Goal: Task Accomplishment & Management: Use online tool/utility

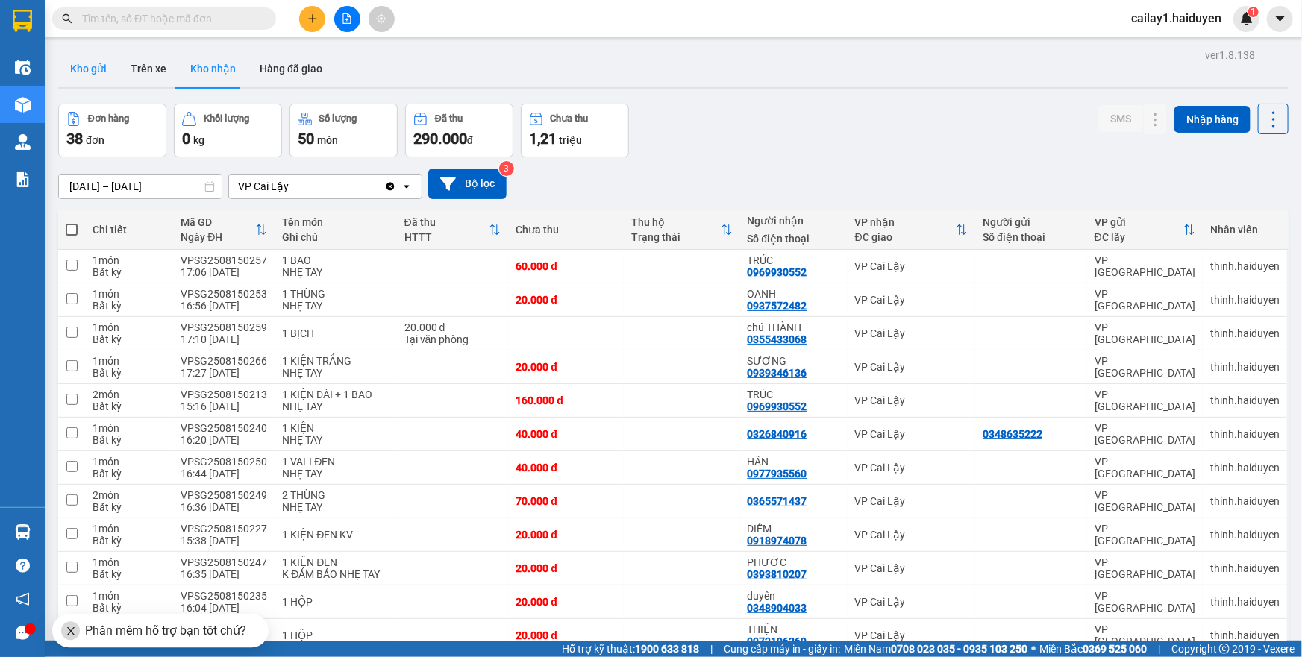
click at [98, 75] on button "Kho gửi" at bounding box center [88, 69] width 60 height 36
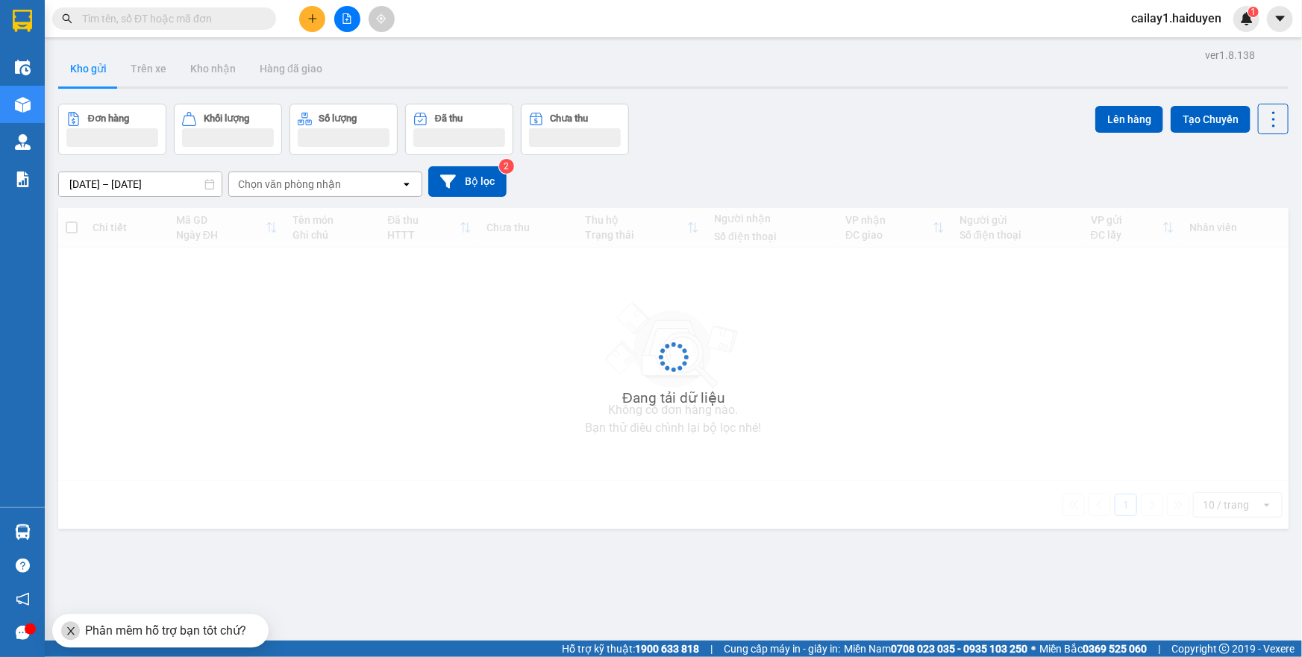
click at [98, 75] on button "Kho gửi" at bounding box center [88, 69] width 60 height 36
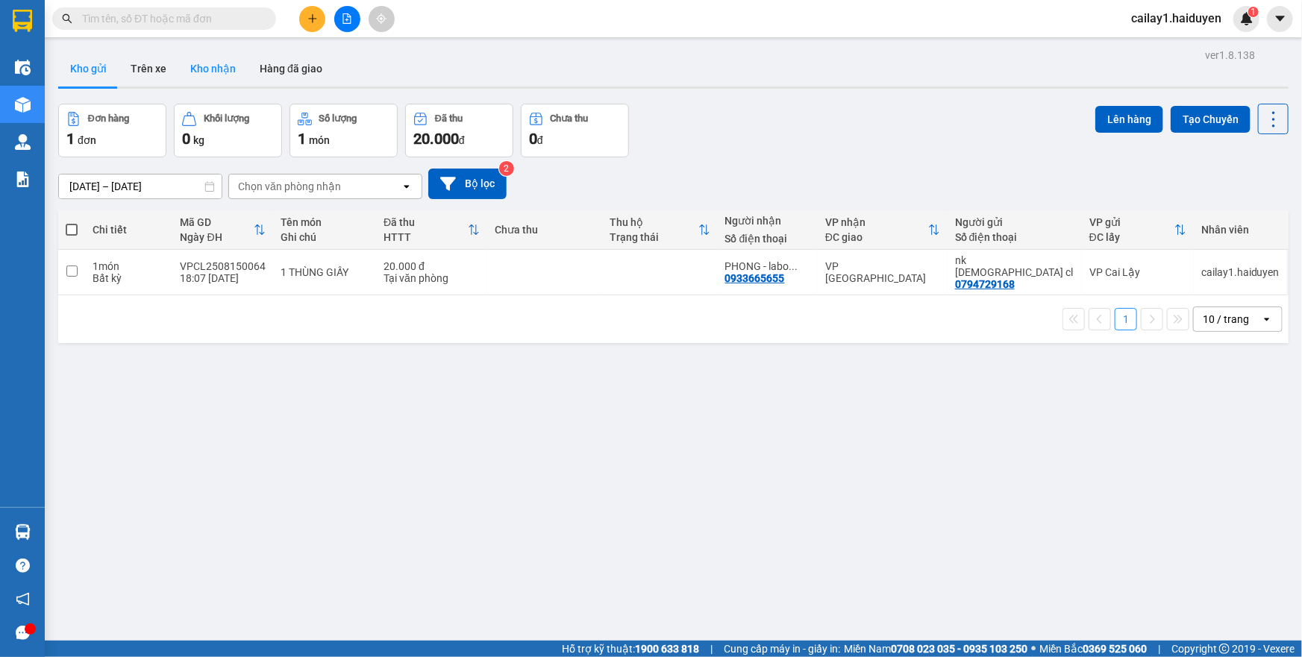
click at [213, 62] on button "Kho nhận" at bounding box center [212, 69] width 69 height 36
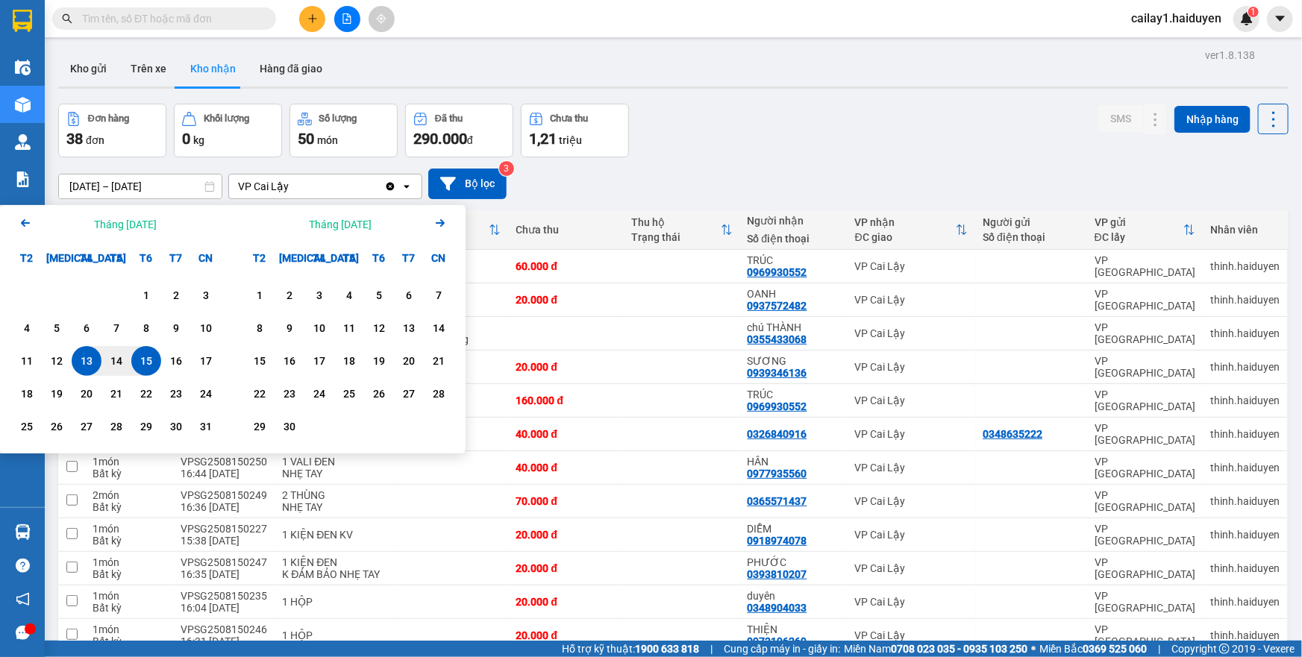
click at [22, 226] on icon "Arrow Left" at bounding box center [25, 223] width 18 height 18
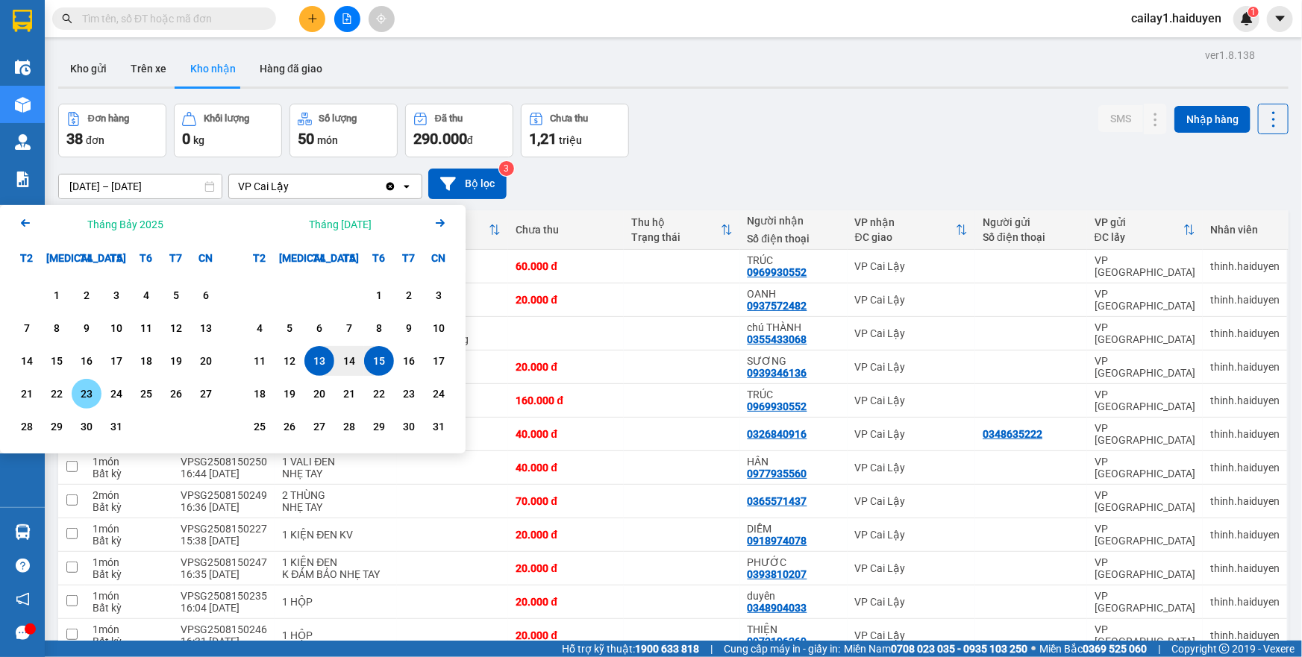
click at [81, 395] on div "23" at bounding box center [86, 394] width 21 height 18
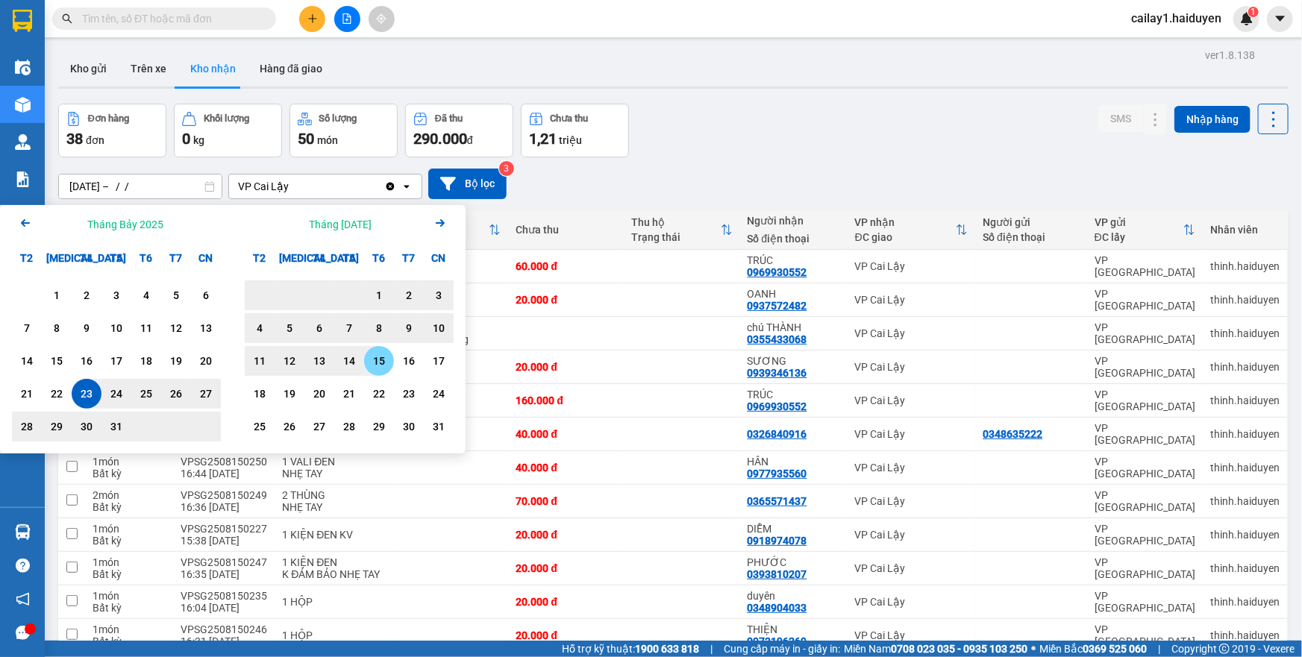
click at [378, 361] on div "15" at bounding box center [379, 361] width 21 height 18
type input "[DATE] – [DATE]"
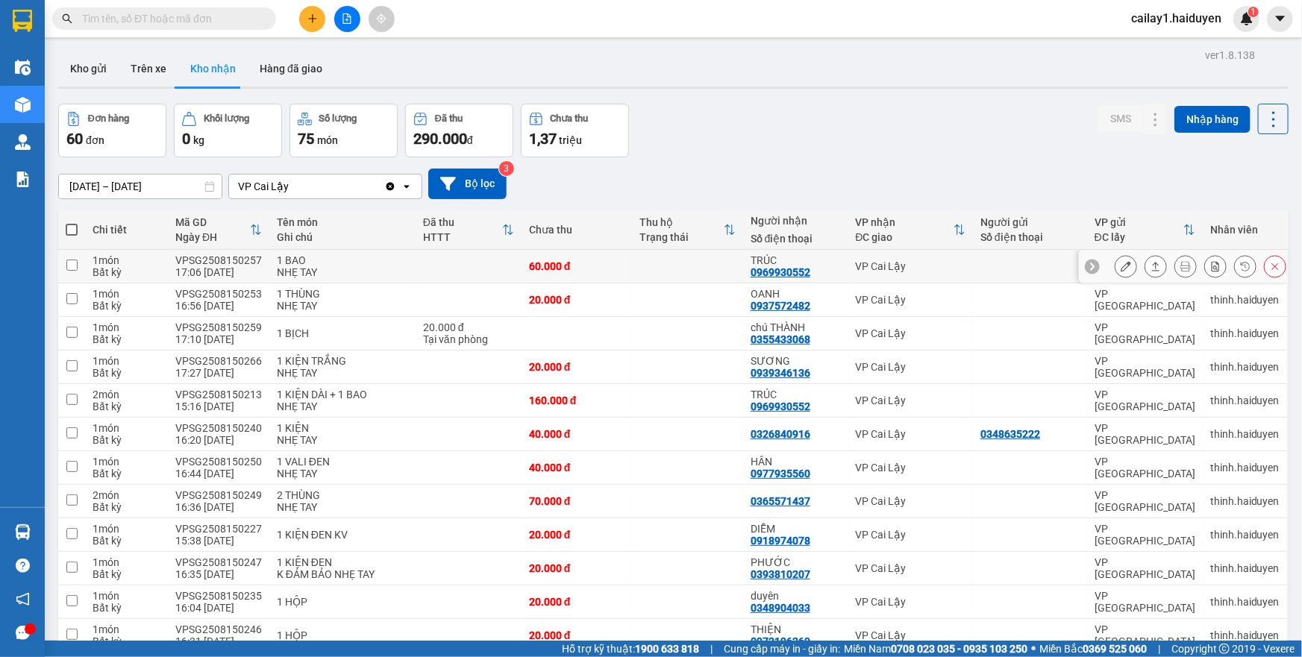
click at [418, 263] on td at bounding box center [469, 267] width 106 height 34
checkbox input "true"
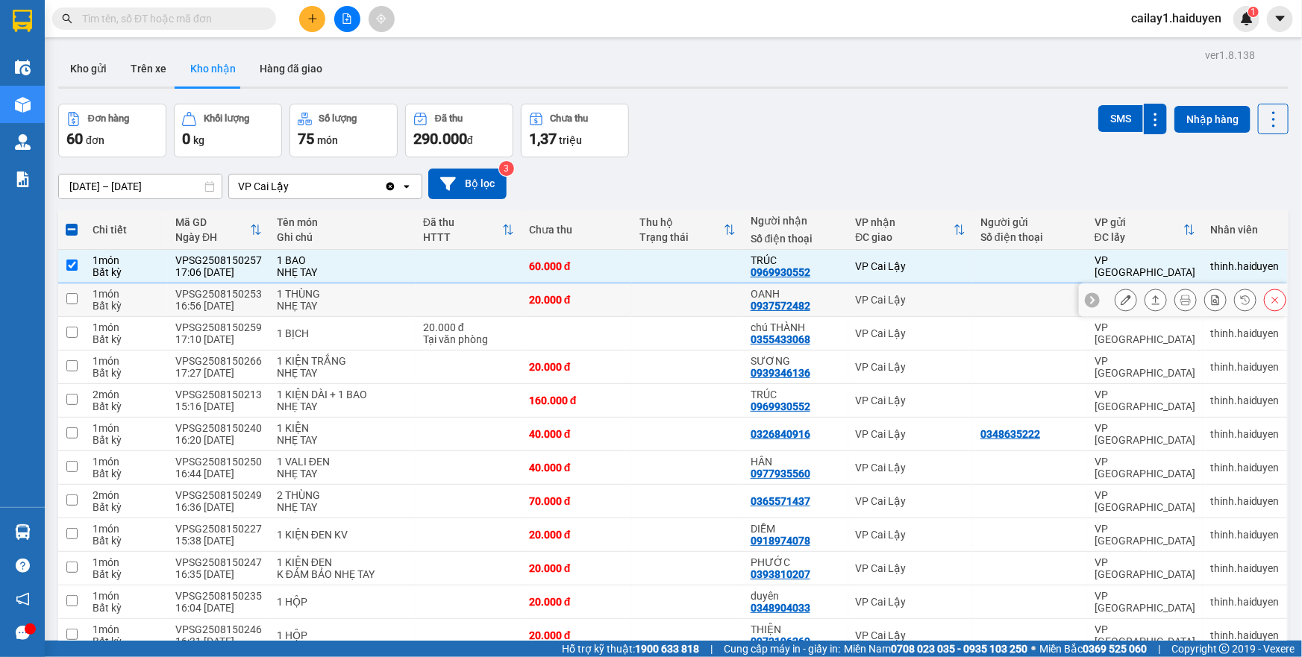
click at [416, 295] on td at bounding box center [469, 301] width 106 height 34
checkbox input "true"
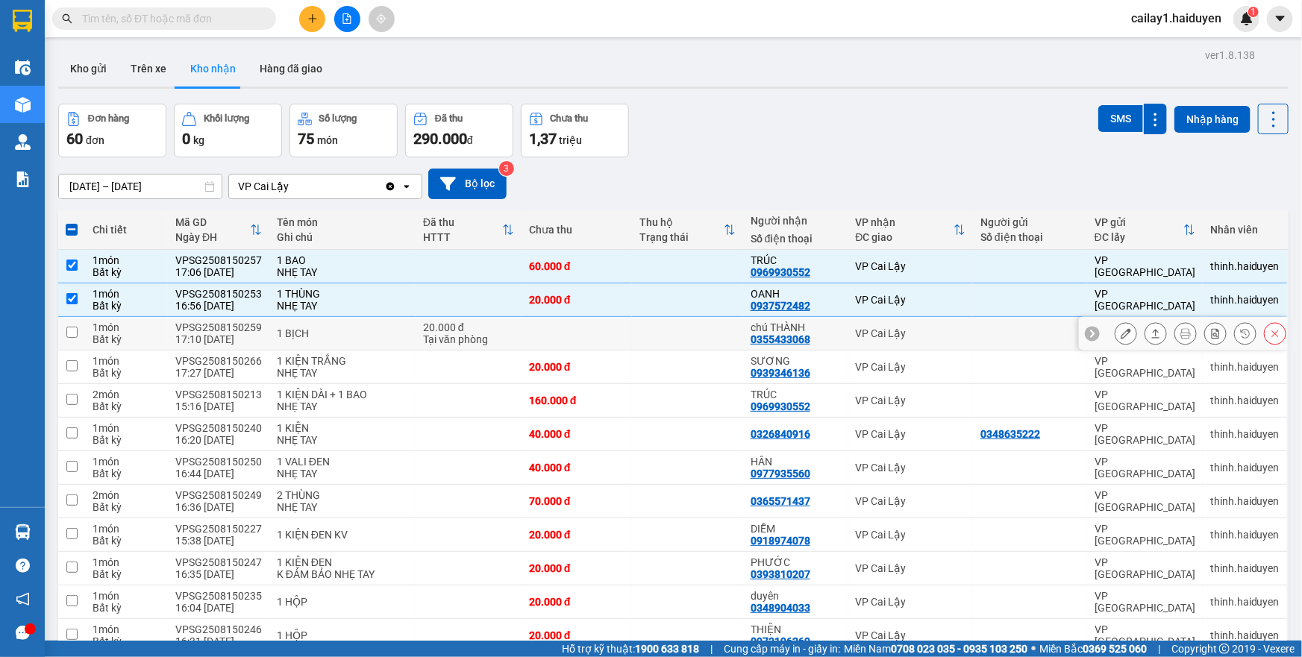
click at [375, 338] on div "1 BỊCH" at bounding box center [342, 334] width 131 height 12
checkbox input "true"
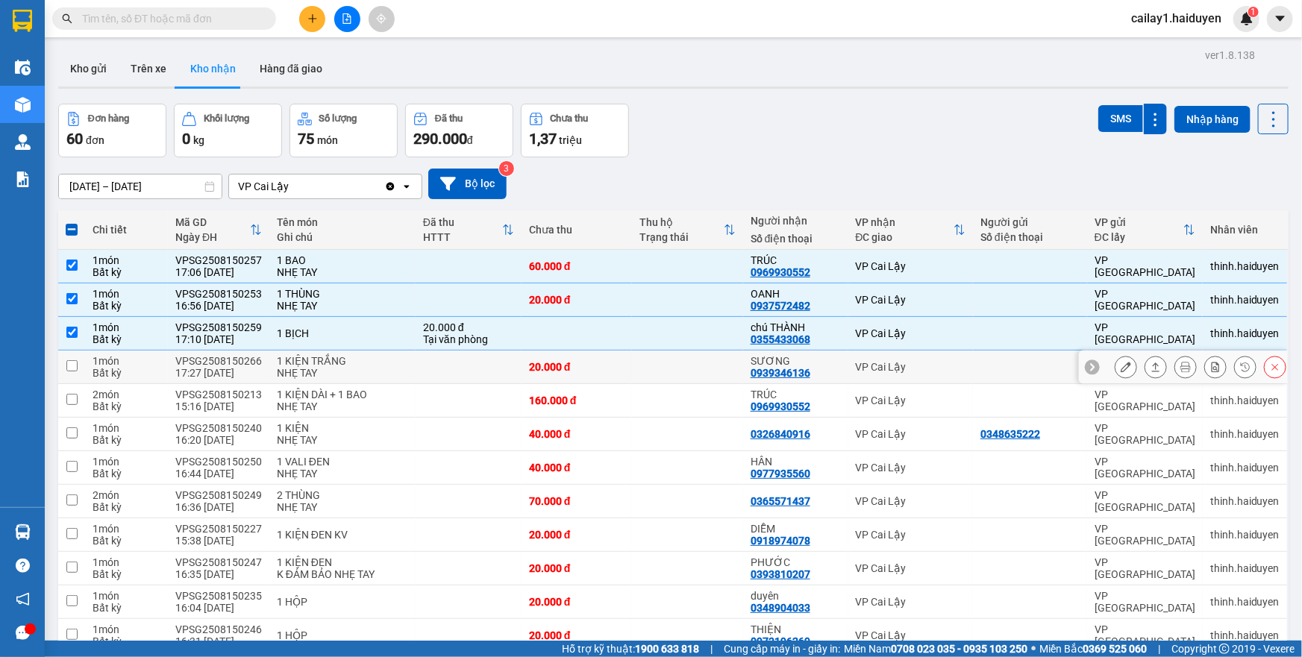
click at [352, 377] on div "NHẸ TAY" at bounding box center [342, 373] width 131 height 12
checkbox input "true"
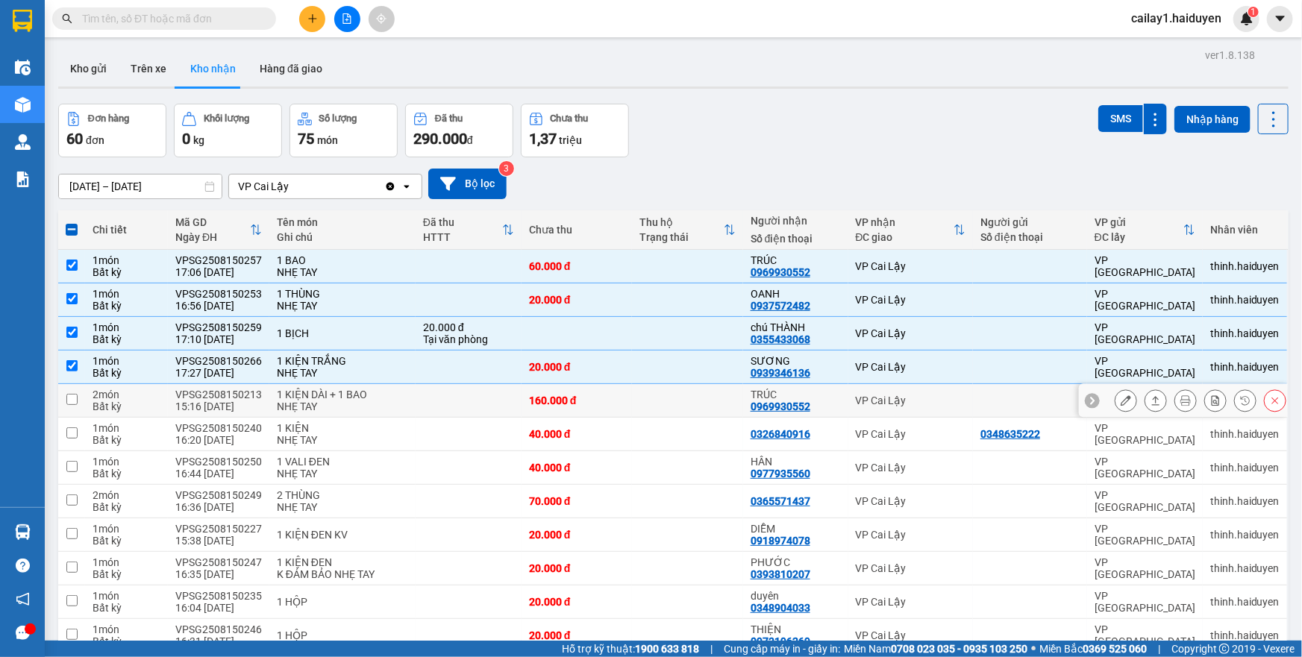
click at [343, 401] on div "1 KIỆN DÀI + 1 BAO" at bounding box center [342, 395] width 131 height 12
checkbox input "true"
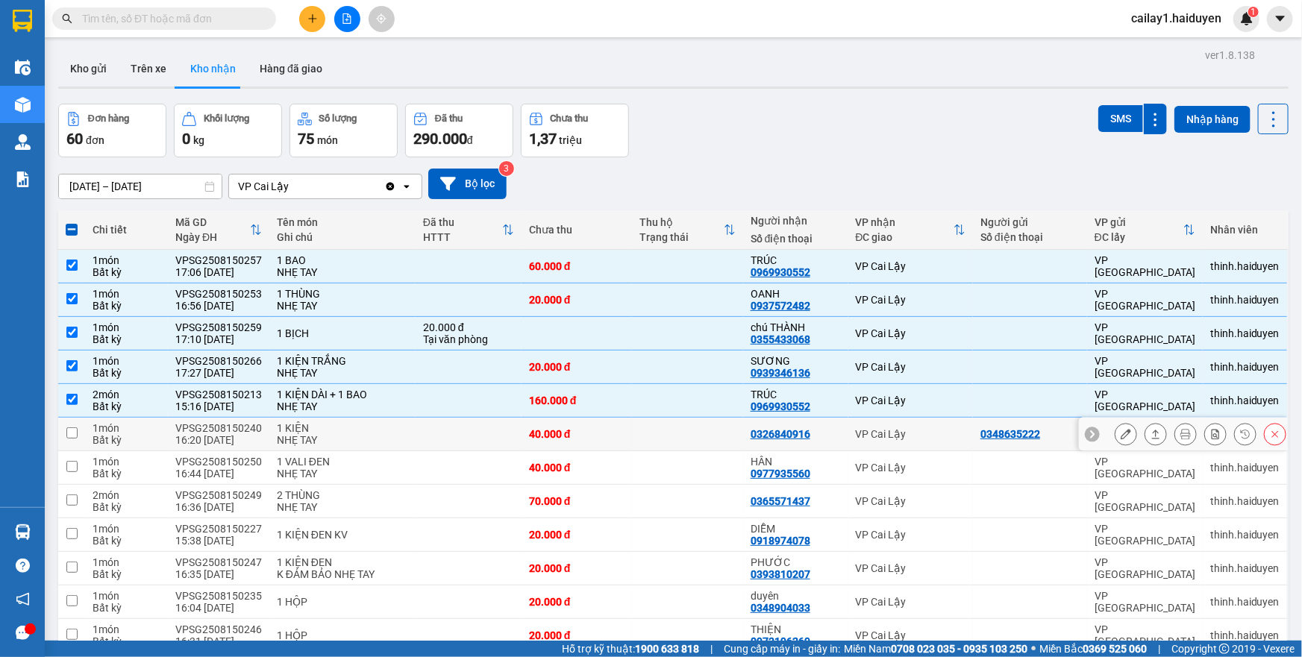
click at [339, 438] on div "NHẸ TAY" at bounding box center [342, 440] width 131 height 12
checkbox input "true"
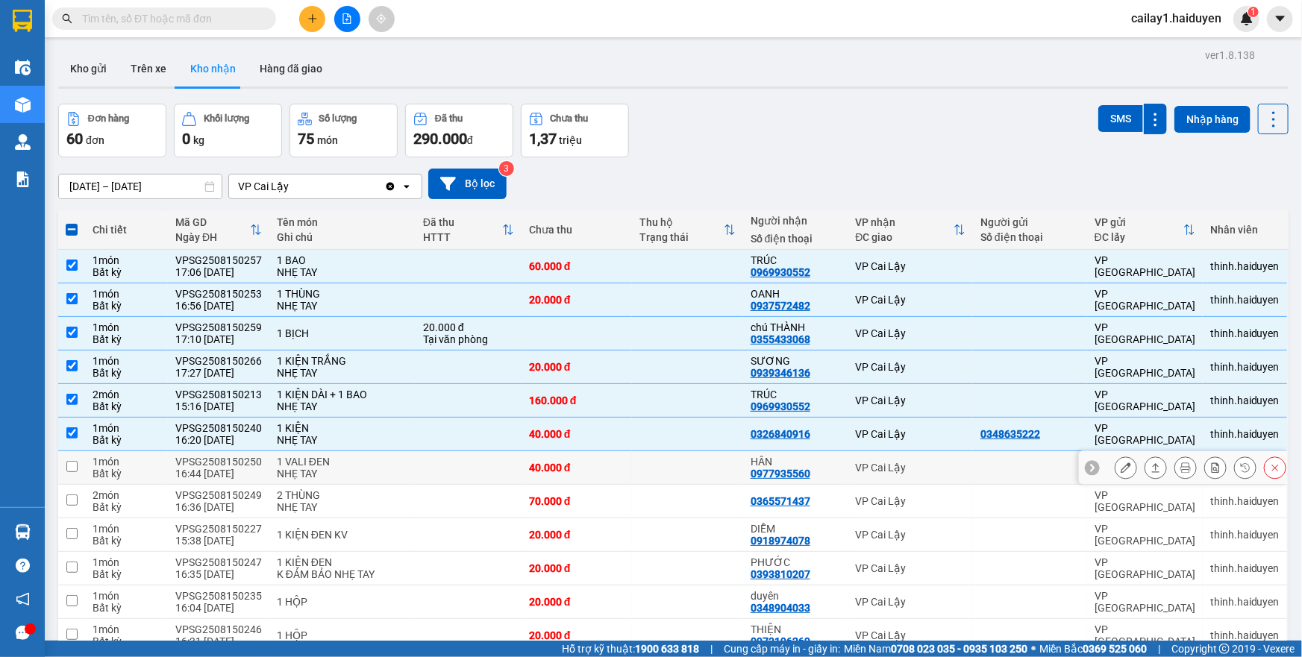
click at [425, 470] on td at bounding box center [469, 468] width 106 height 34
checkbox input "true"
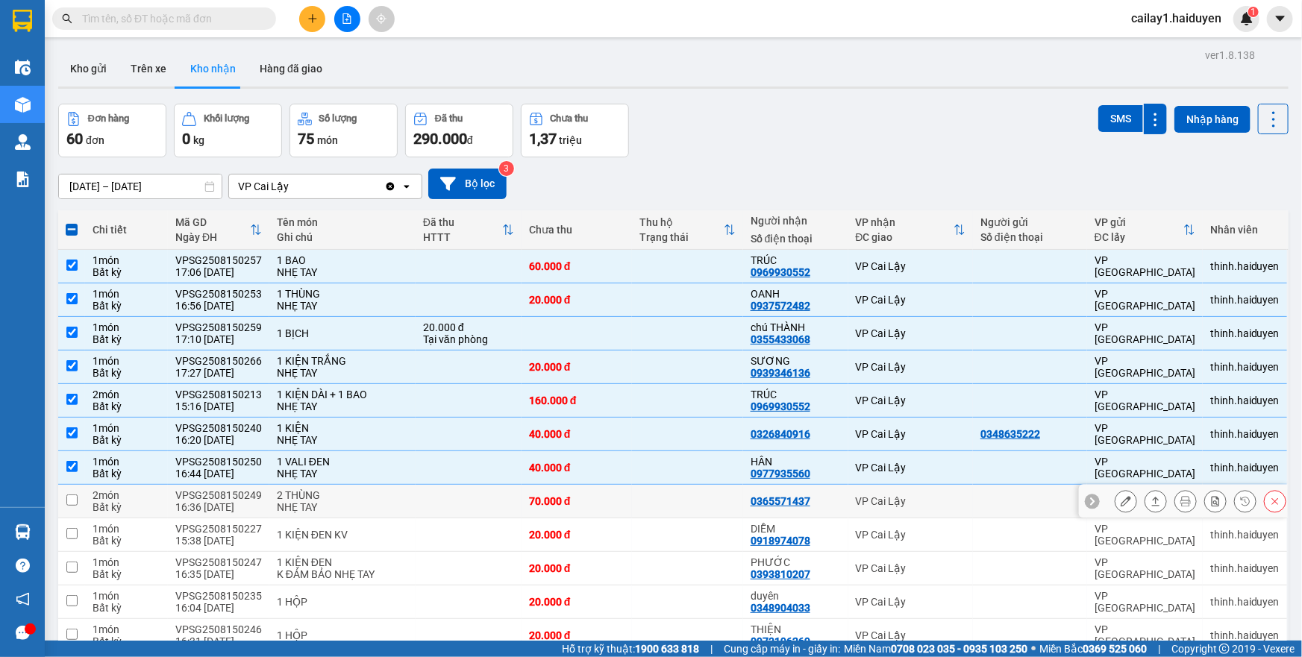
click at [419, 501] on td at bounding box center [469, 502] width 106 height 34
checkbox input "true"
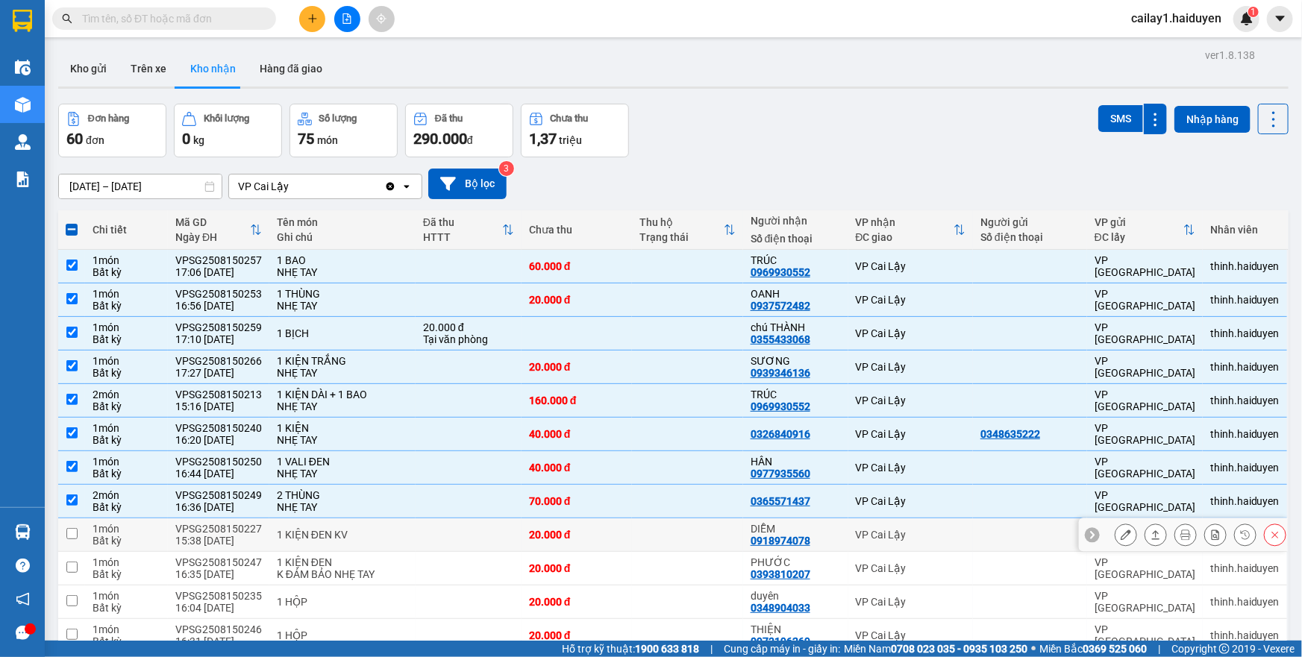
click at [395, 529] on div "1 KIỆN ĐEN KV" at bounding box center [342, 535] width 131 height 12
checkbox input "true"
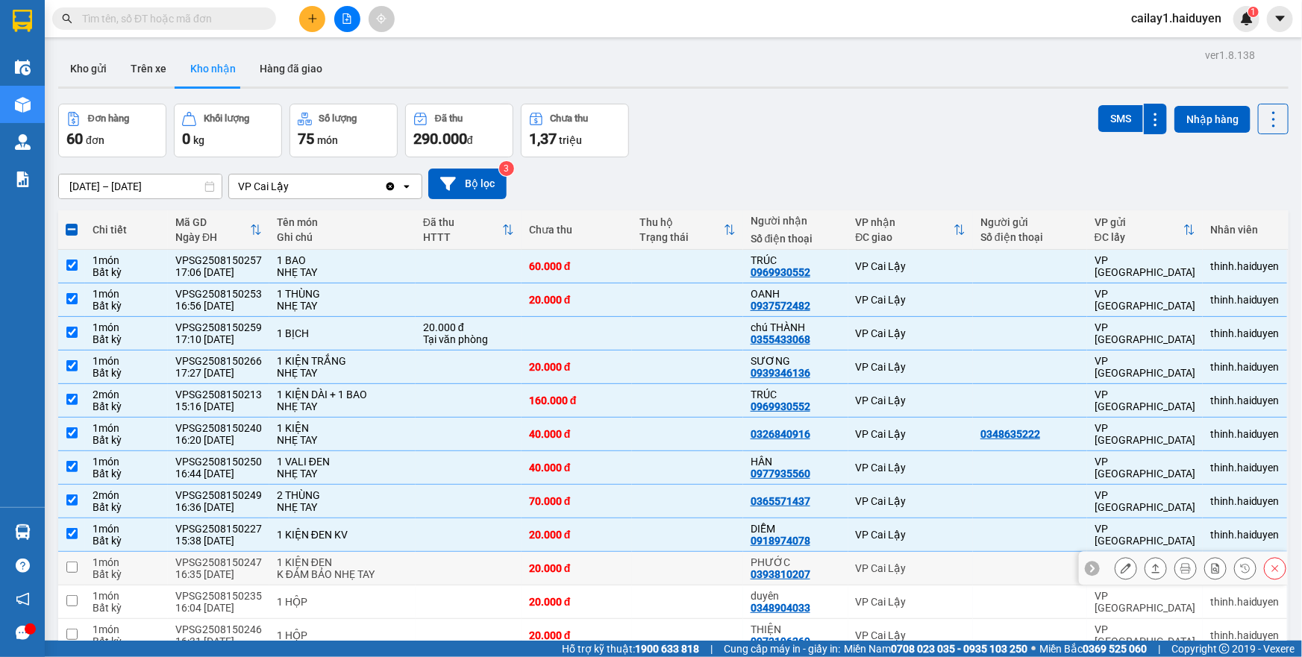
scroll to position [203, 0]
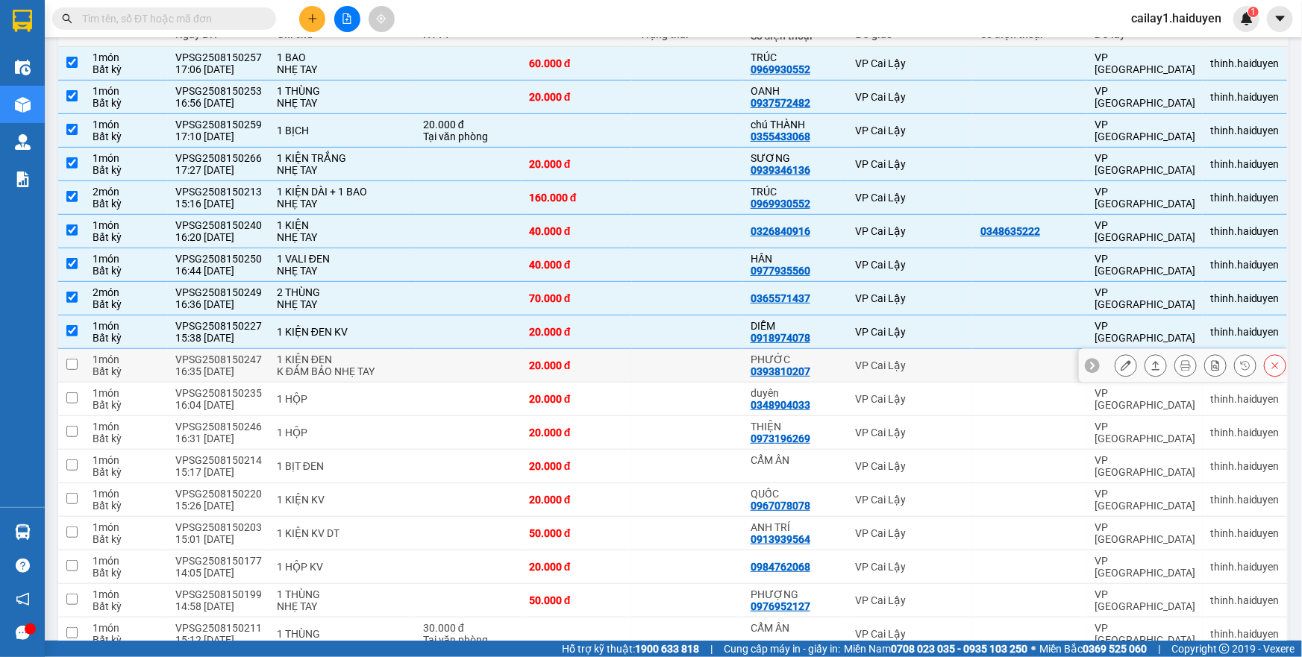
click at [472, 364] on td at bounding box center [469, 366] width 106 height 34
checkbox input "true"
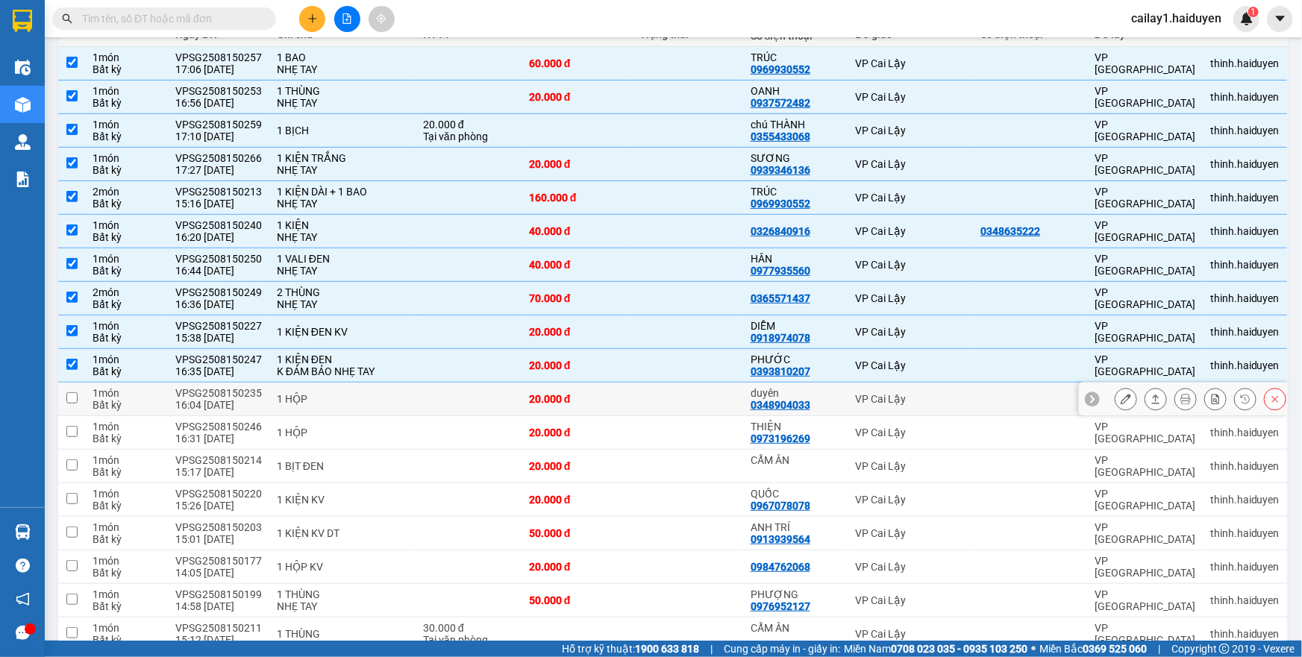
click at [470, 385] on td at bounding box center [469, 400] width 106 height 34
checkbox input "true"
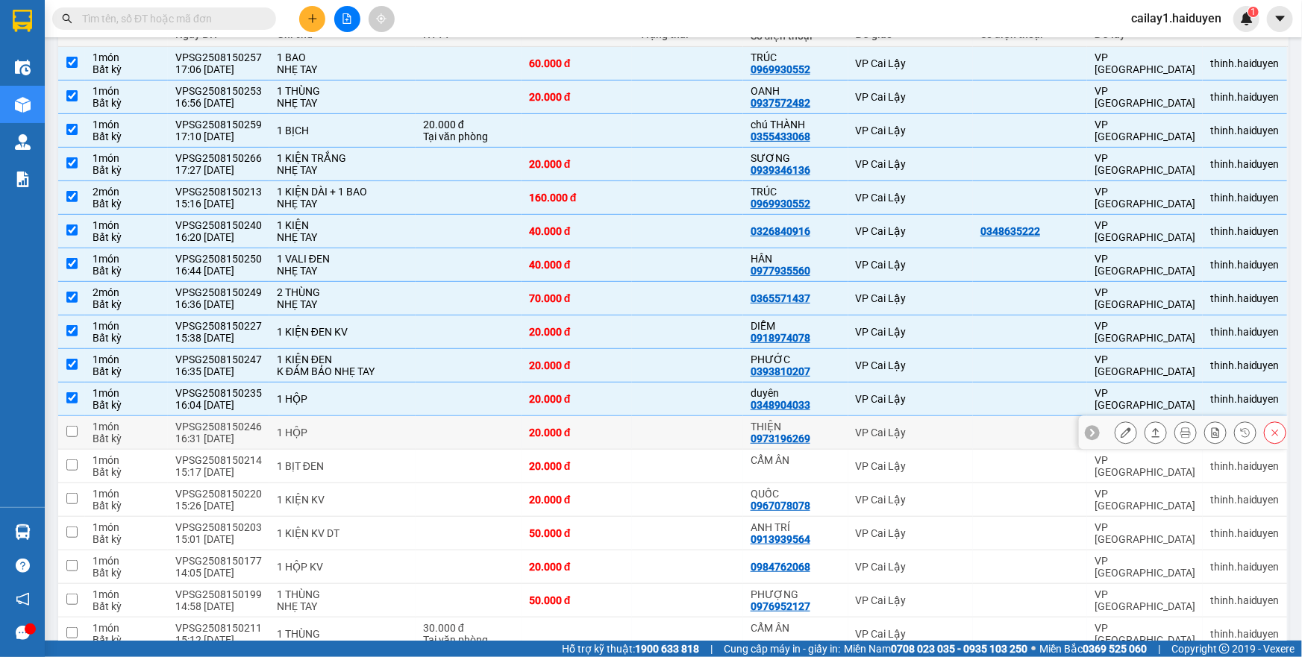
click at [434, 436] on td at bounding box center [469, 433] width 106 height 34
checkbox input "true"
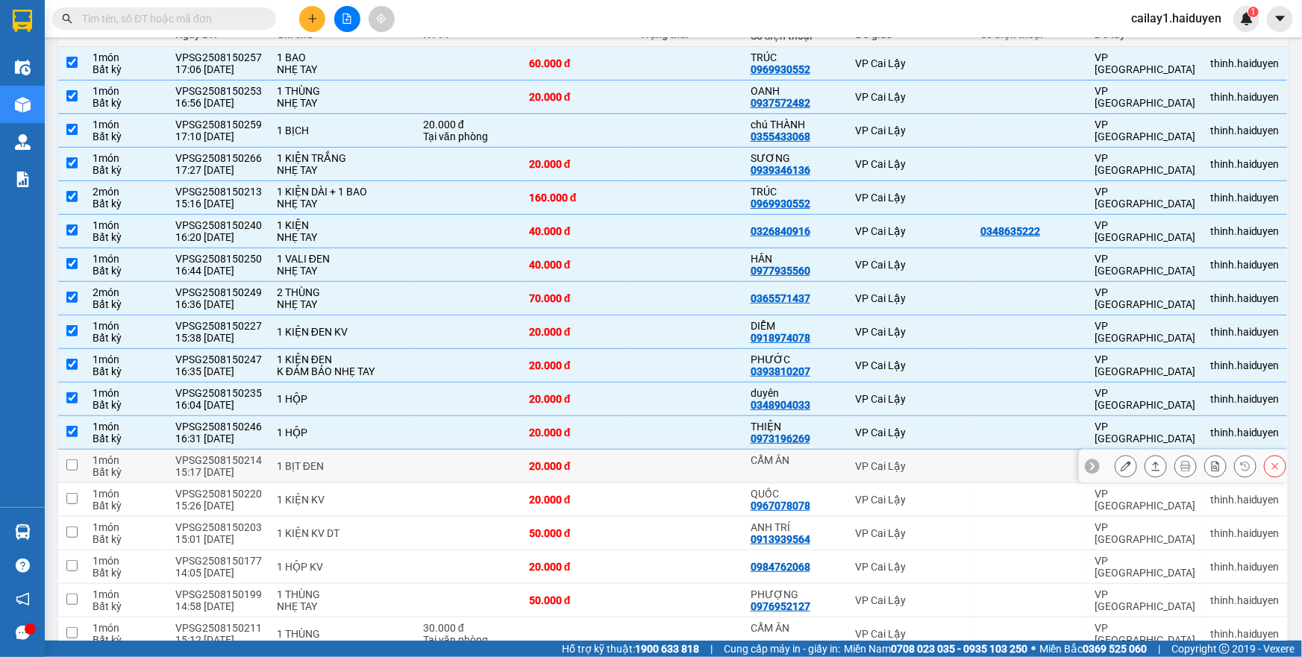
click at [429, 466] on td at bounding box center [469, 467] width 106 height 34
checkbox input "true"
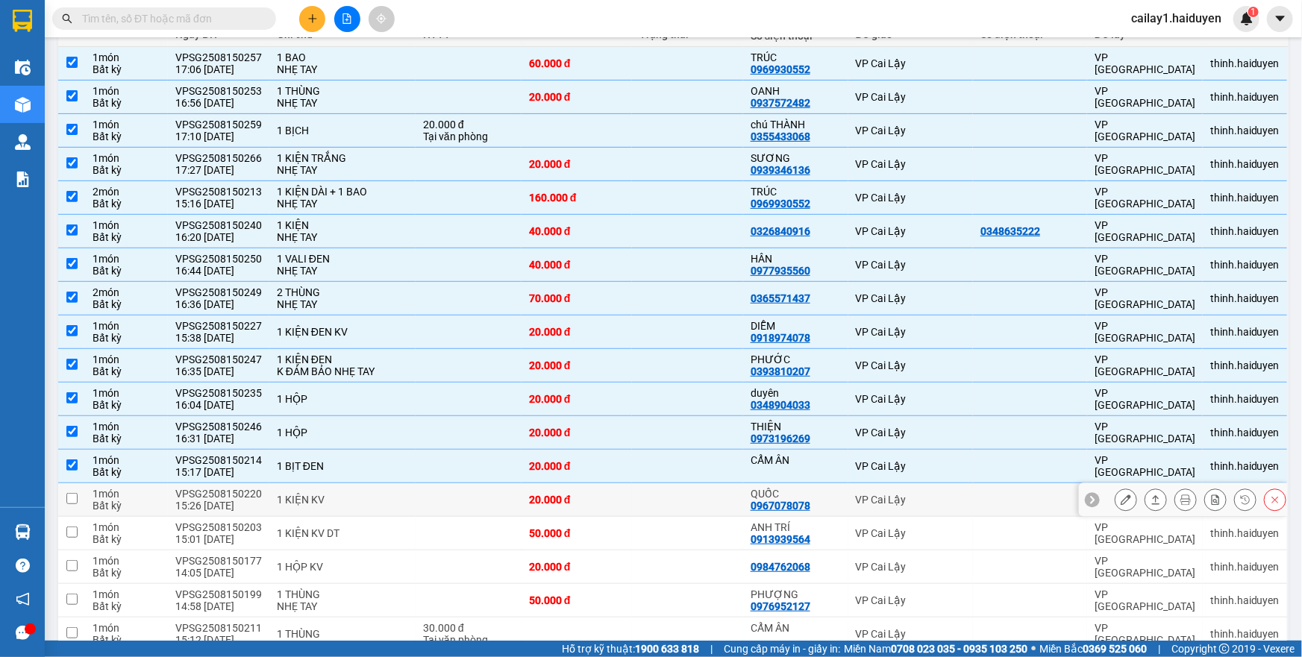
click at [423, 501] on td at bounding box center [469, 500] width 106 height 34
checkbox input "true"
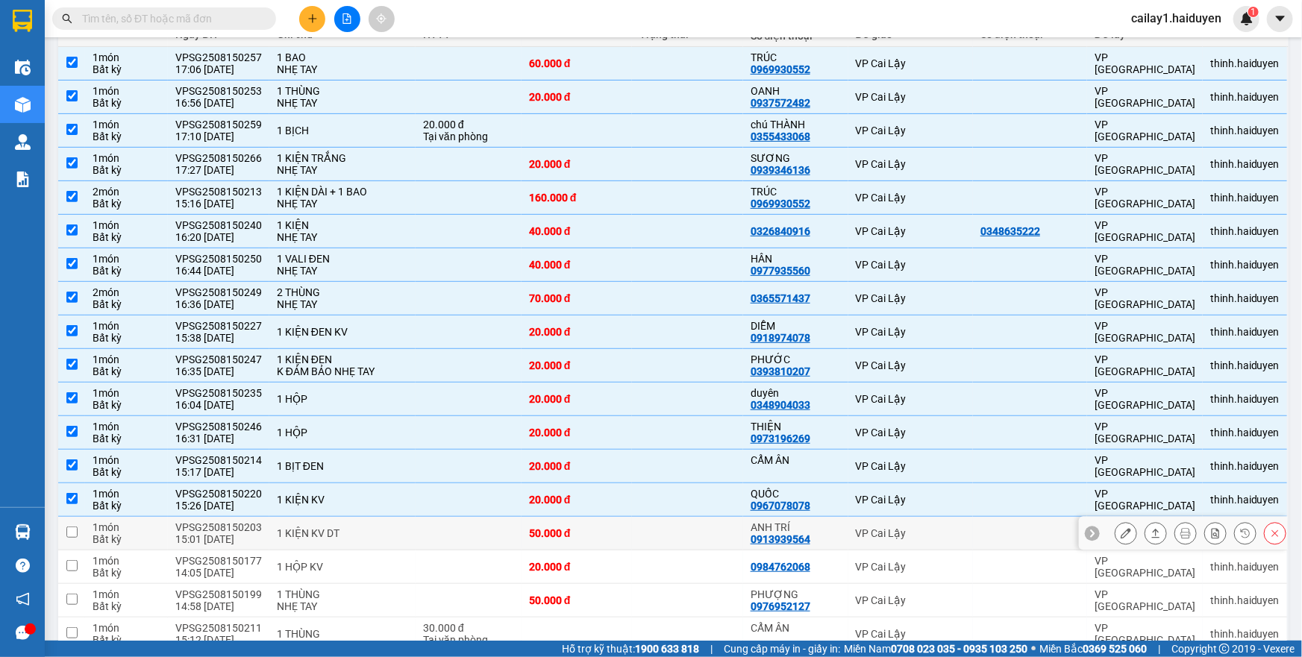
click at [469, 536] on td at bounding box center [469, 534] width 106 height 34
checkbox input "true"
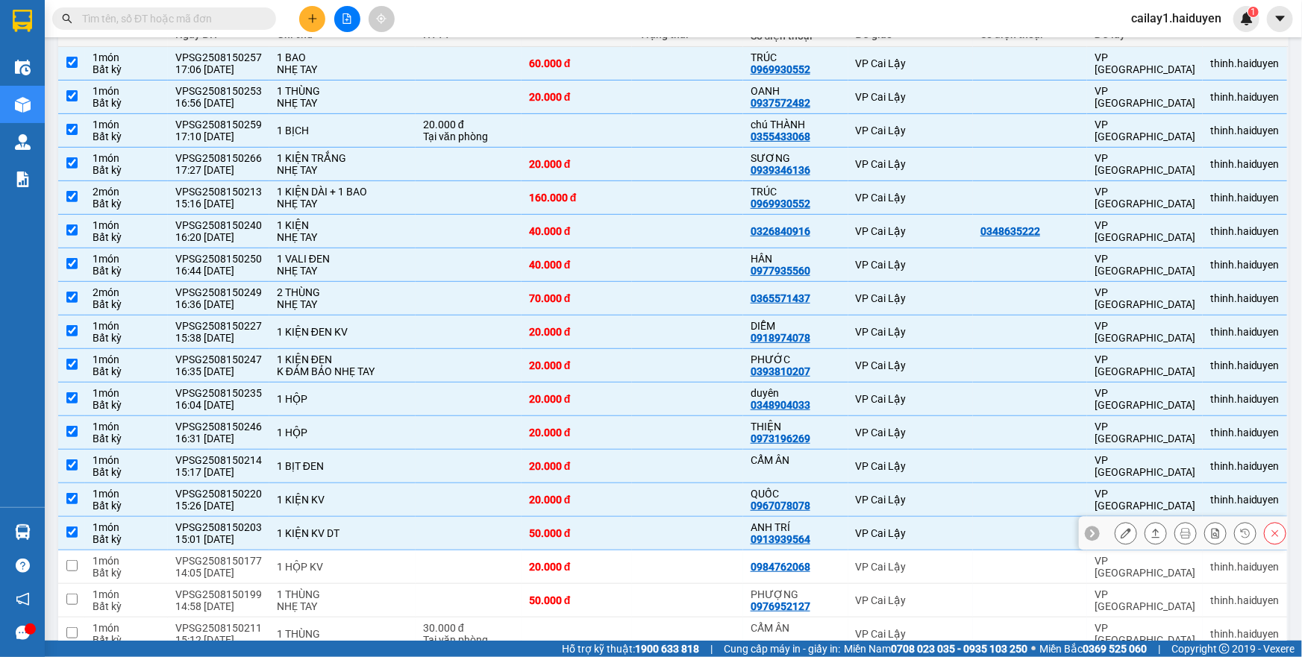
scroll to position [407, 0]
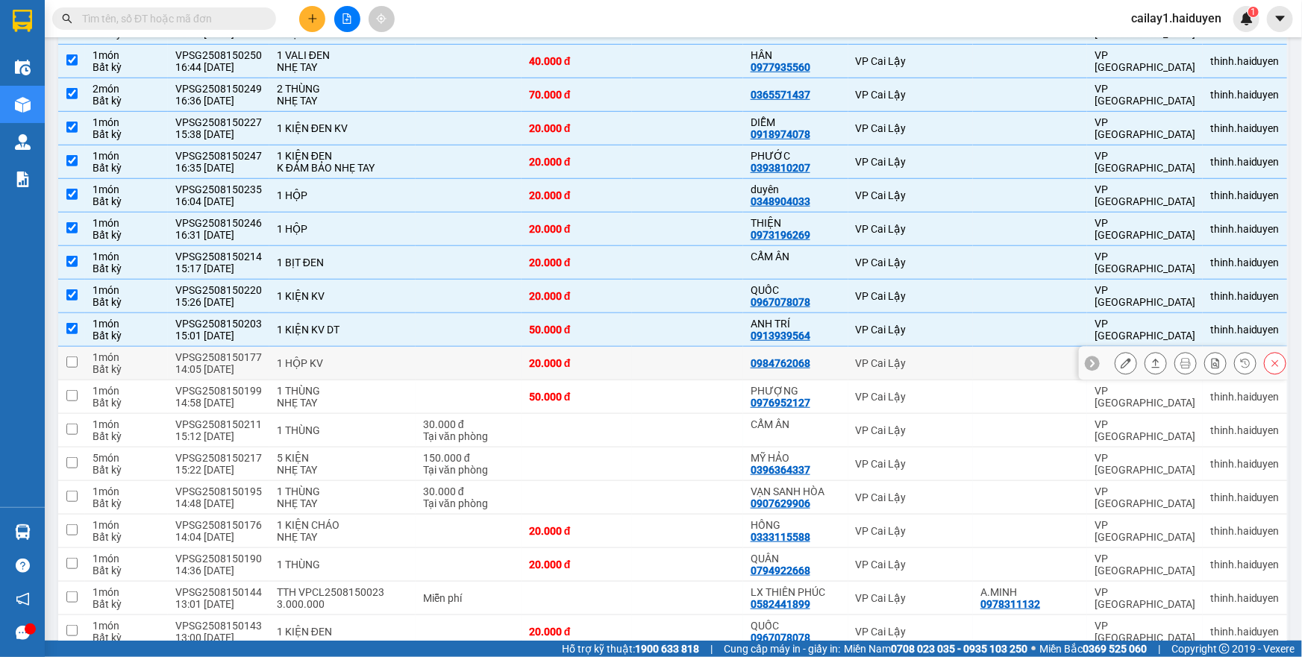
click at [416, 355] on td at bounding box center [469, 364] width 106 height 34
checkbox input "true"
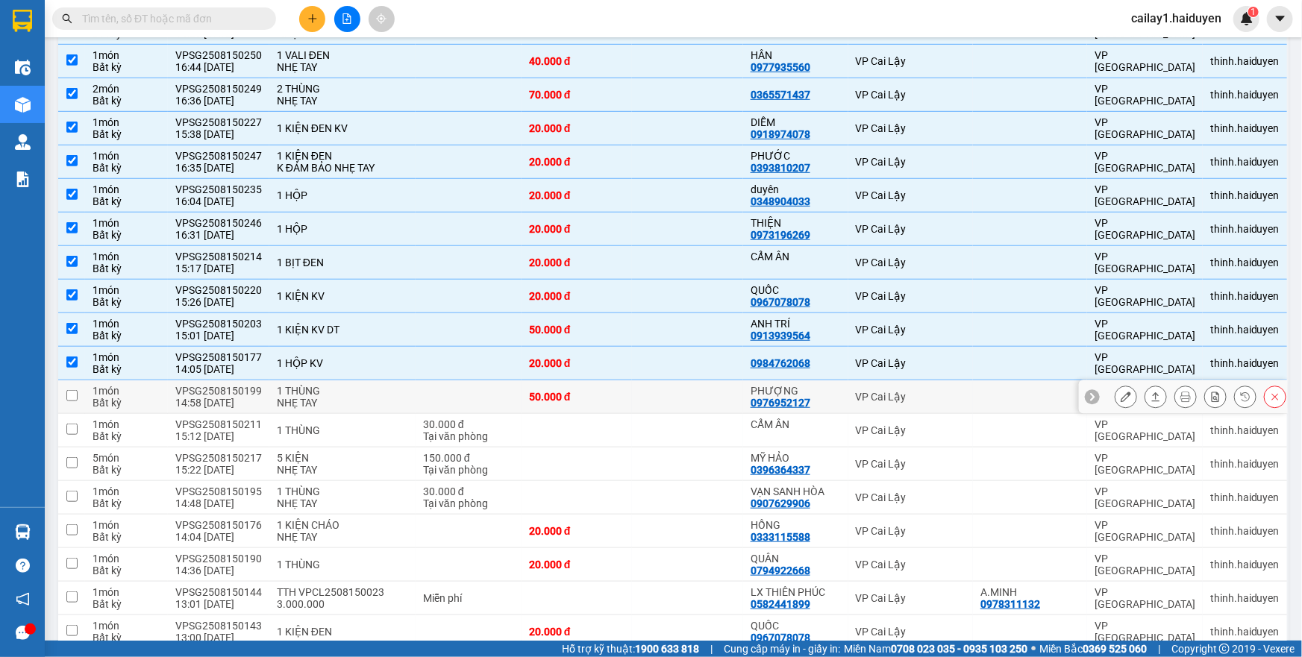
click at [394, 392] on div "1 THÙNG" at bounding box center [342, 391] width 131 height 12
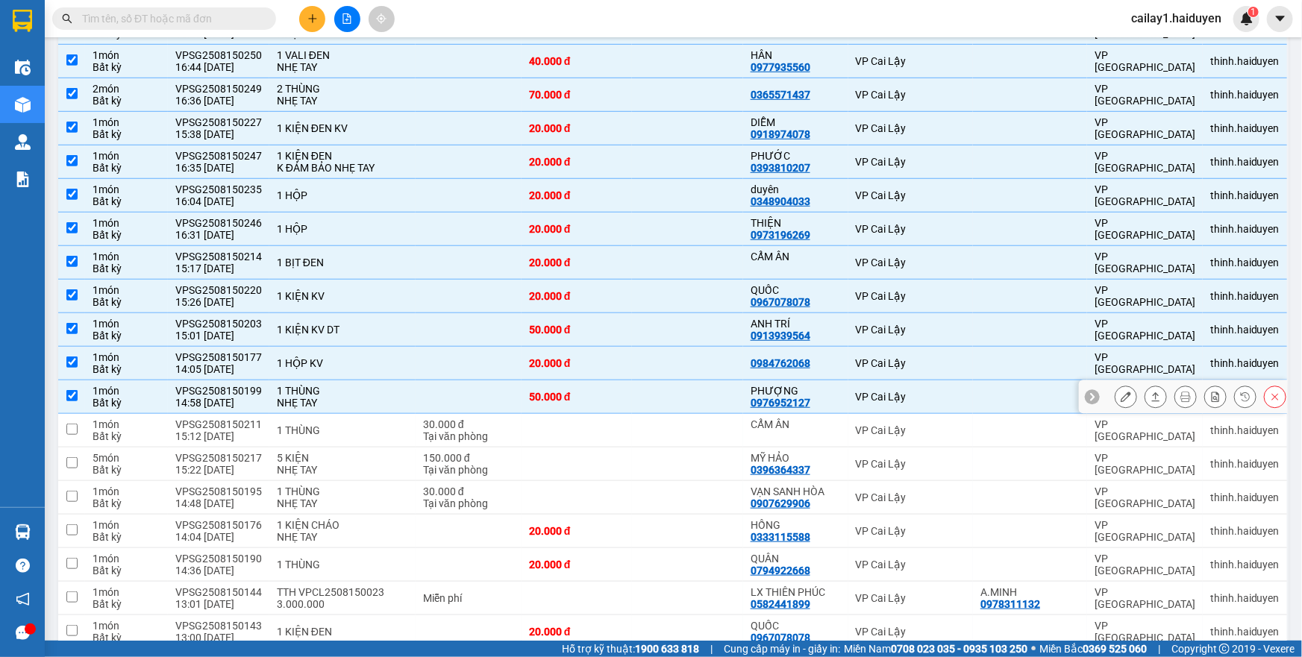
click at [398, 392] on td "1 THÙNG NHẸ TAY" at bounding box center [342, 398] width 146 height 34
checkbox input "false"
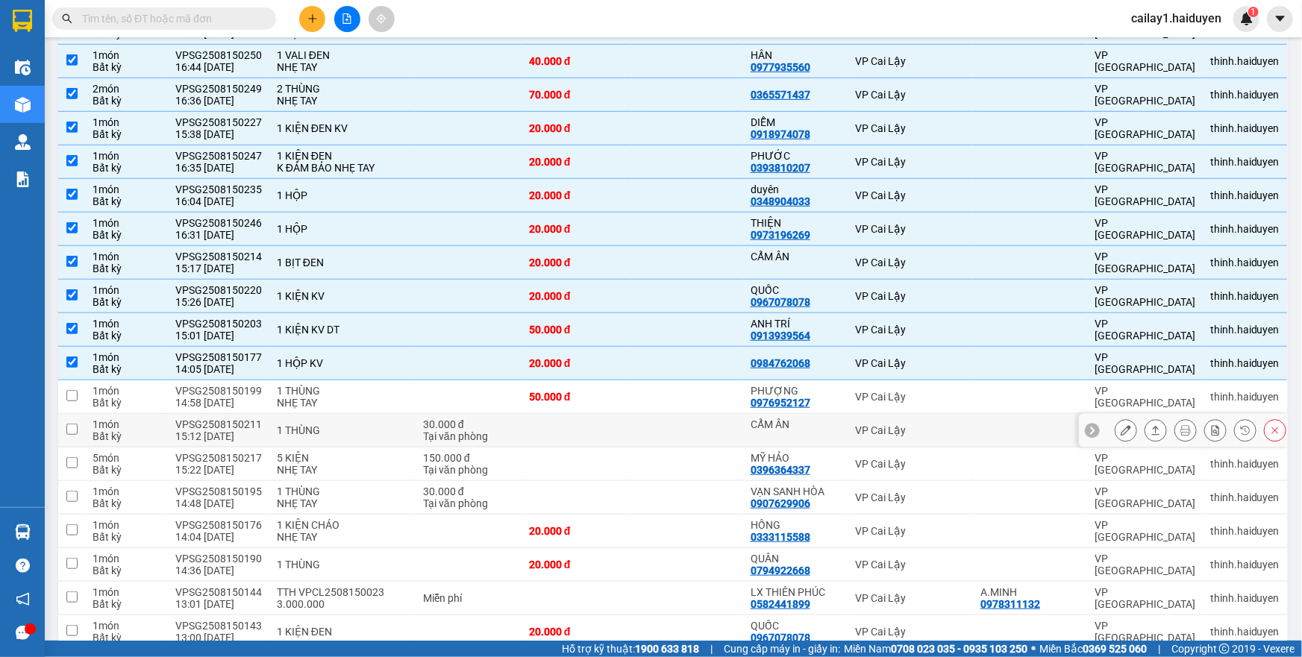
click at [379, 431] on div "1 THÙNG" at bounding box center [342, 431] width 131 height 12
checkbox input "true"
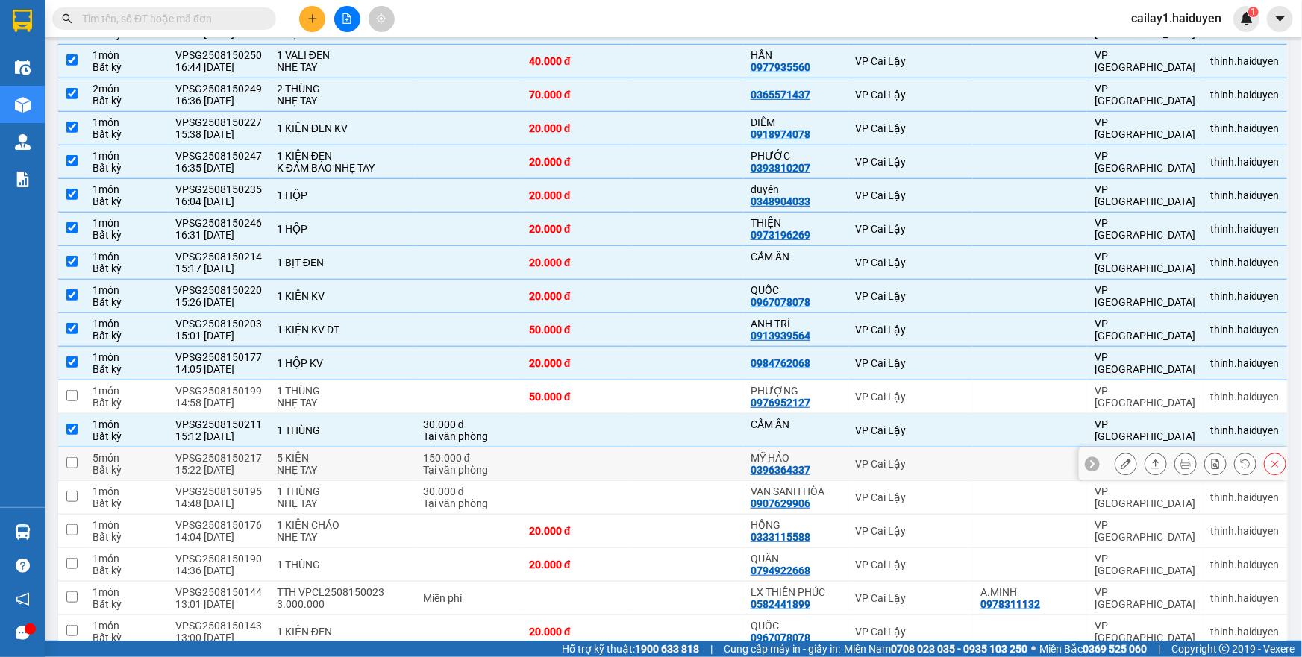
click at [378, 460] on div "5 KIỆN" at bounding box center [342, 458] width 131 height 12
checkbox input "true"
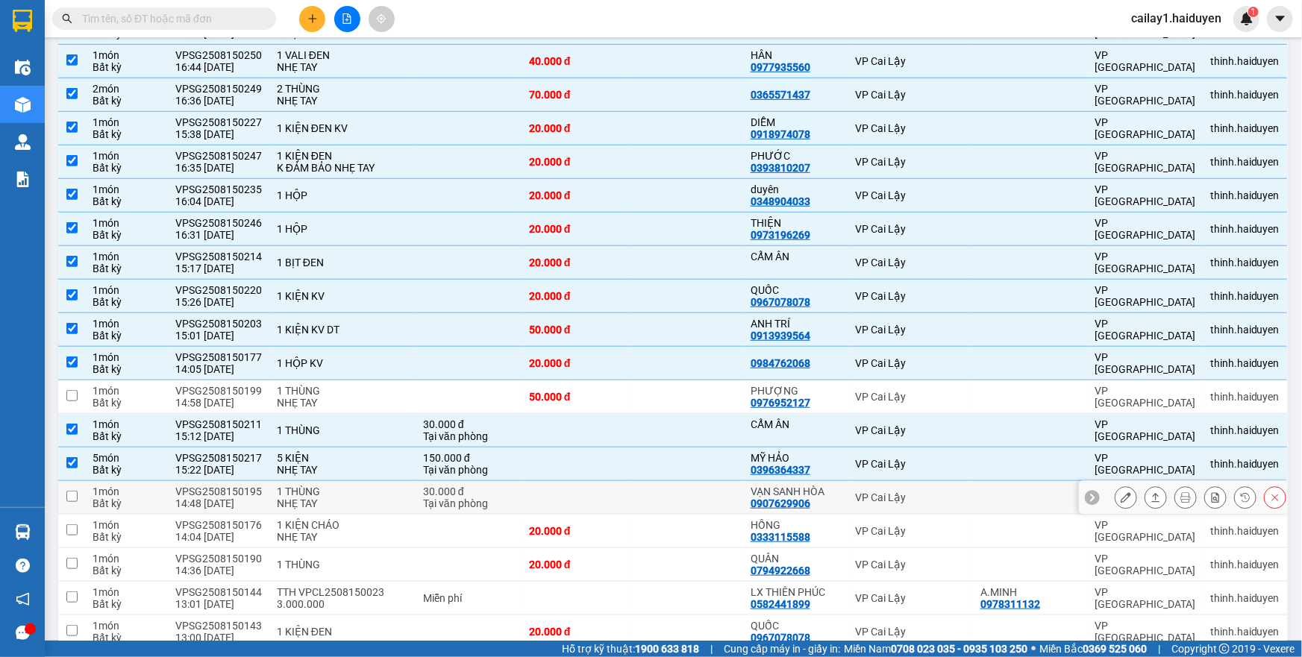
click at [434, 498] on div "Tại văn phòng" at bounding box center [468, 504] width 91 height 12
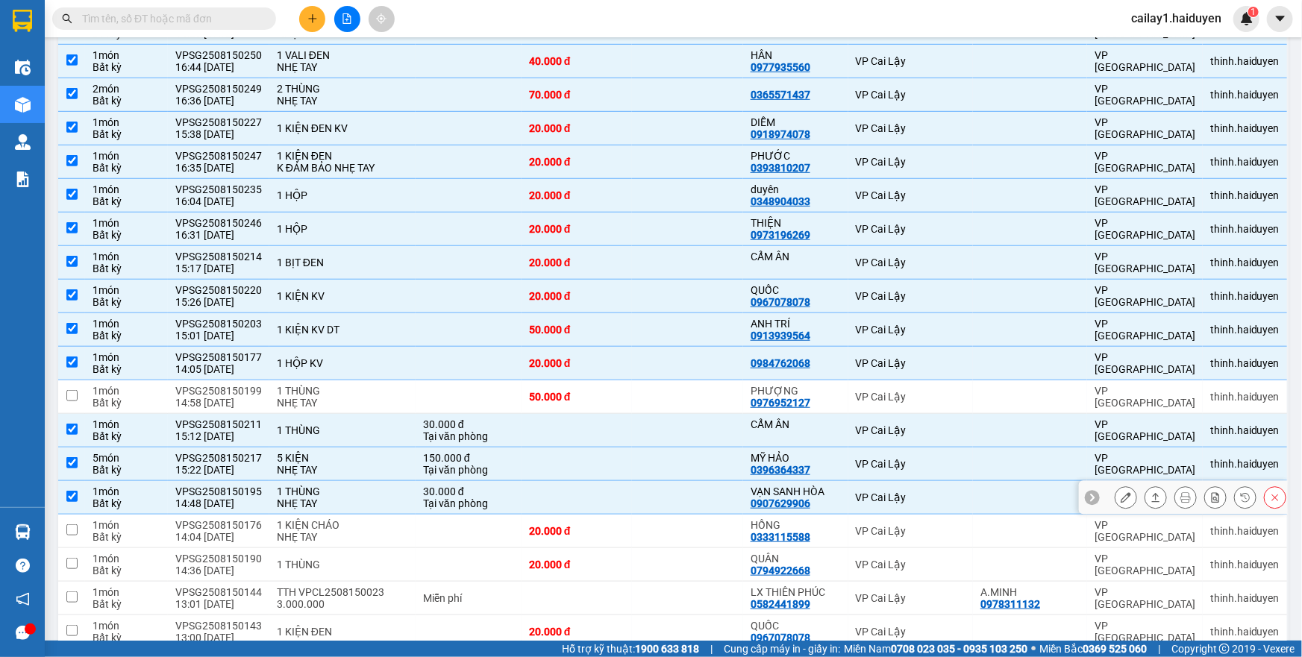
click at [380, 500] on div "NHẸ TAY" at bounding box center [342, 504] width 131 height 12
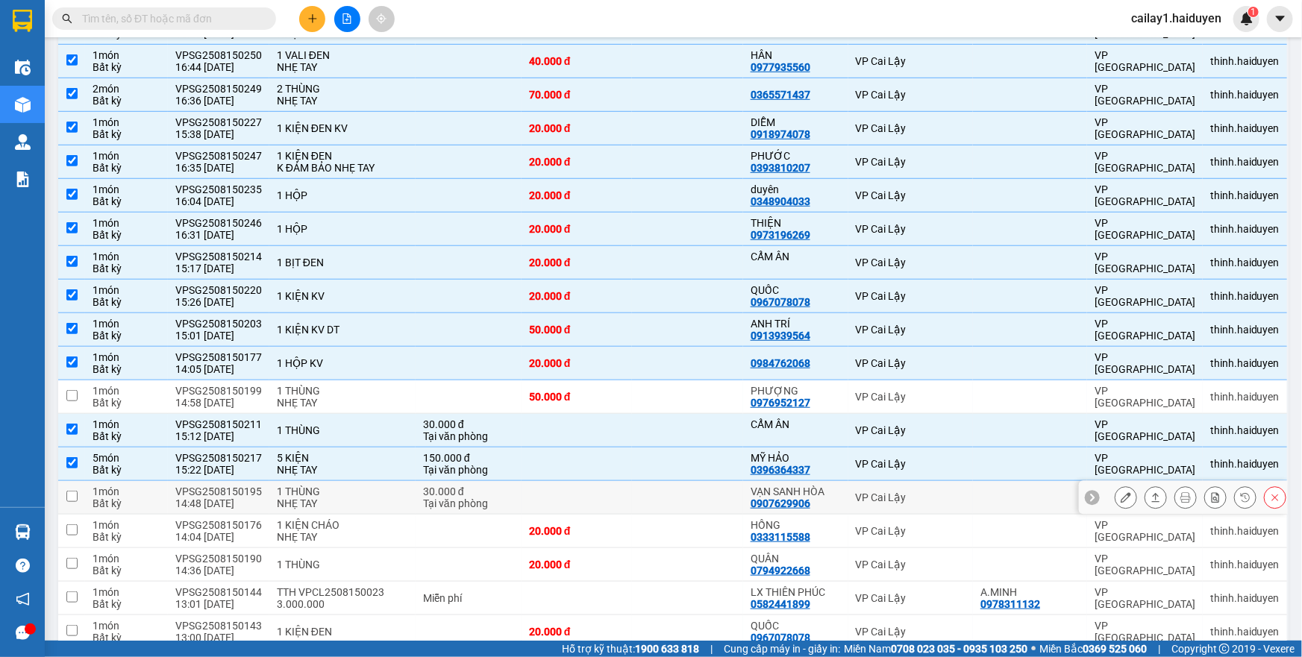
click at [243, 490] on div "VPSG2508150195" at bounding box center [218, 492] width 87 height 12
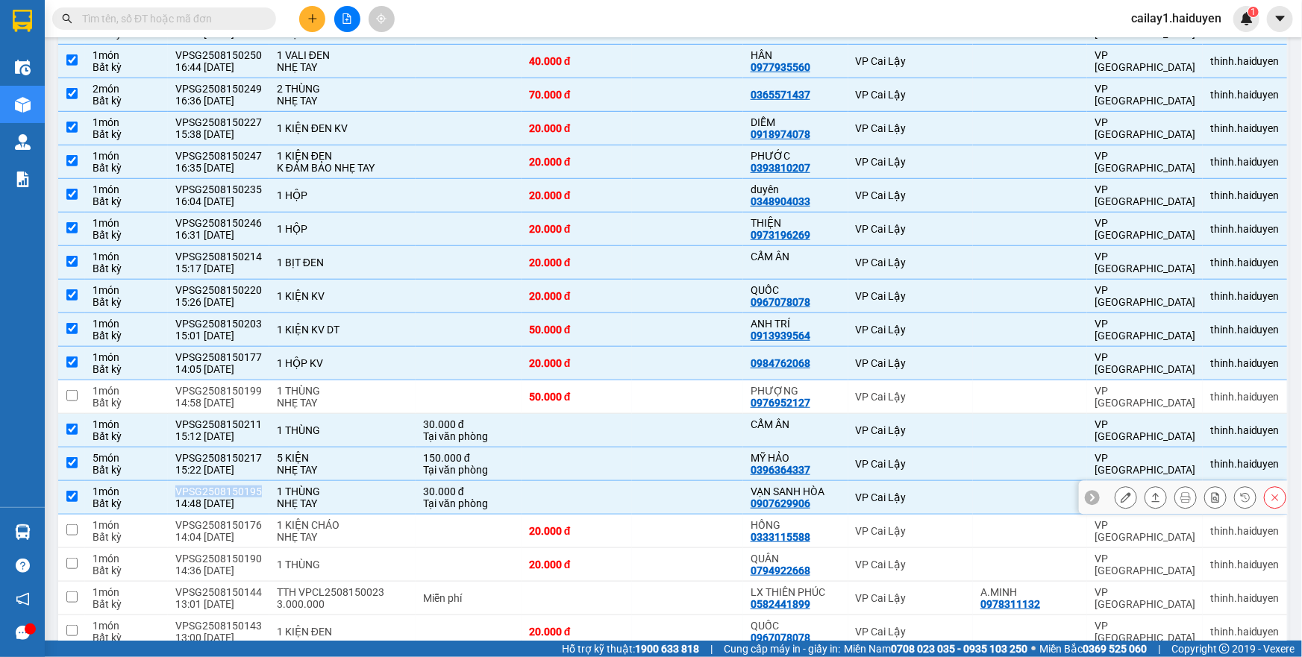
click at [243, 490] on div "VPSG2508150195" at bounding box center [218, 492] width 87 height 12
checkbox input "false"
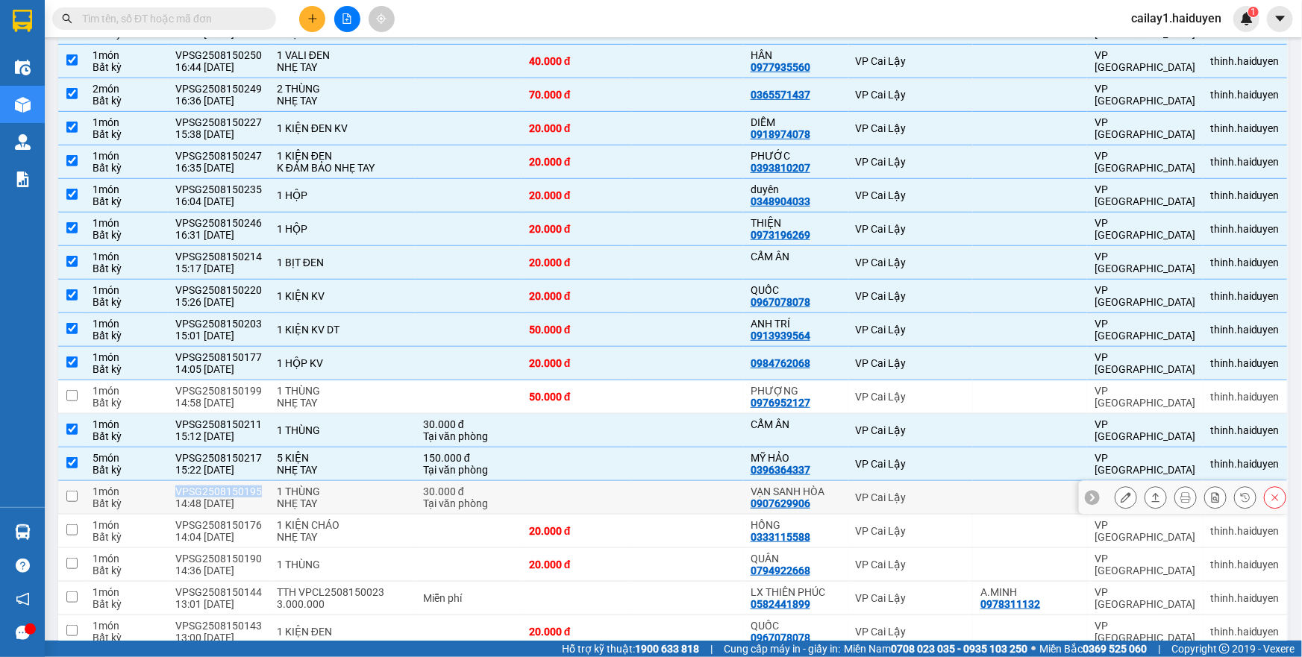
copy div "VPSG2508150195"
click at [522, 530] on td "20.000 đ" at bounding box center [577, 532] width 110 height 34
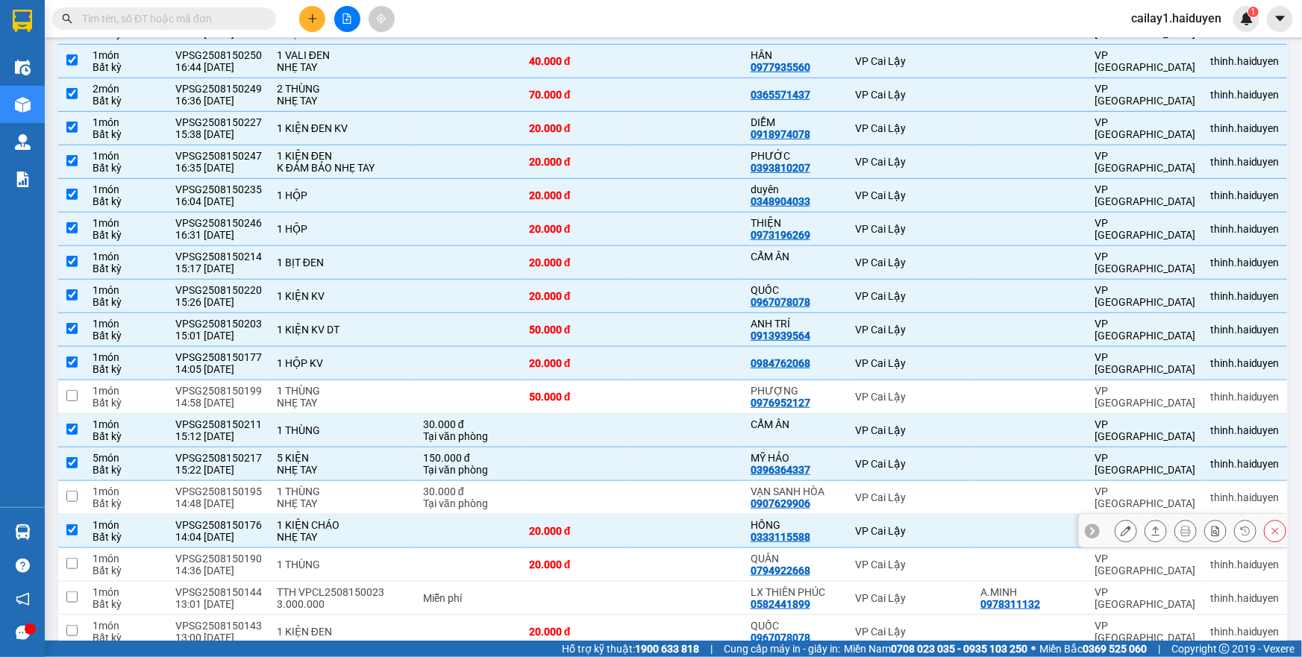
click at [246, 526] on div "VPSG2508150176" at bounding box center [218, 525] width 87 height 12
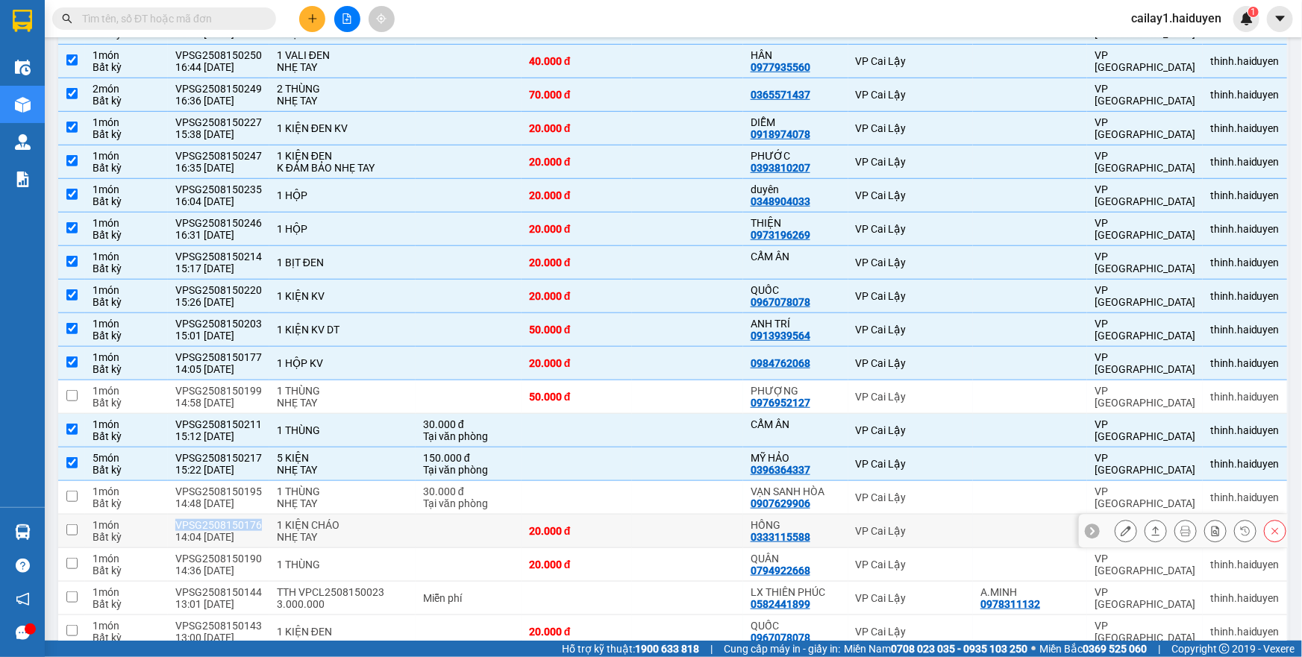
click at [246, 526] on div "VPSG2508150176" at bounding box center [218, 525] width 87 height 12
checkbox input "true"
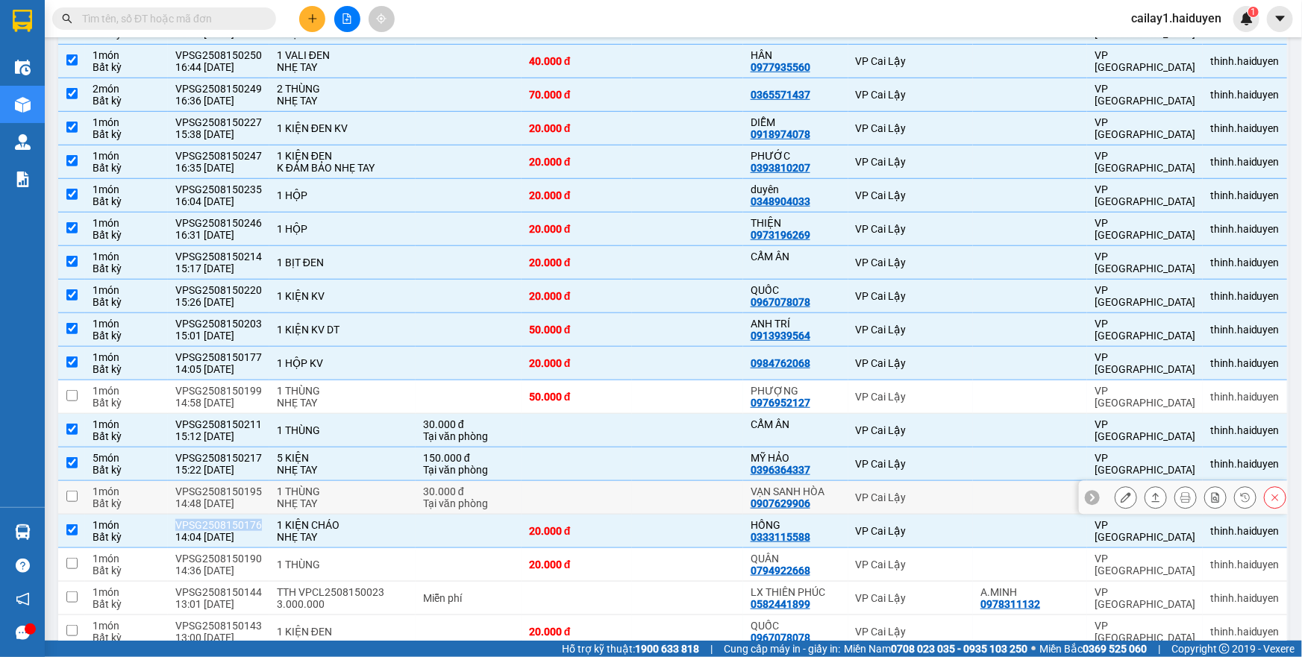
copy div "VPSG2508150176"
click at [543, 495] on td at bounding box center [577, 498] width 110 height 34
checkbox input "true"
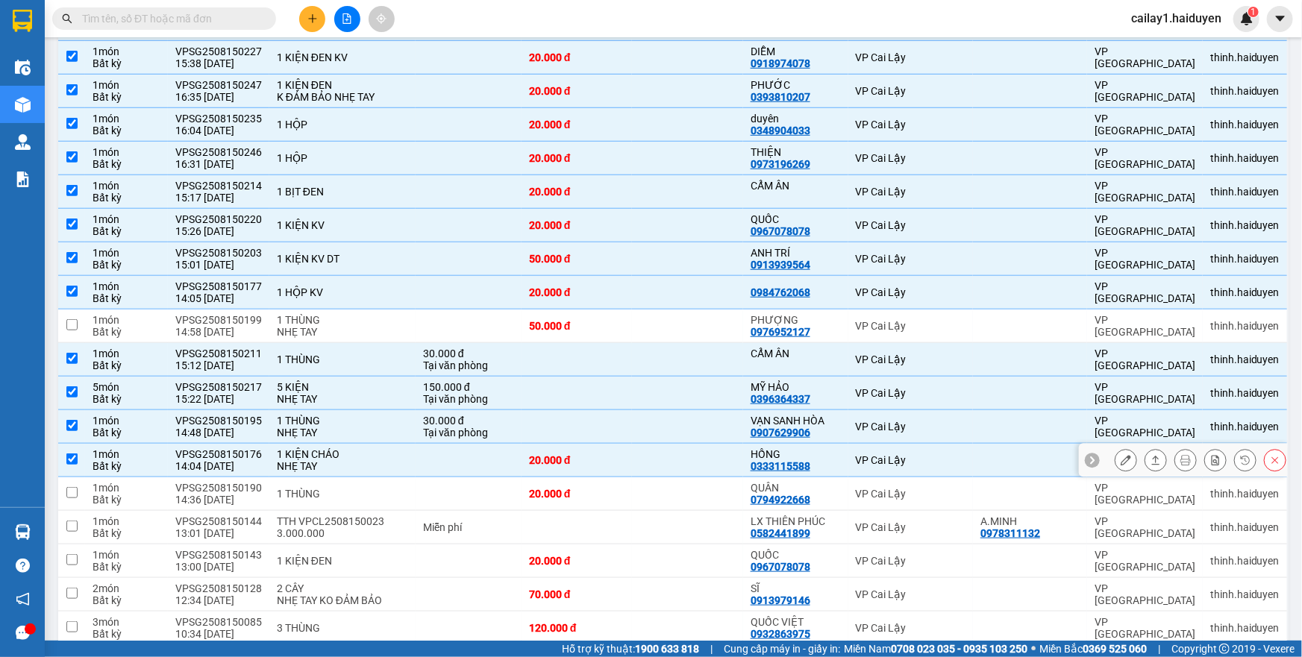
scroll to position [542, 0]
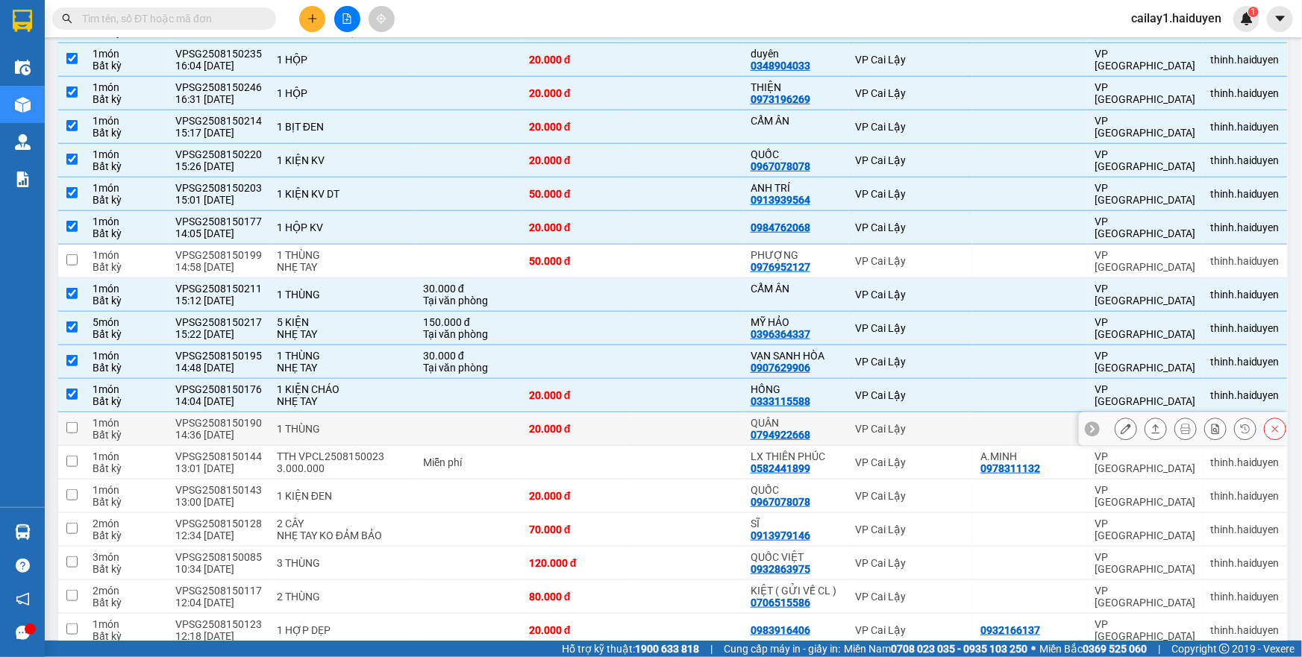
click at [371, 424] on div "1 THÙNG" at bounding box center [342, 429] width 131 height 12
checkbox input "true"
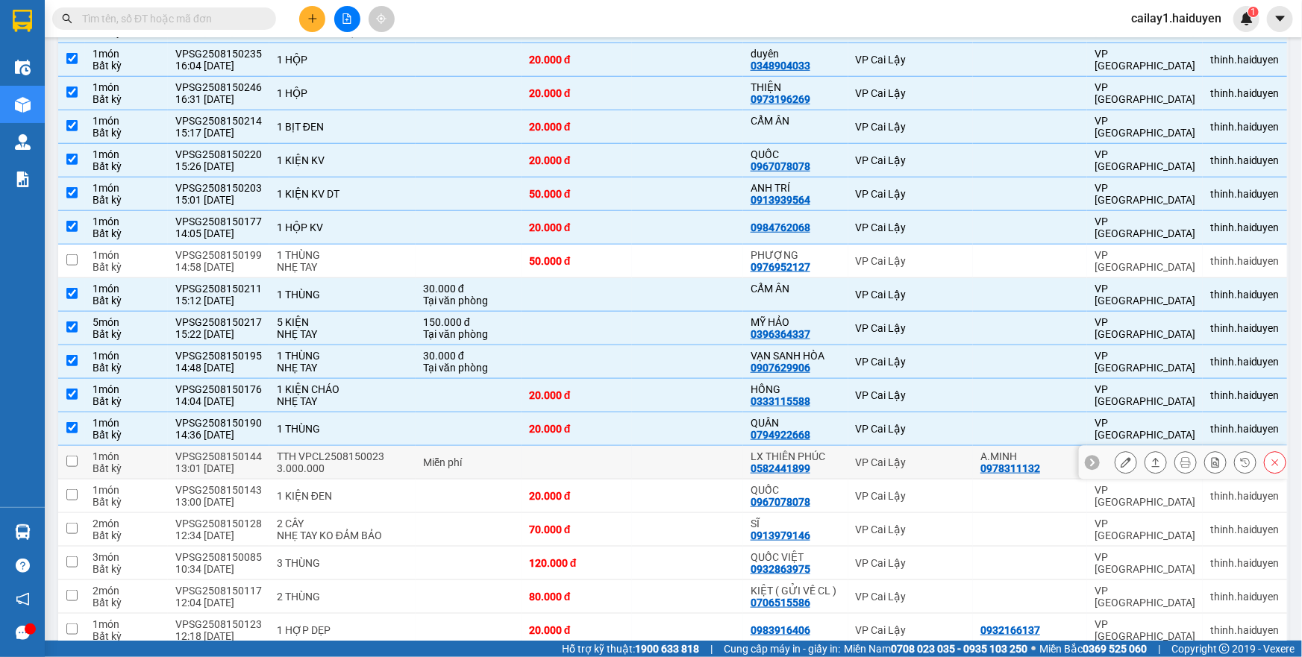
click at [377, 464] on div "TTH VPCL2508150023 3.000.000" at bounding box center [342, 463] width 131 height 24
checkbox input "true"
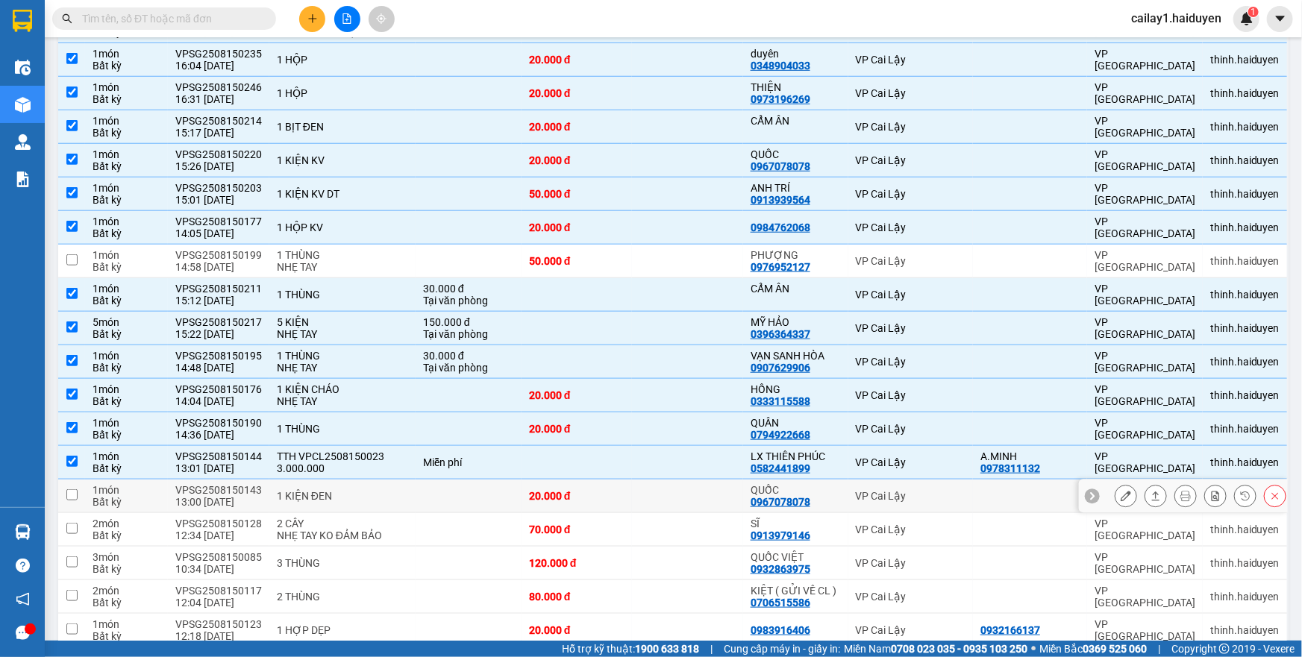
click at [363, 492] on div "1 KIỆN ĐEN" at bounding box center [342, 496] width 131 height 12
checkbox input "true"
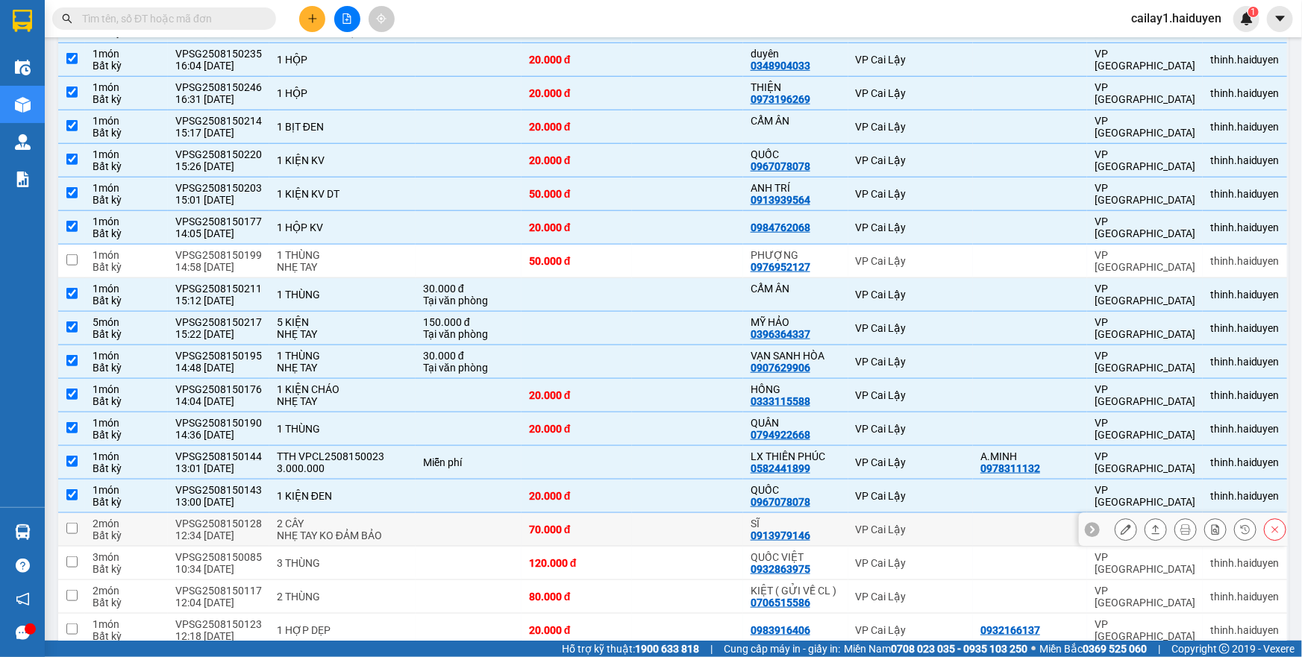
click at [420, 537] on td at bounding box center [469, 530] width 106 height 34
checkbox input "true"
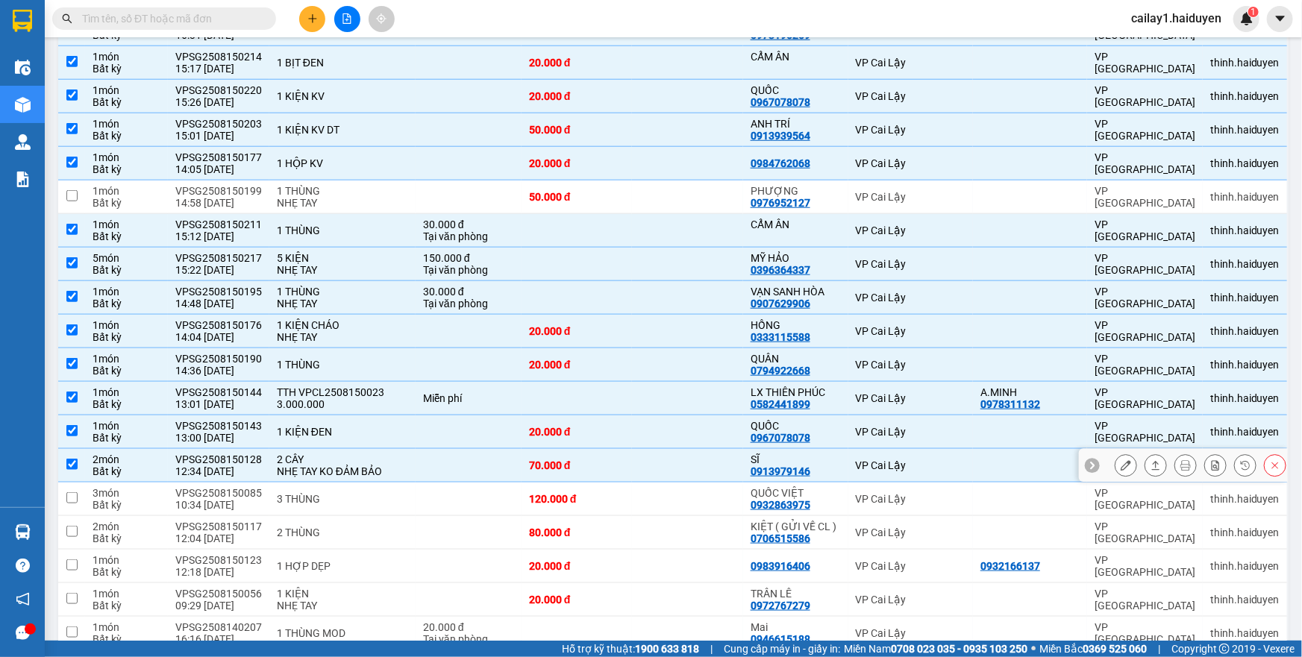
scroll to position [678, 0]
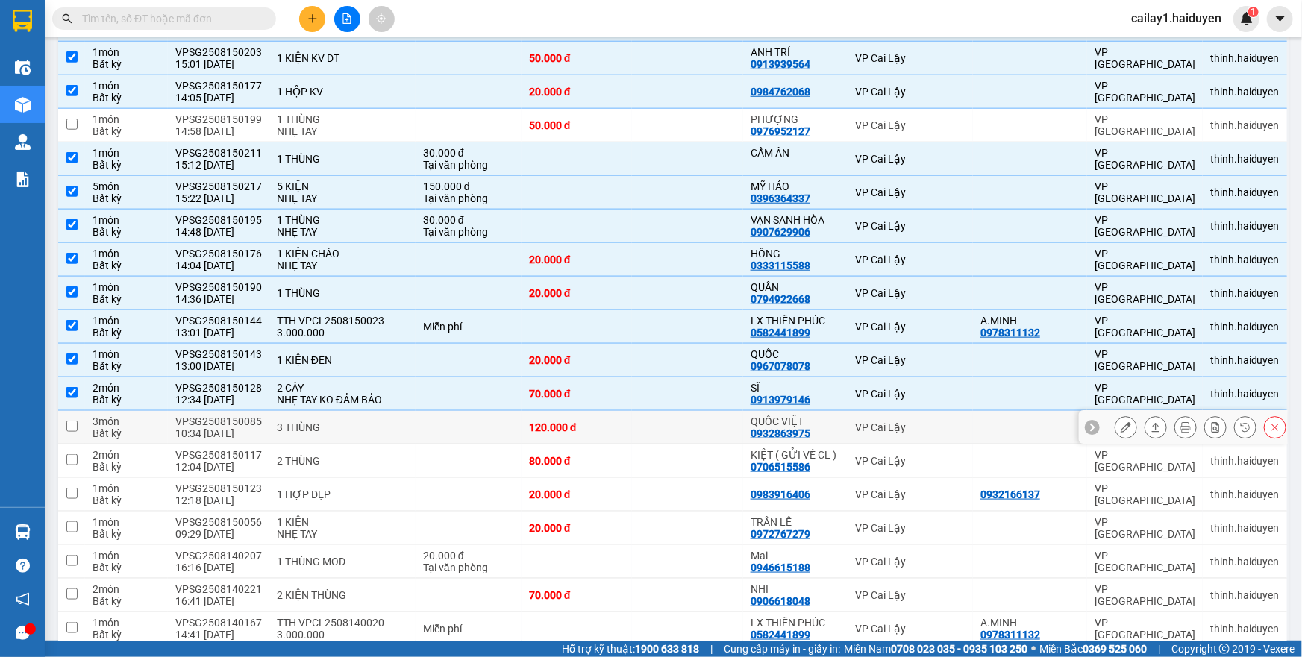
click at [450, 426] on td at bounding box center [469, 428] width 106 height 34
checkbox input "true"
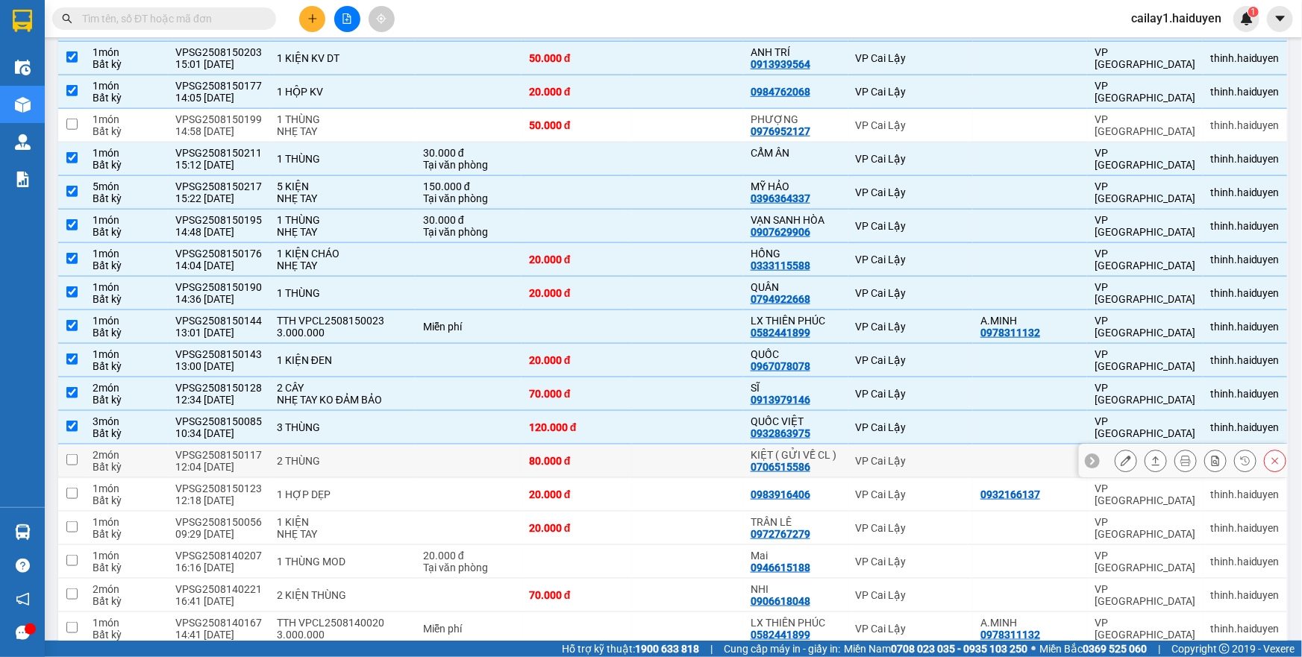
click at [455, 463] on td at bounding box center [469, 462] width 106 height 34
checkbox input "true"
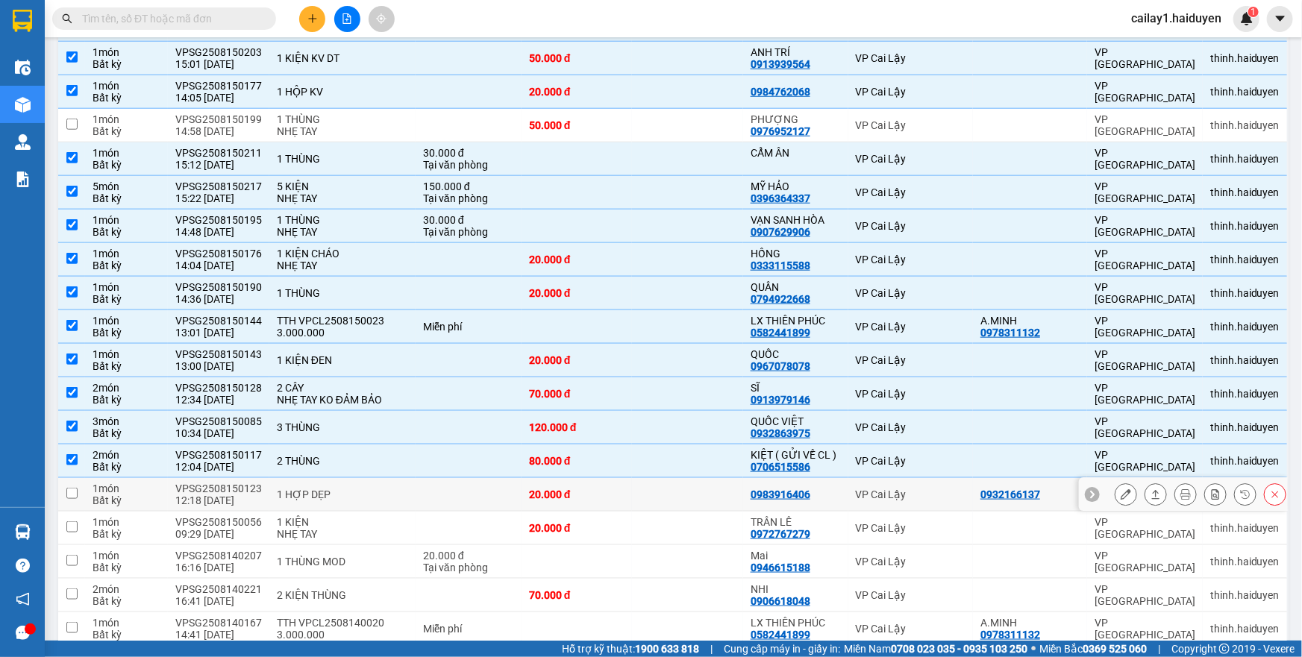
click at [425, 492] on td at bounding box center [469, 495] width 106 height 34
checkbox input "true"
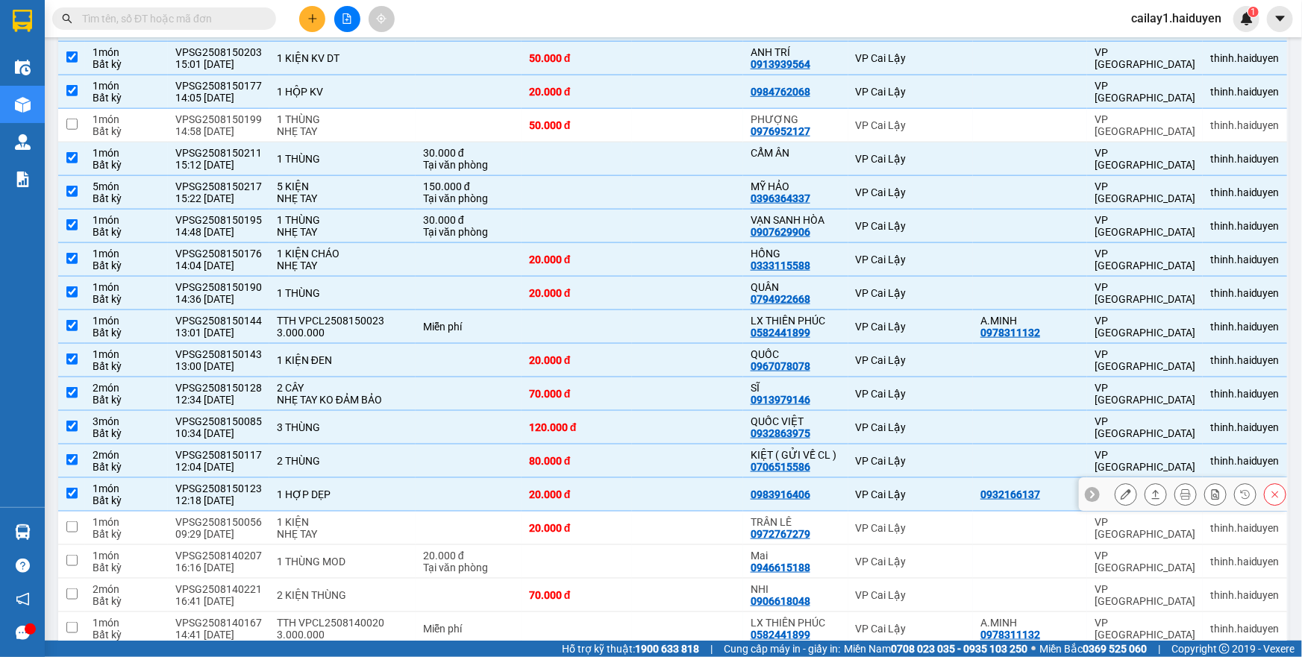
scroll to position [746, 0]
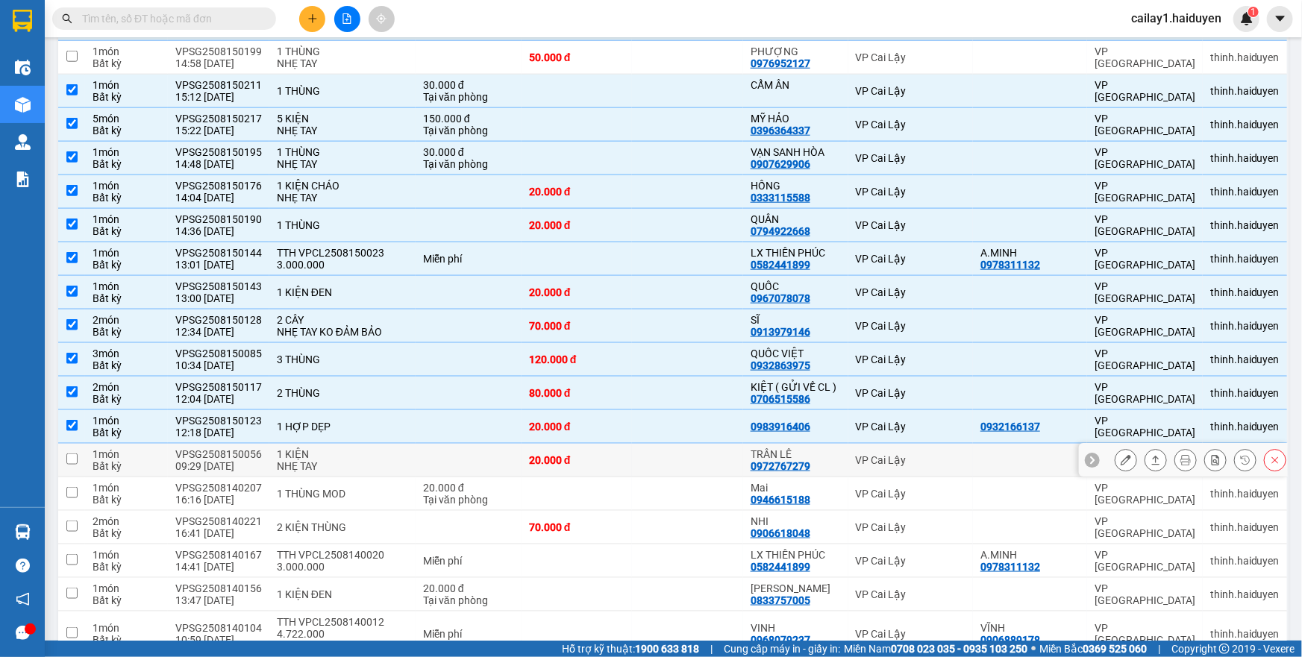
click at [483, 458] on td at bounding box center [469, 461] width 106 height 34
click at [501, 448] on td at bounding box center [469, 461] width 106 height 34
checkbox input "true"
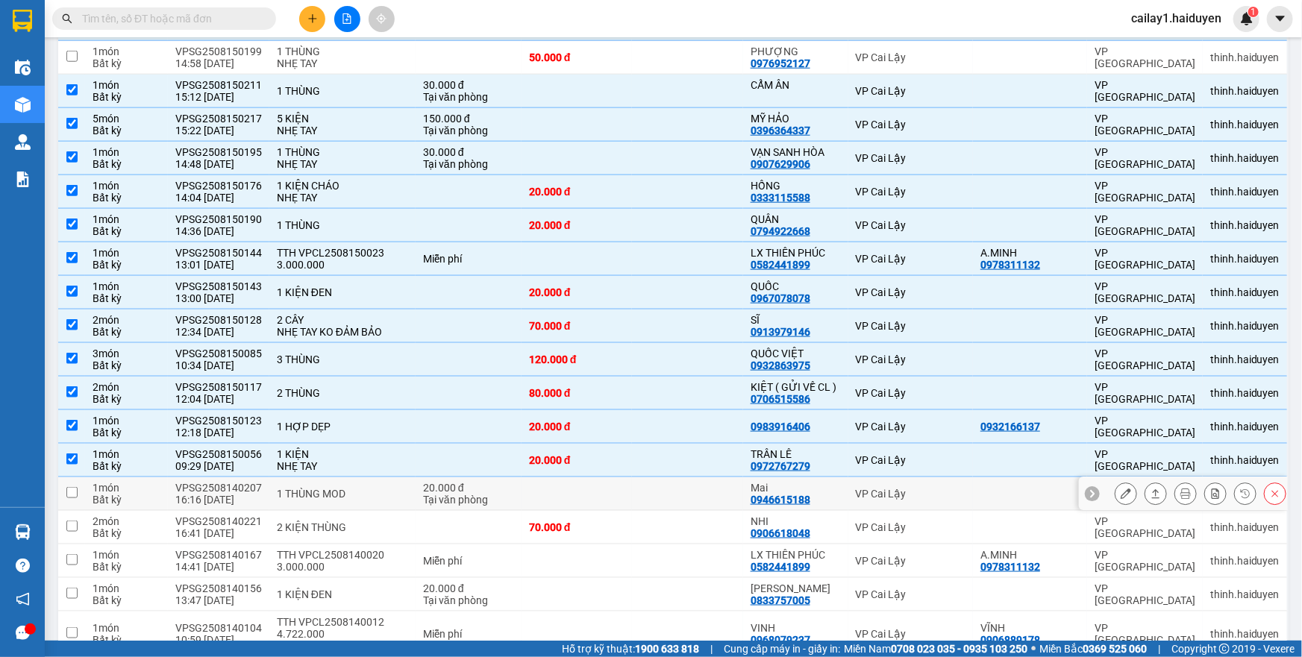
click at [424, 496] on div "Tại văn phòng" at bounding box center [468, 500] width 91 height 12
checkbox input "true"
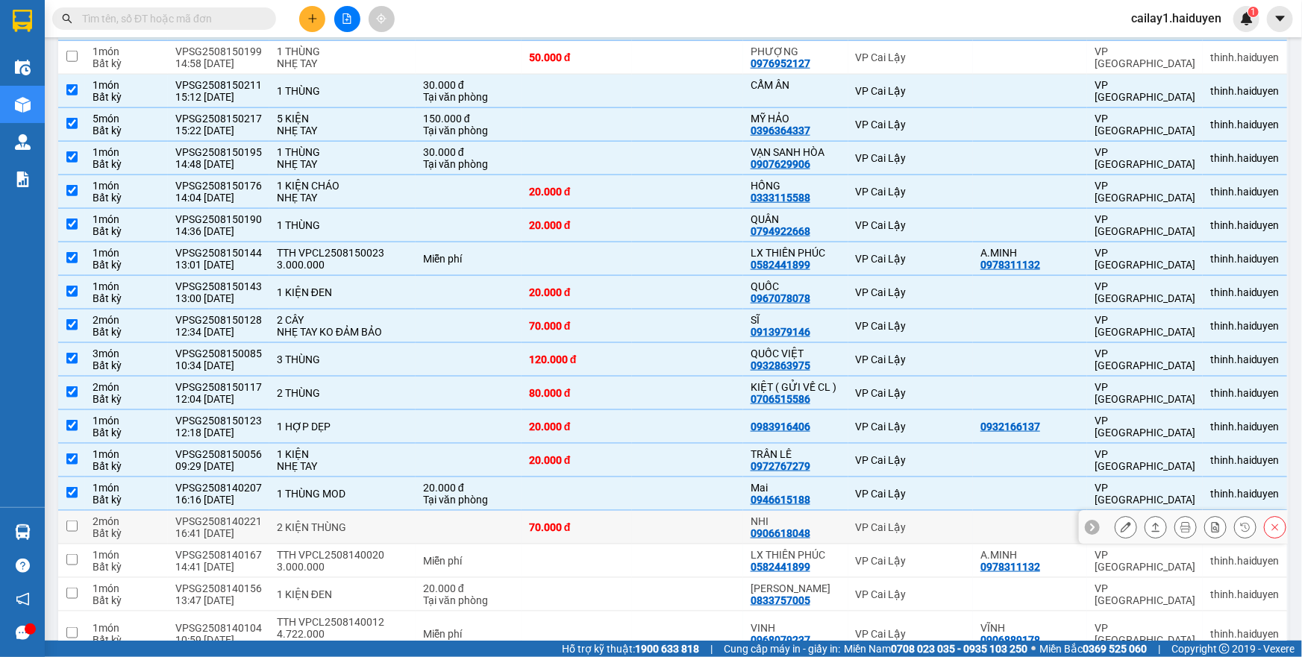
click at [399, 524] on td "2 KIỆN THÙNG" at bounding box center [342, 528] width 146 height 34
checkbox input "true"
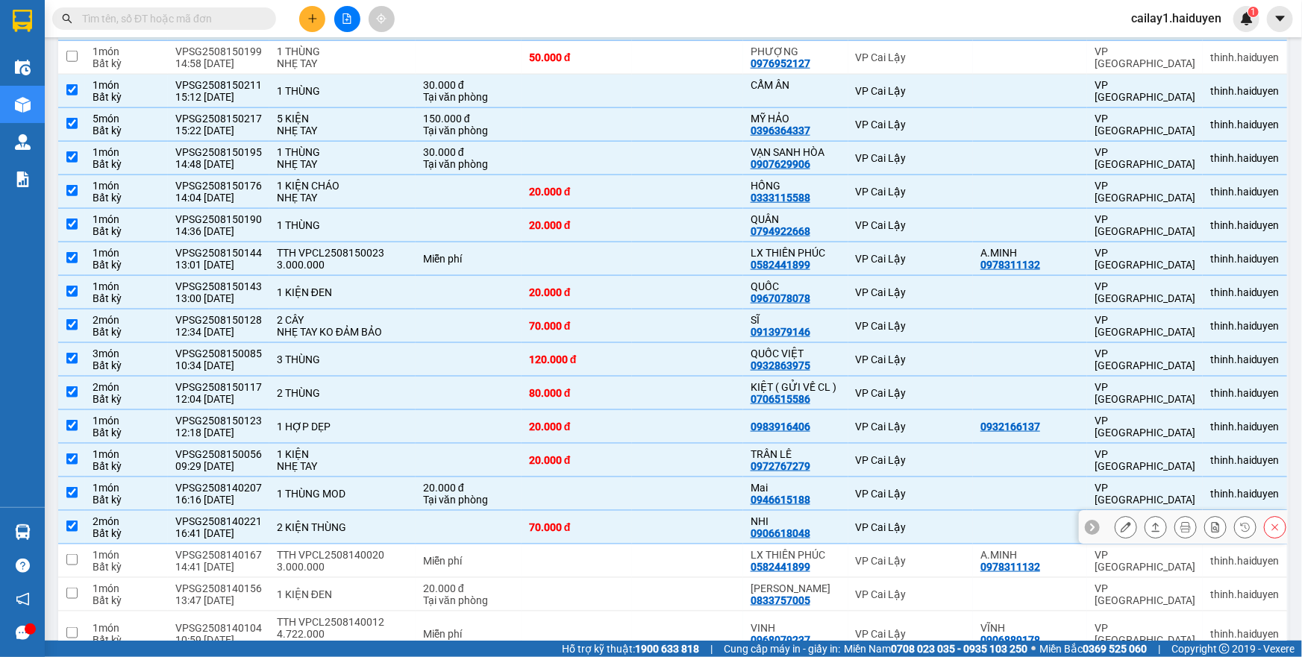
scroll to position [949, 0]
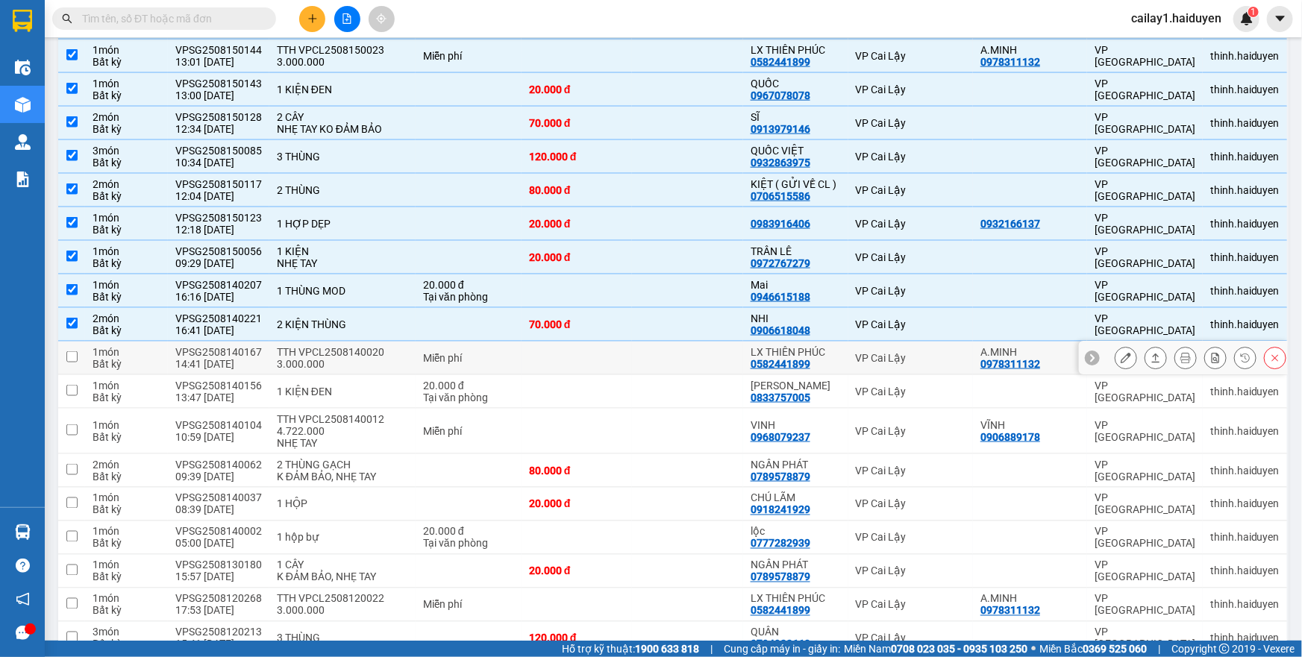
click at [395, 357] on div "TTH VPCL2508140020 3.000.000" at bounding box center [342, 358] width 131 height 24
click at [552, 355] on td at bounding box center [577, 359] width 110 height 34
checkbox input "true"
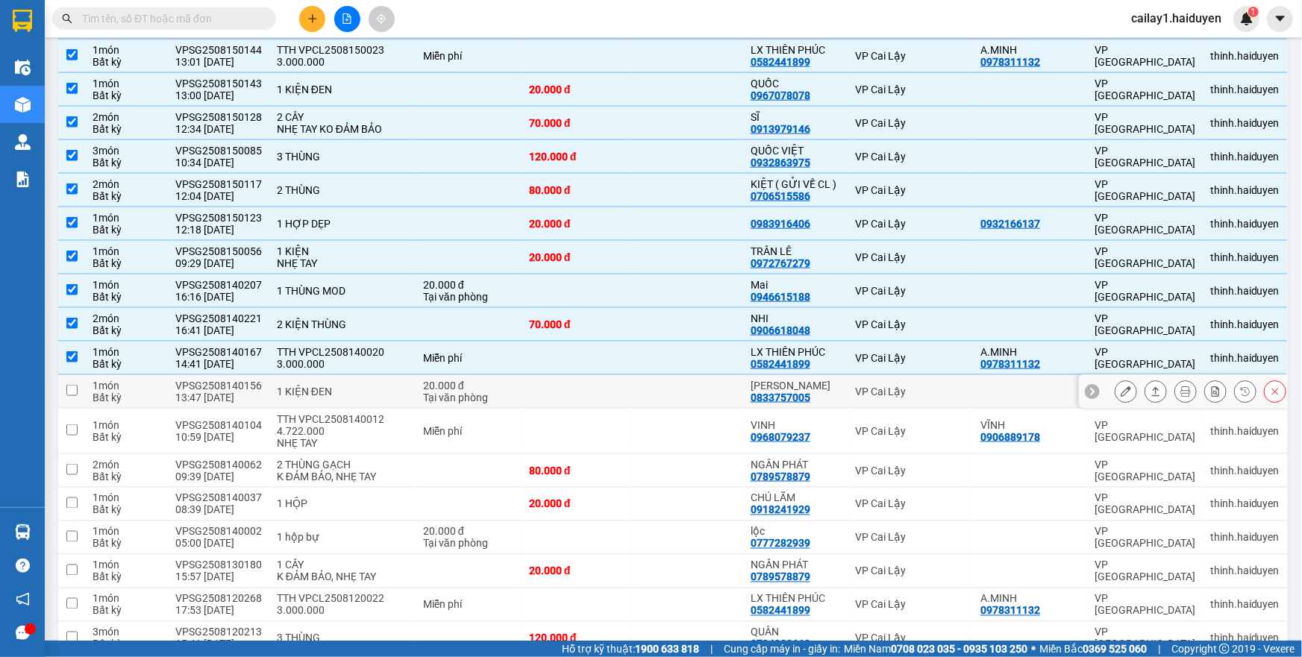
click at [513, 386] on td "20.000 đ Tại văn phòng" at bounding box center [469, 392] width 106 height 34
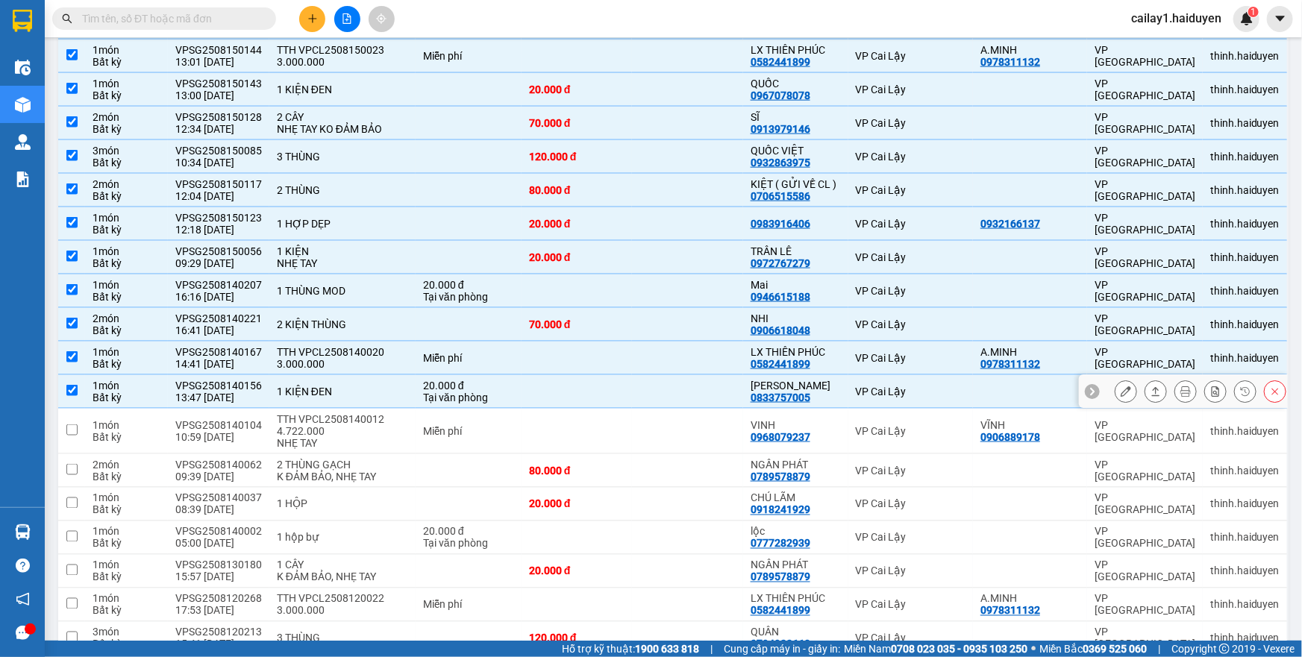
click at [217, 385] on div "VPSG2508140156" at bounding box center [218, 386] width 87 height 12
checkbox input "true"
copy div "VPSG2508140156"
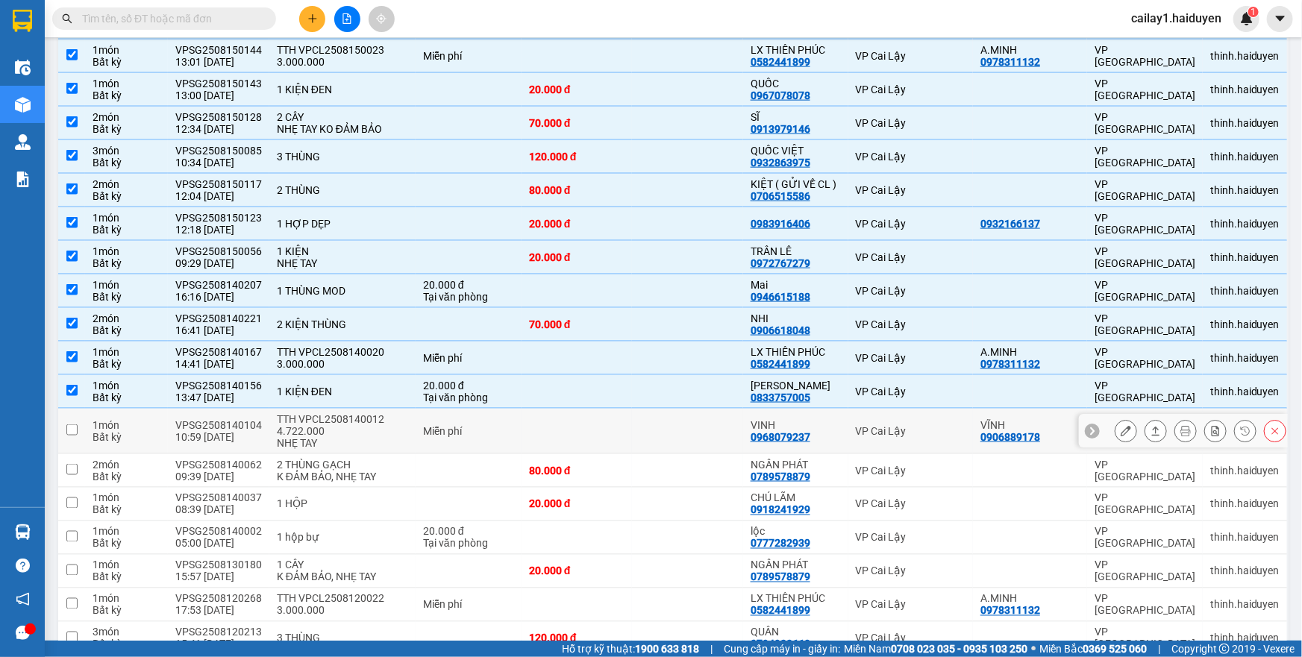
click at [433, 425] on div "Miễn phí" at bounding box center [468, 431] width 91 height 12
checkbox input "true"
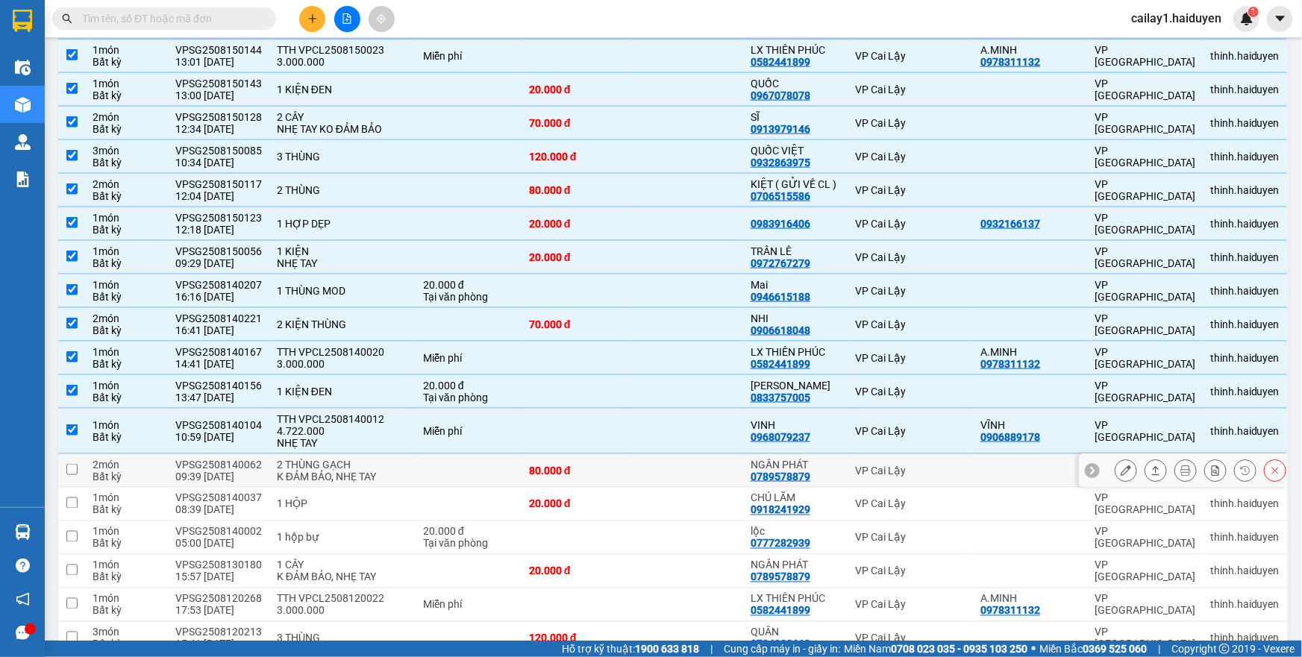
click at [437, 469] on td at bounding box center [469, 471] width 106 height 34
checkbox input "true"
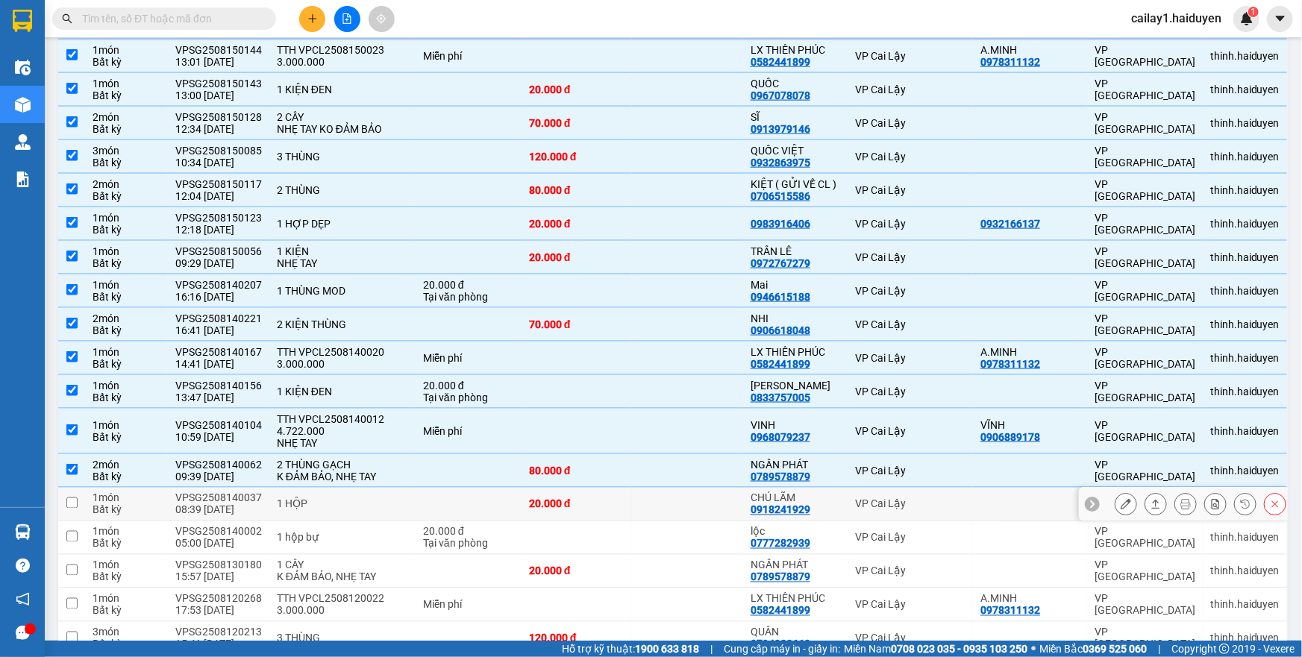
click at [342, 498] on div "1 HỘP" at bounding box center [342, 504] width 131 height 12
checkbox input "true"
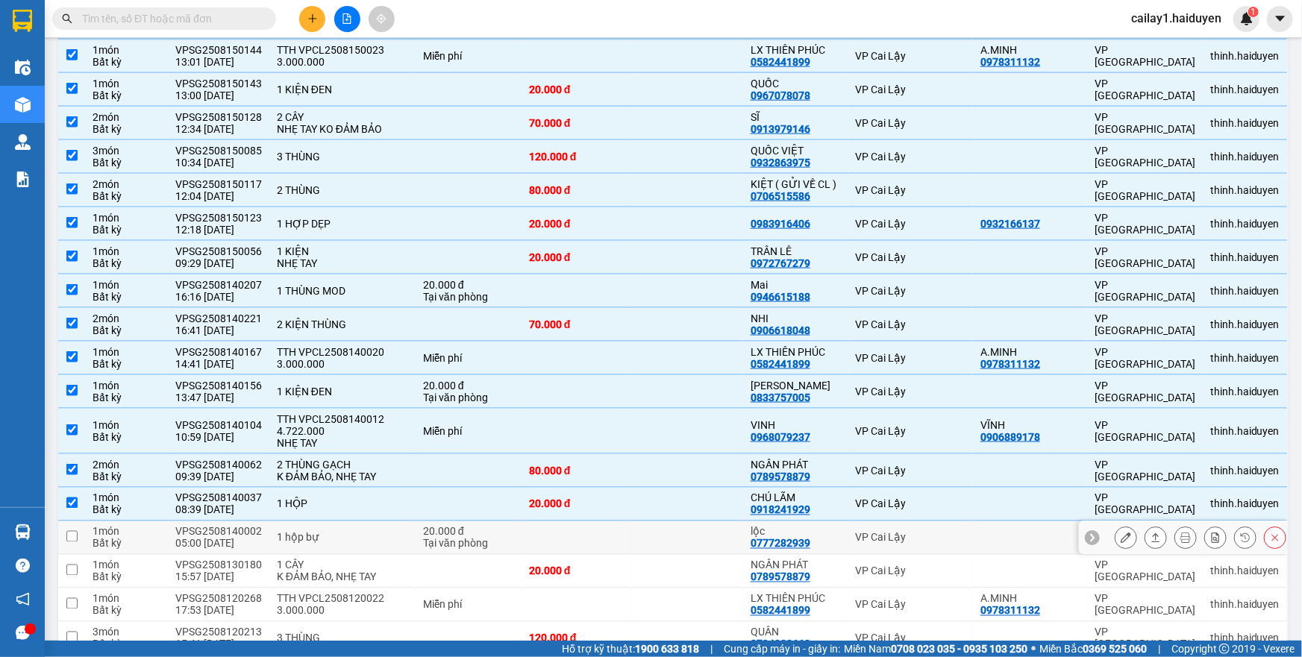
click at [365, 539] on div "1 hộp bự" at bounding box center [342, 538] width 131 height 12
click at [385, 537] on div "1 hộp bự" at bounding box center [342, 538] width 131 height 12
checkbox input "true"
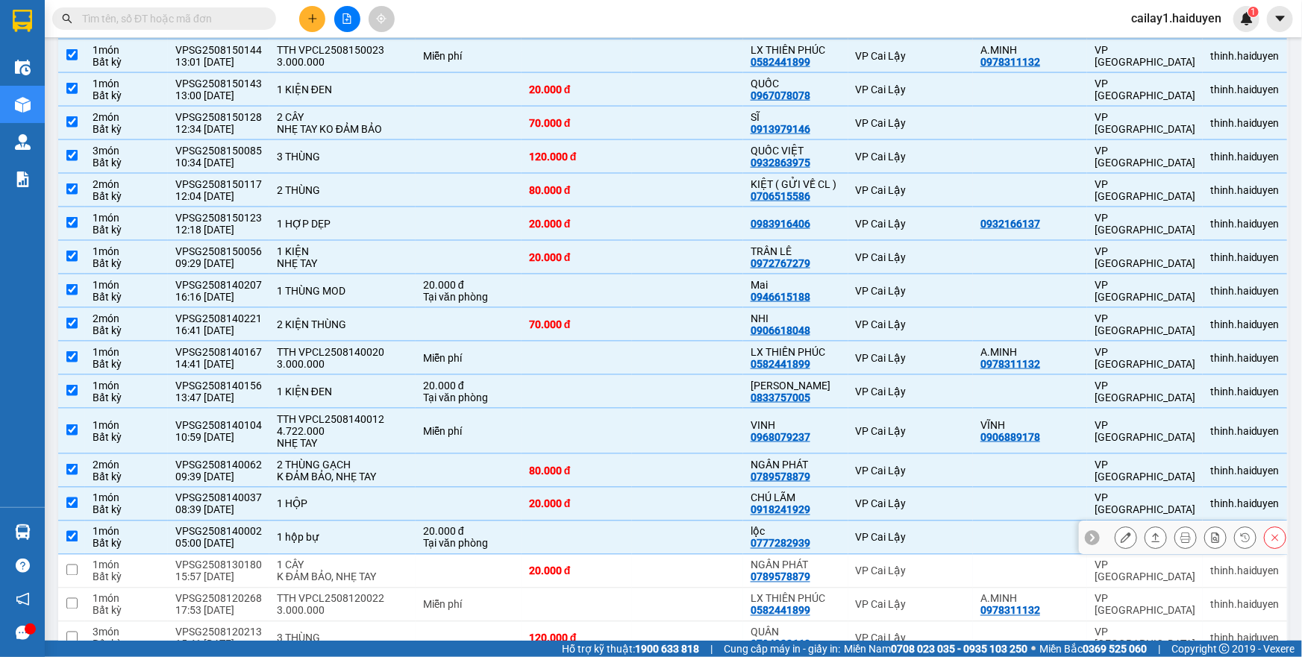
scroll to position [1085, 0]
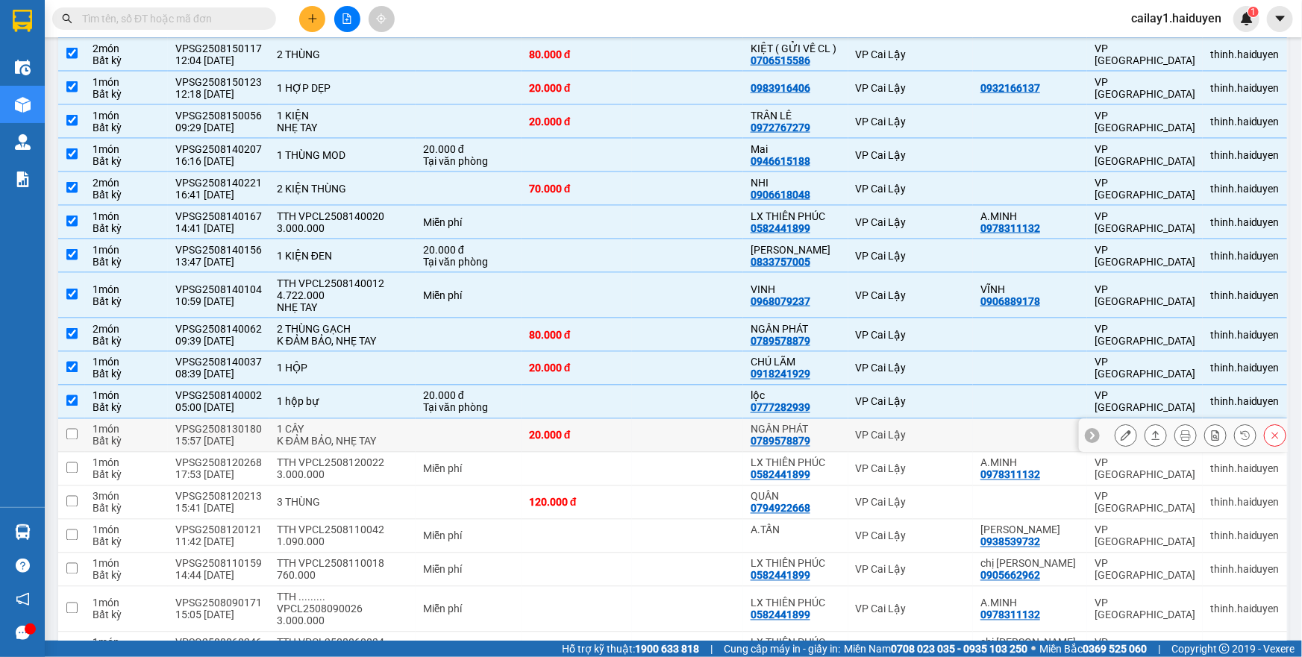
click at [486, 437] on td at bounding box center [469, 436] width 106 height 34
checkbox input "true"
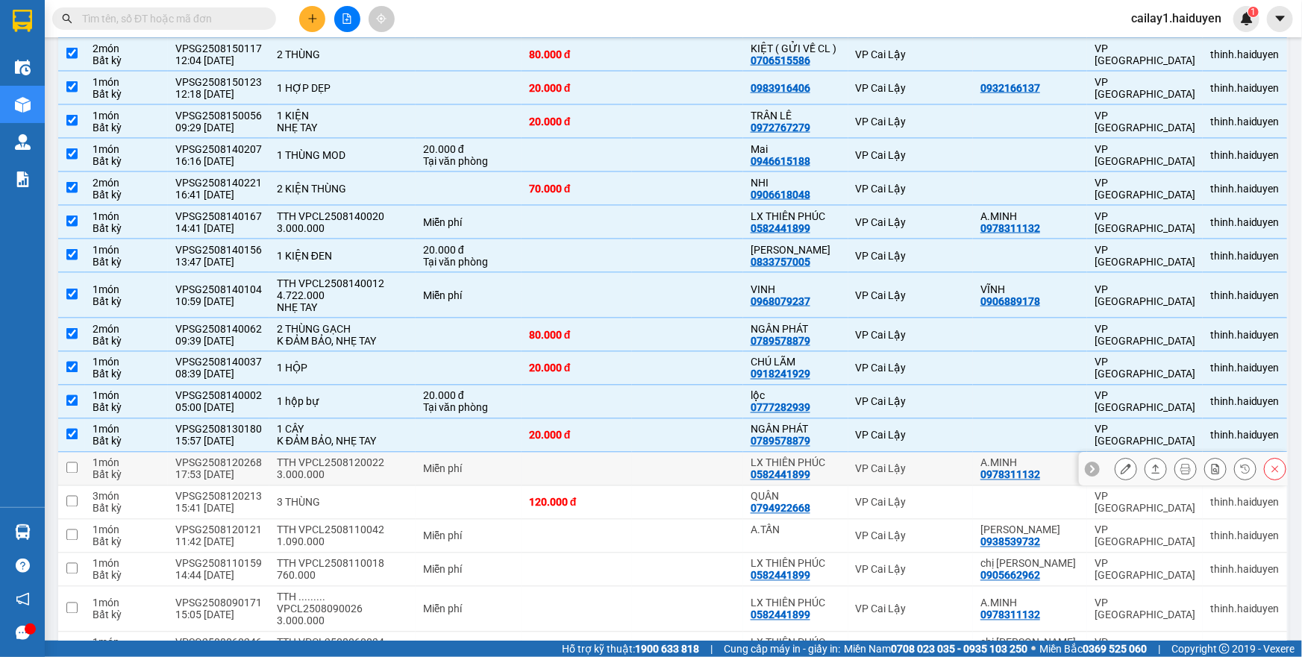
click at [459, 470] on div "Miễn phí" at bounding box center [468, 469] width 91 height 12
checkbox input "true"
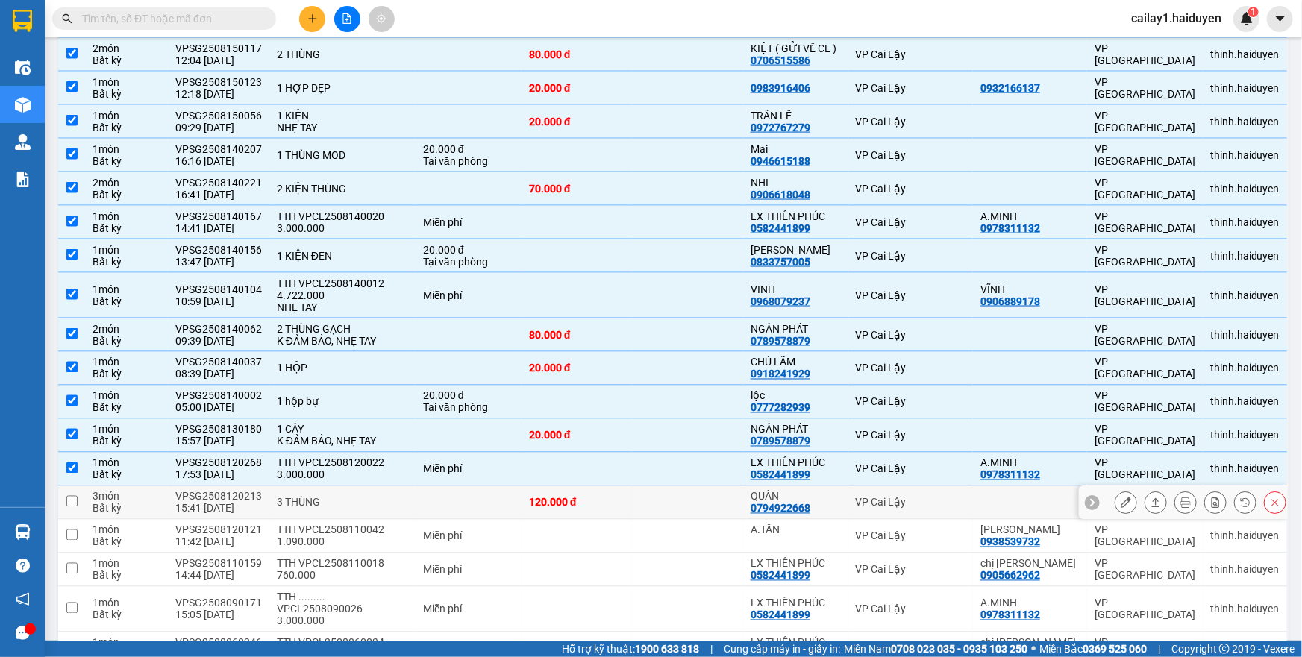
click at [425, 499] on td at bounding box center [469, 503] width 106 height 34
click at [385, 503] on div "3 THÙNG" at bounding box center [342, 503] width 131 height 12
checkbox input "true"
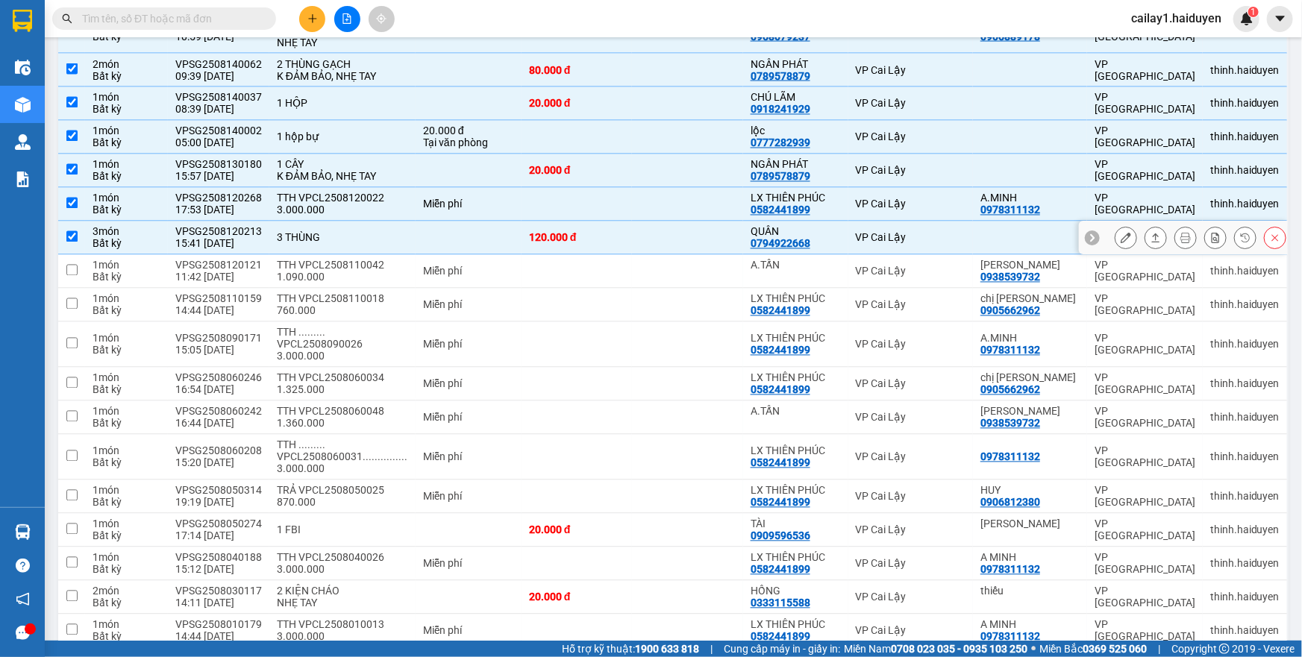
scroll to position [1356, 0]
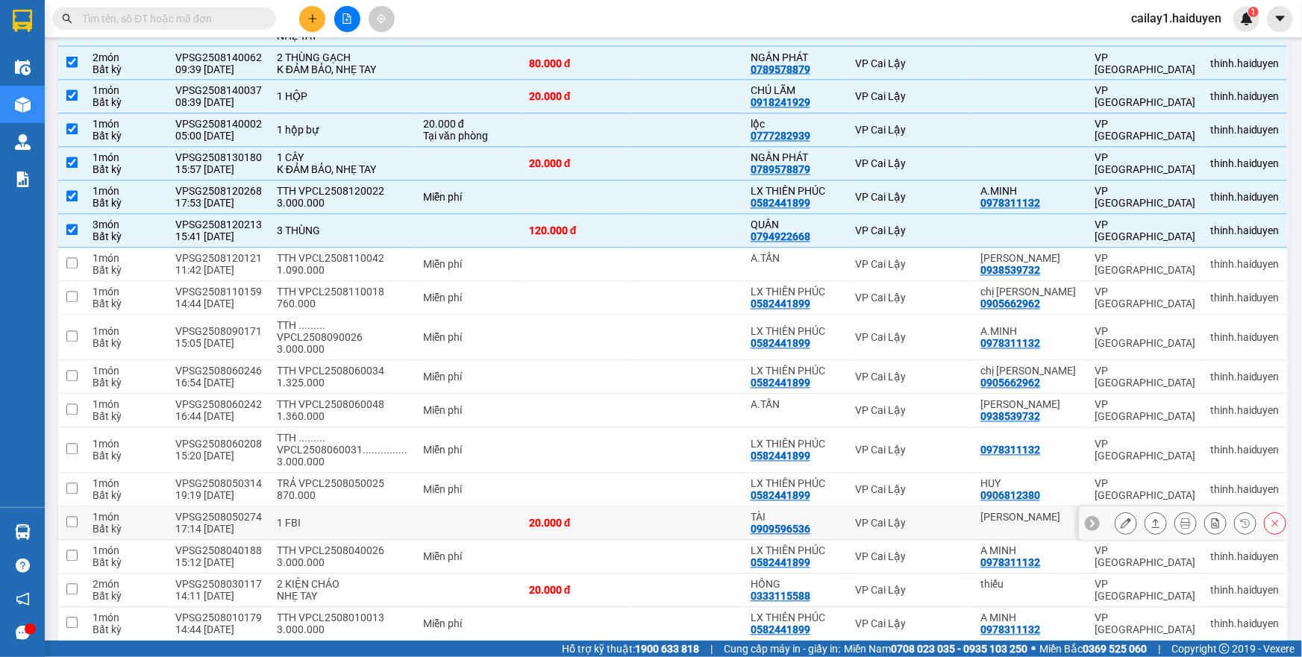
click at [419, 513] on td at bounding box center [469, 524] width 106 height 34
checkbox input "true"
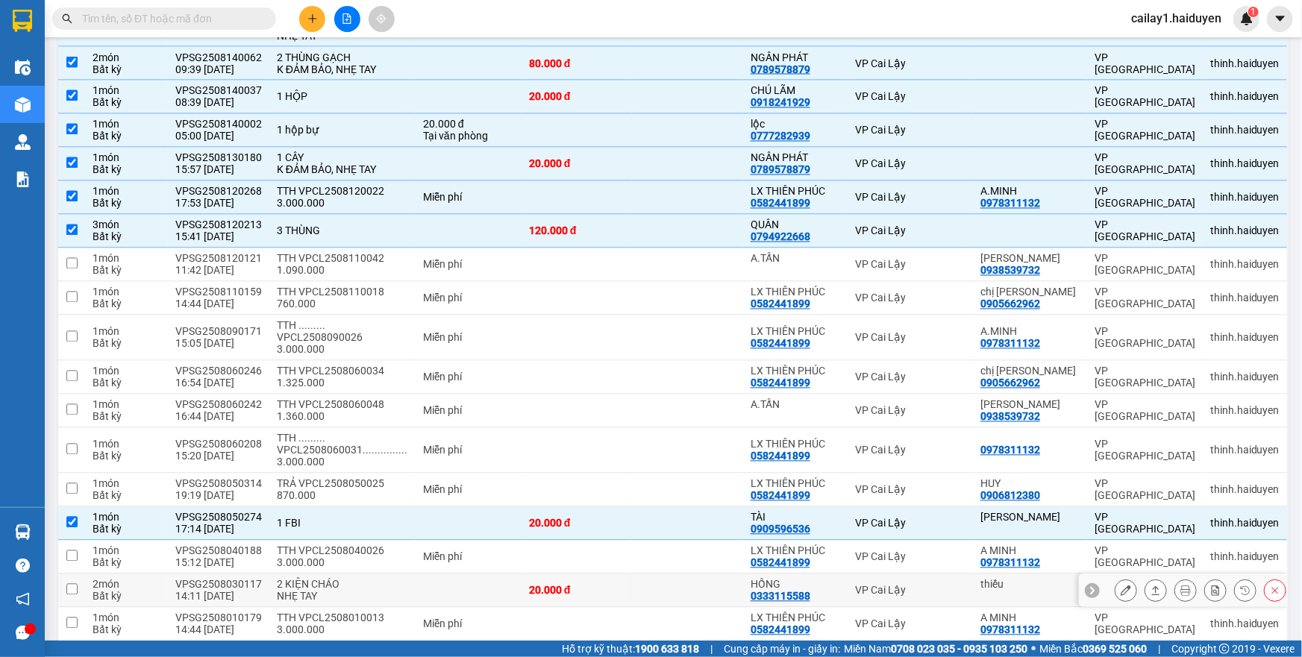
scroll to position [1492, 0]
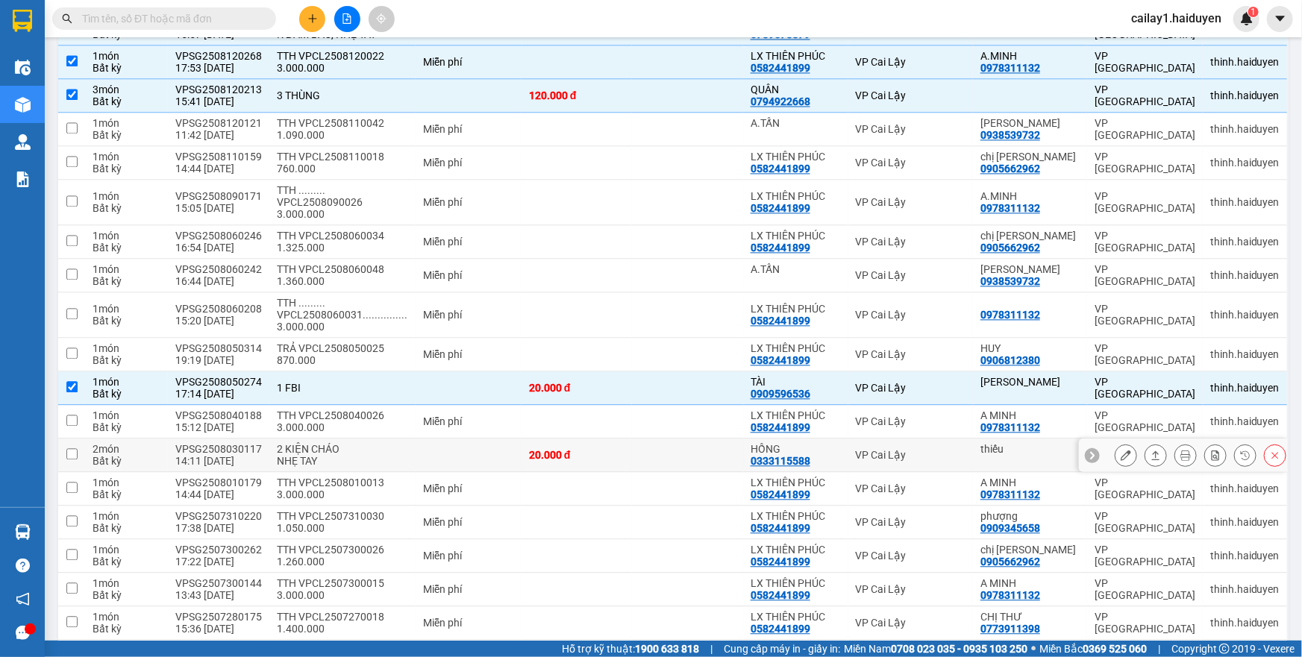
click at [487, 448] on td at bounding box center [469, 456] width 106 height 34
checkbox input "true"
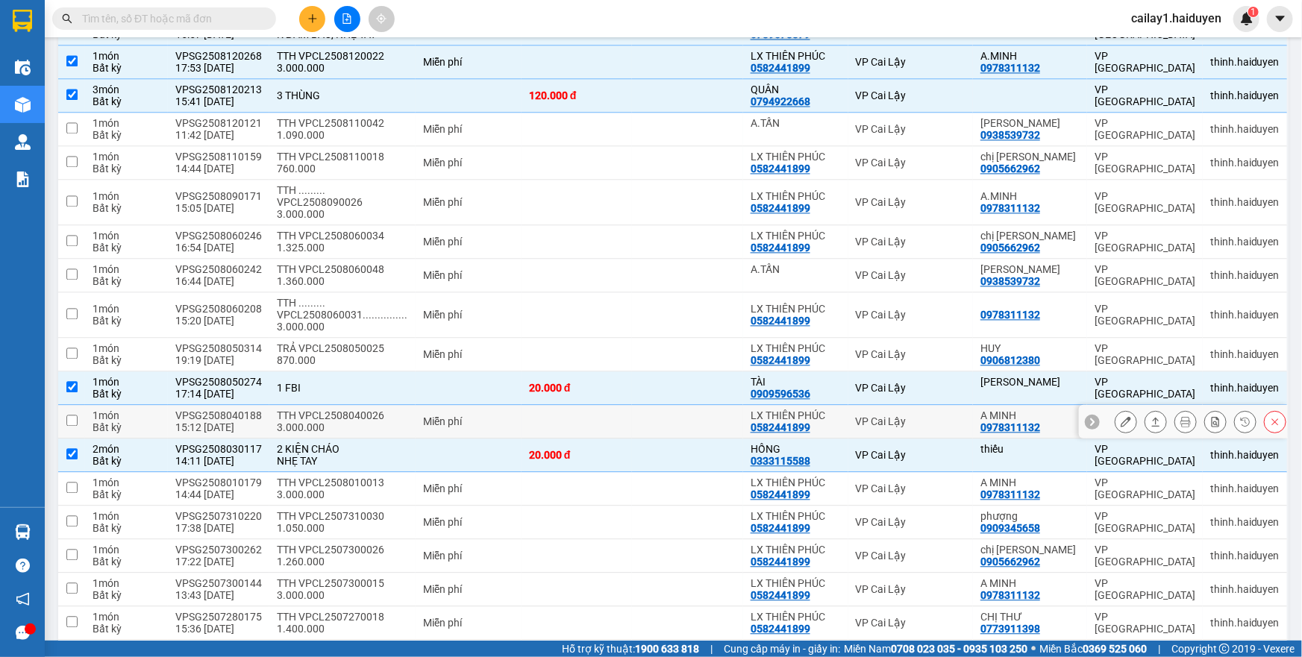
click at [504, 421] on div "Miễn phí" at bounding box center [468, 422] width 91 height 12
checkbox input "true"
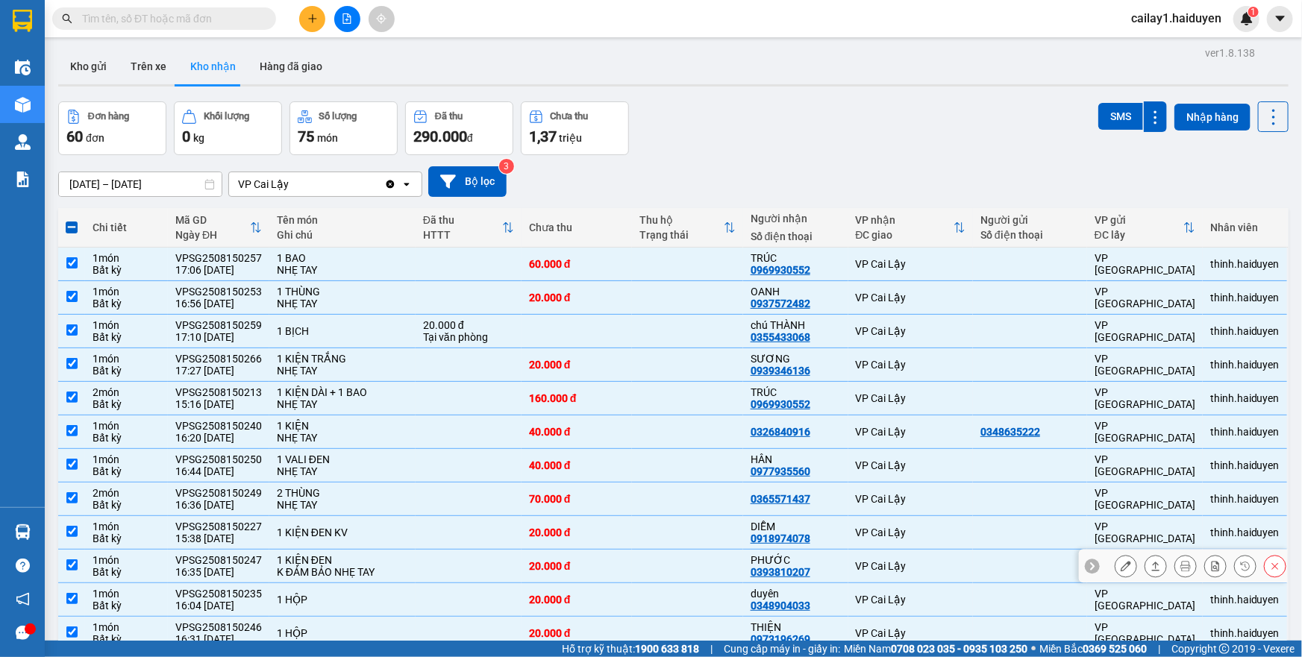
scroll to position [0, 0]
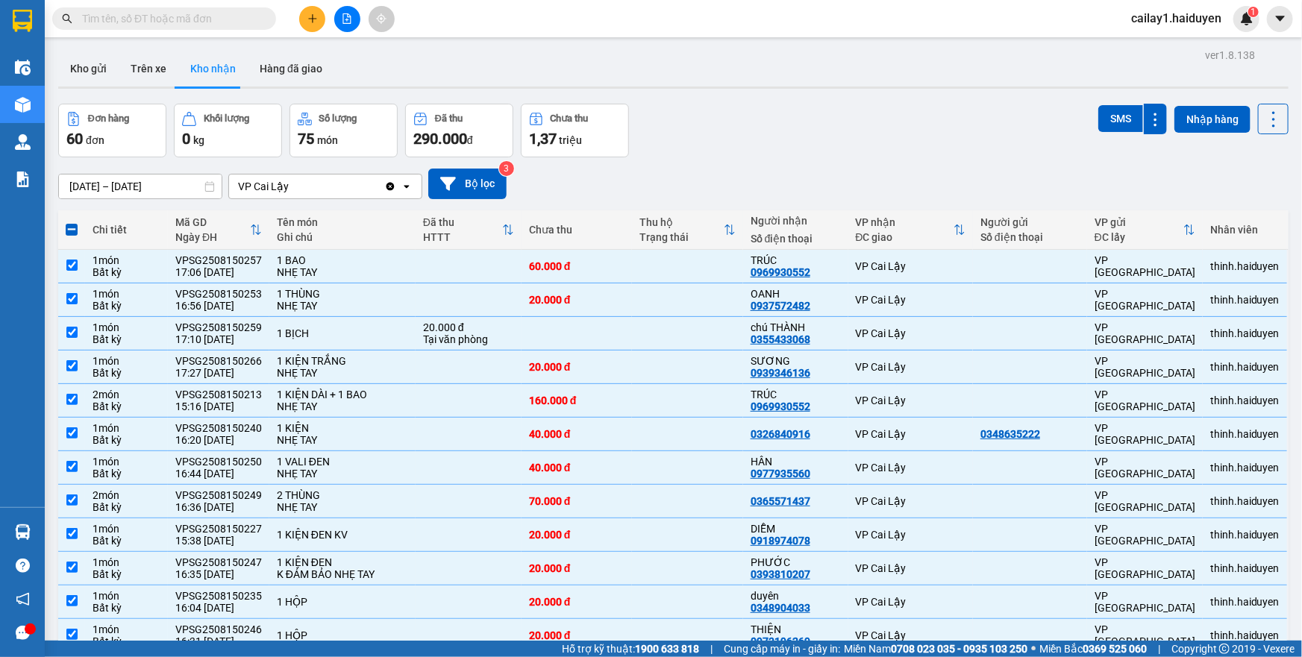
click at [692, 113] on div "Đơn hàng 60 đơn Khối lượng 0 kg Số lượng 75 món Đã thu 290.000 đ Chưa thu 1,37 …" at bounding box center [673, 131] width 1230 height 54
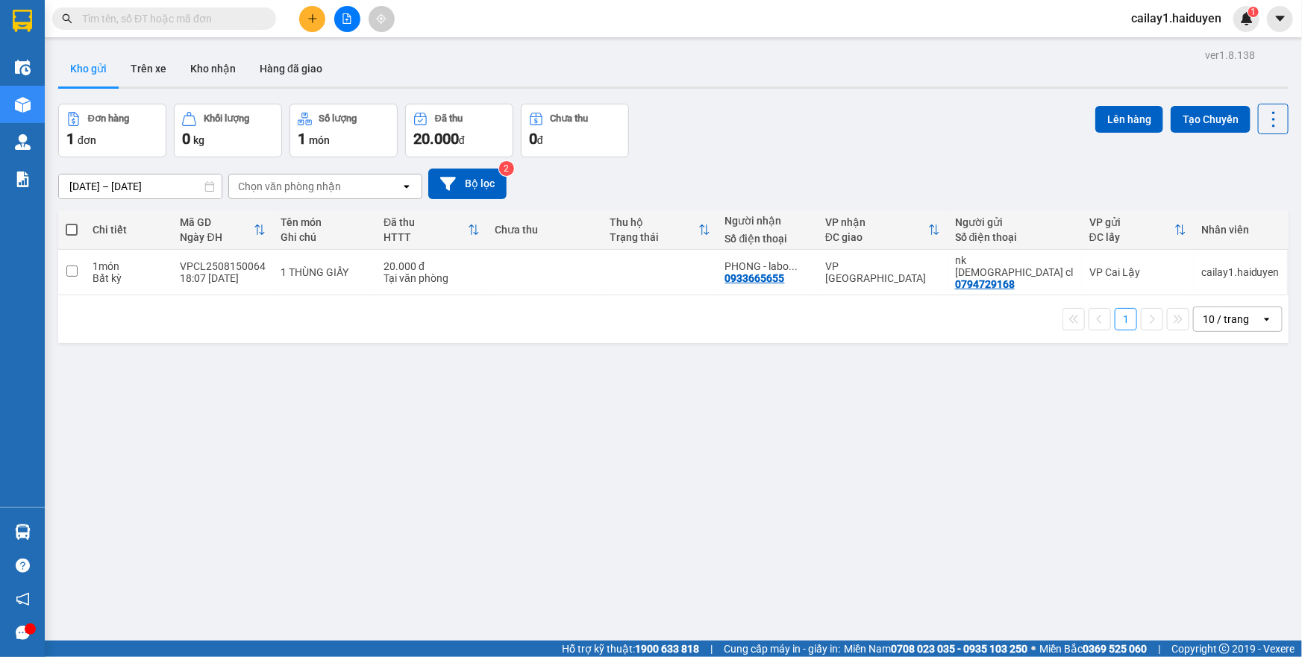
click at [198, 24] on input "text" at bounding box center [170, 18] width 176 height 16
paste input "VPSG2508150176"
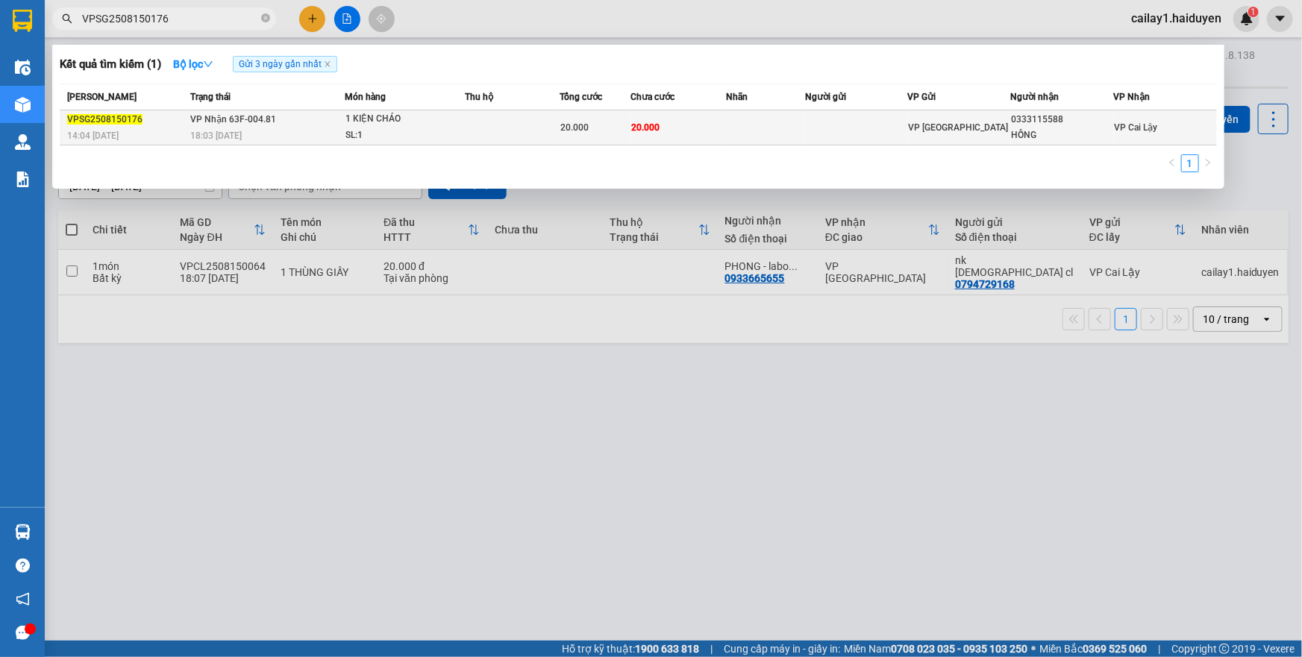
type input "VPSG2508150176"
click at [595, 122] on div "20.000" at bounding box center [594, 127] width 69 height 16
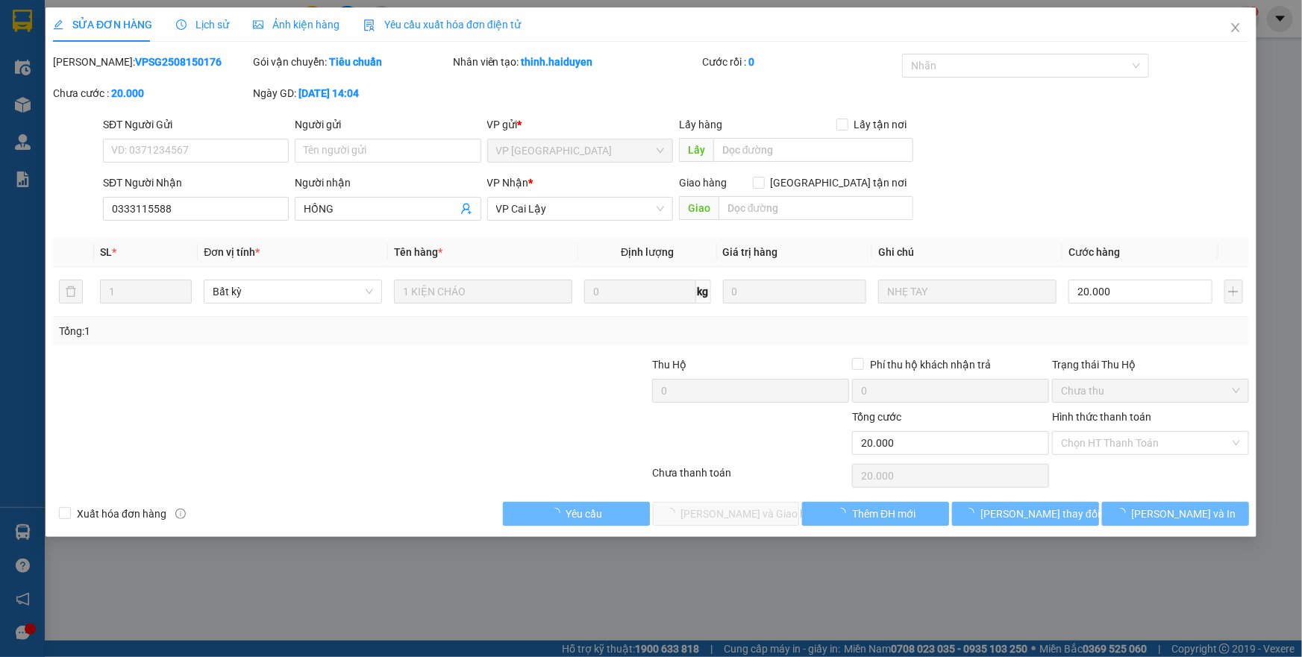
type input "0333115588"
type input "HỒNG"
type input "20.000"
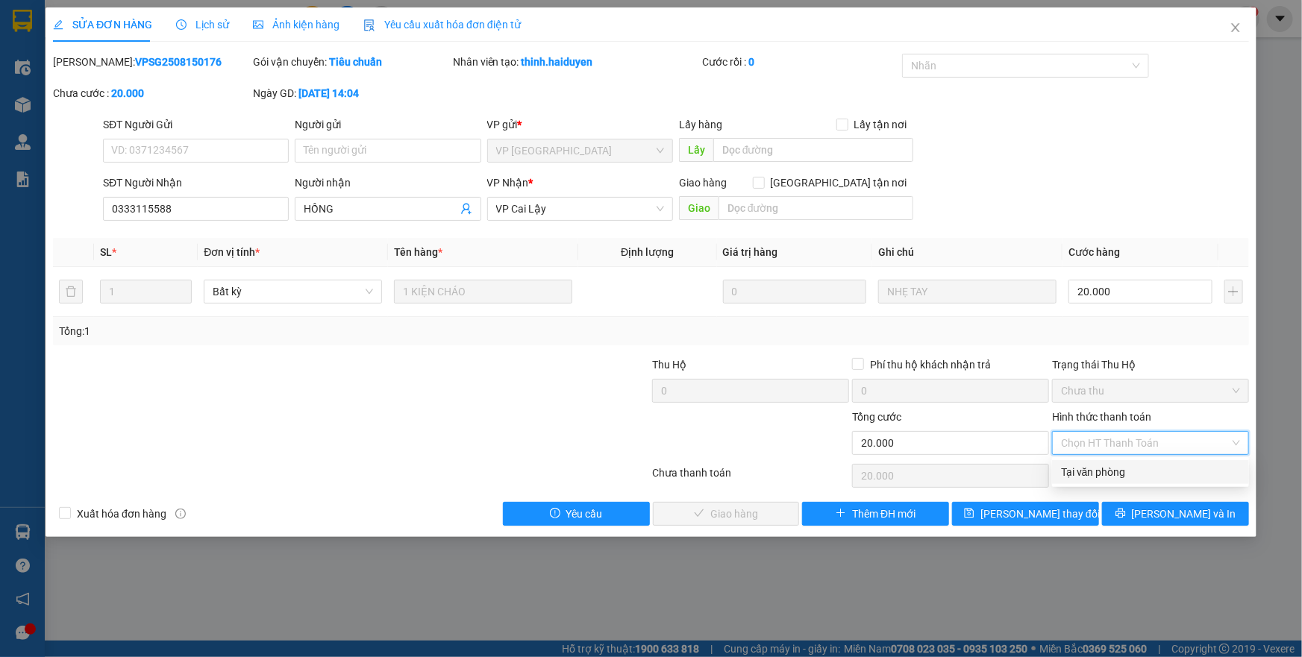
click at [1075, 482] on div "Tại văn phòng" at bounding box center [1150, 472] width 197 height 24
type input "0"
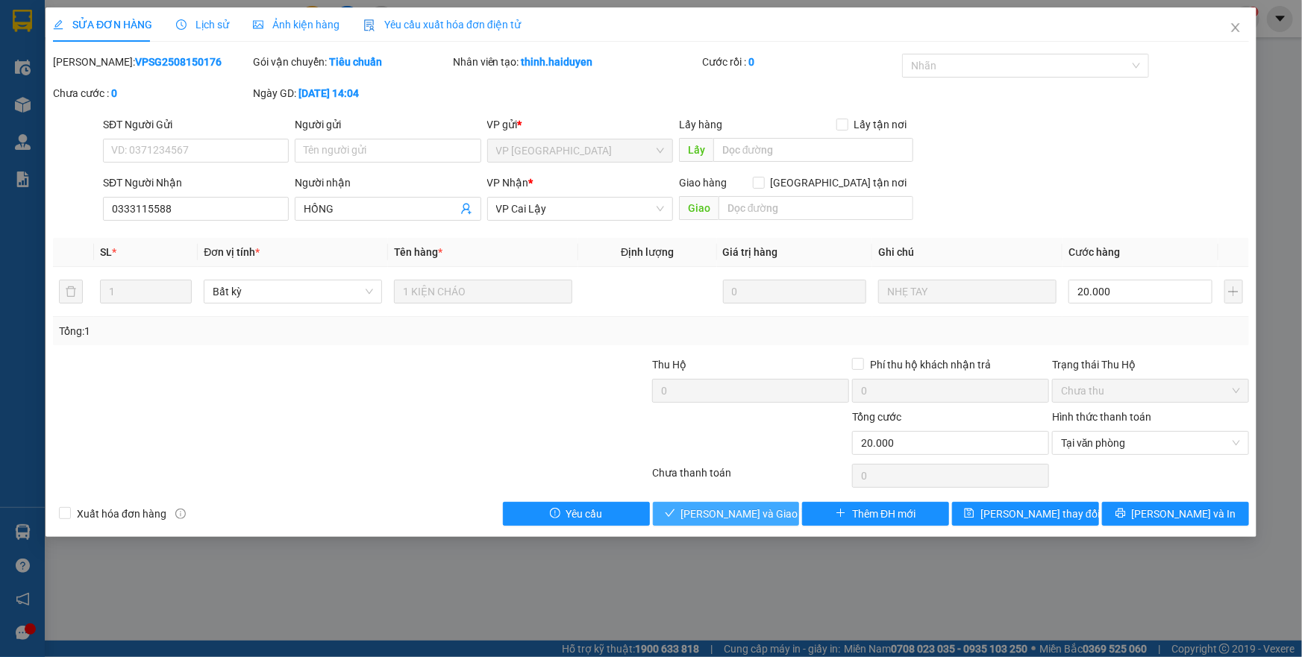
click at [709, 522] on button "[PERSON_NAME] và Giao hàng" at bounding box center [726, 514] width 147 height 24
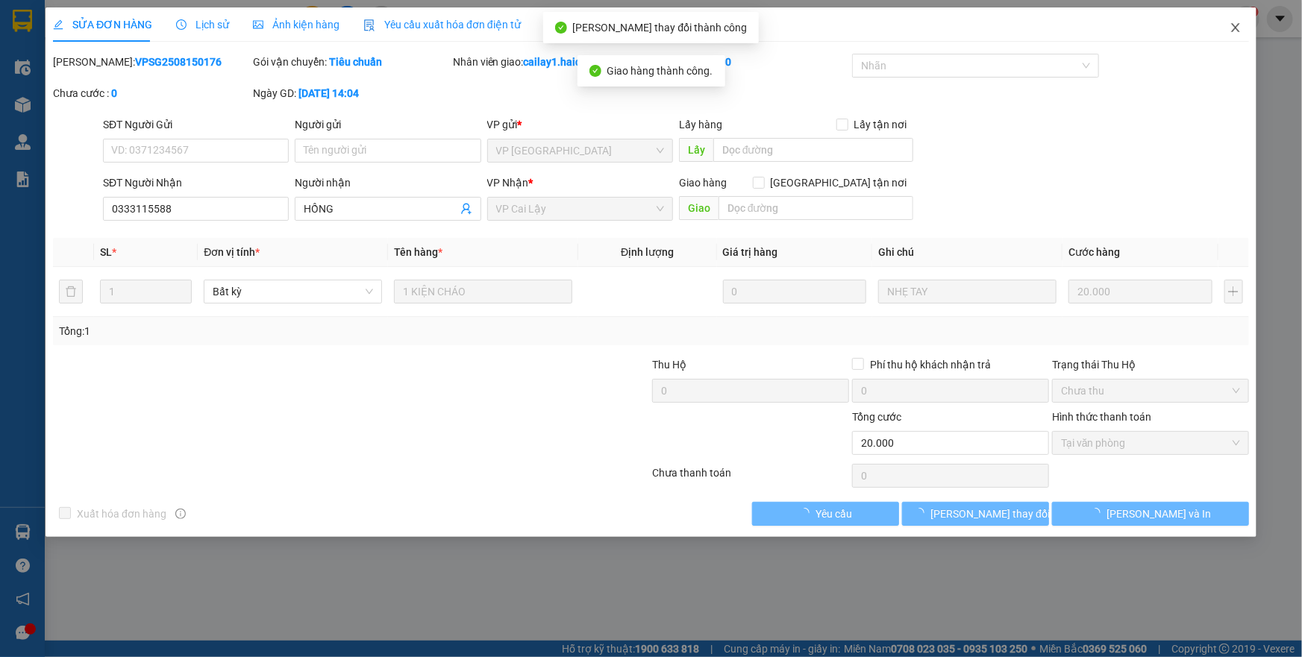
click at [1235, 23] on icon "close" at bounding box center [1236, 28] width 12 height 12
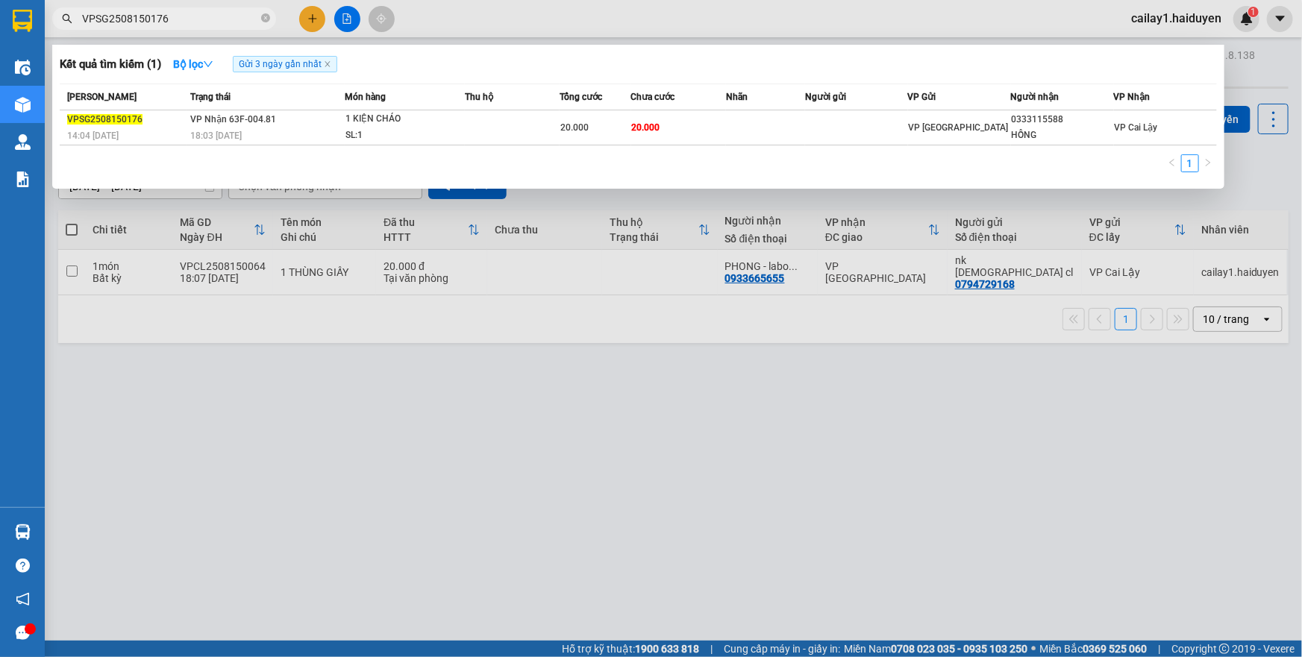
click at [196, 17] on input "VPSG2508150176" at bounding box center [170, 18] width 176 height 16
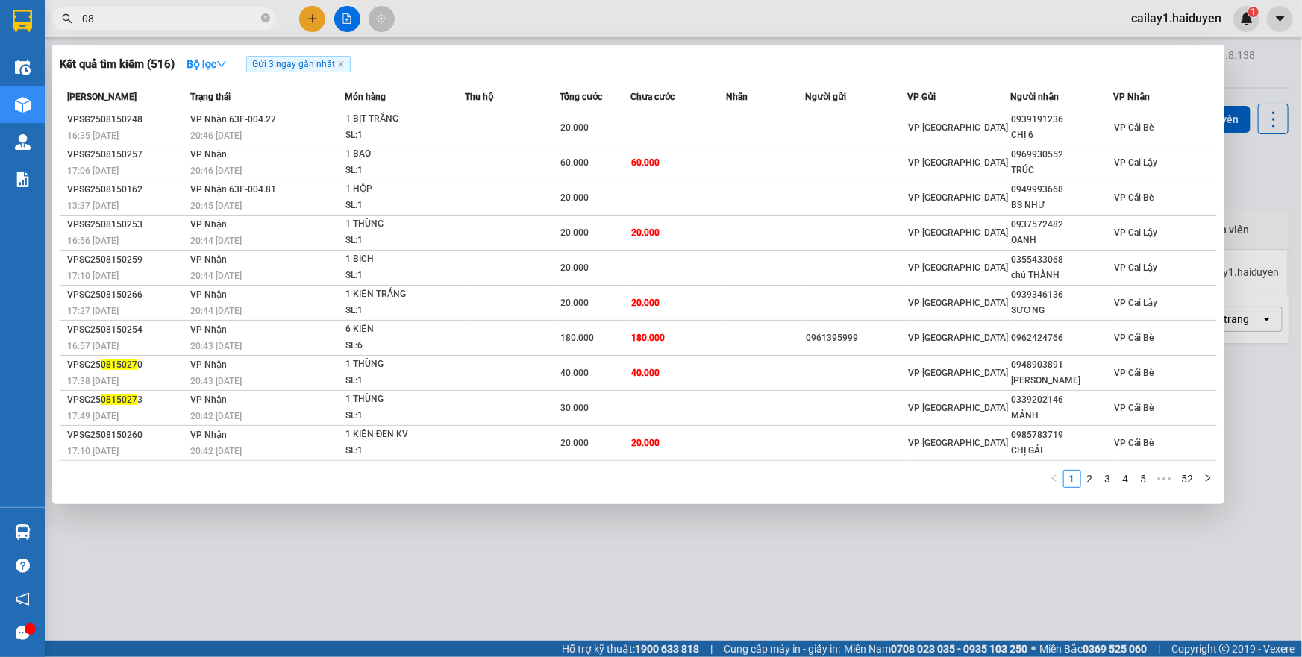
type input "0"
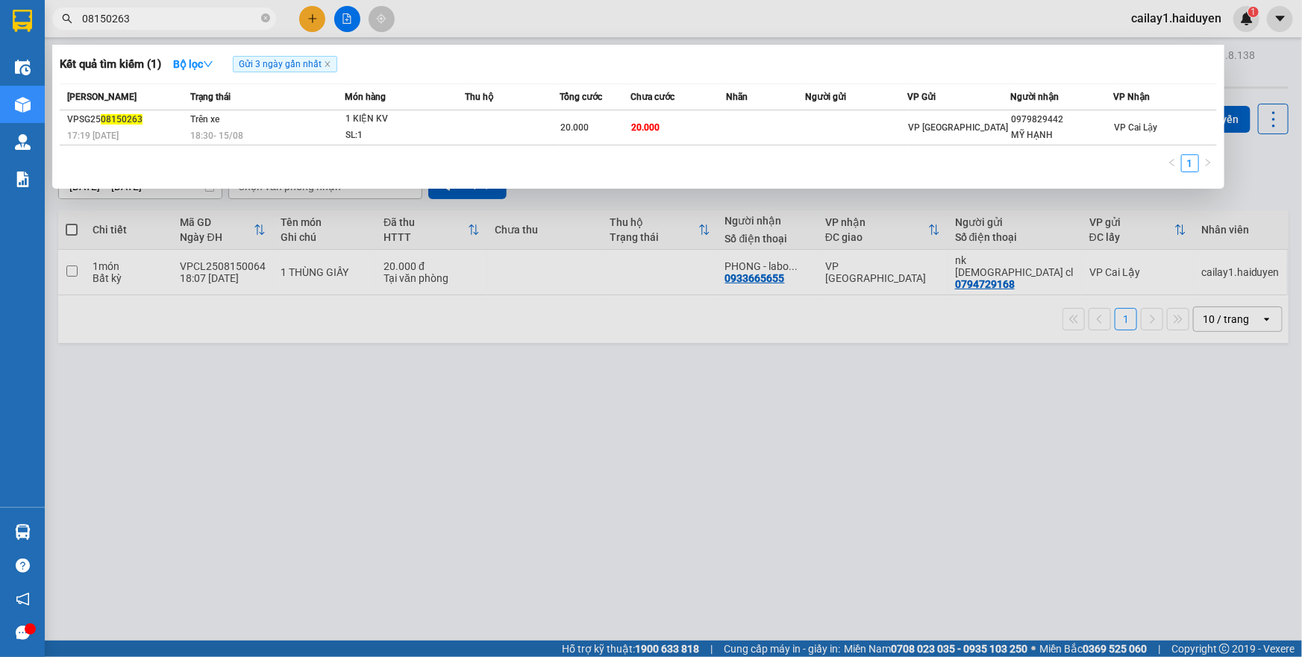
type input "08150263"
click at [716, 11] on div at bounding box center [651, 328] width 1302 height 657
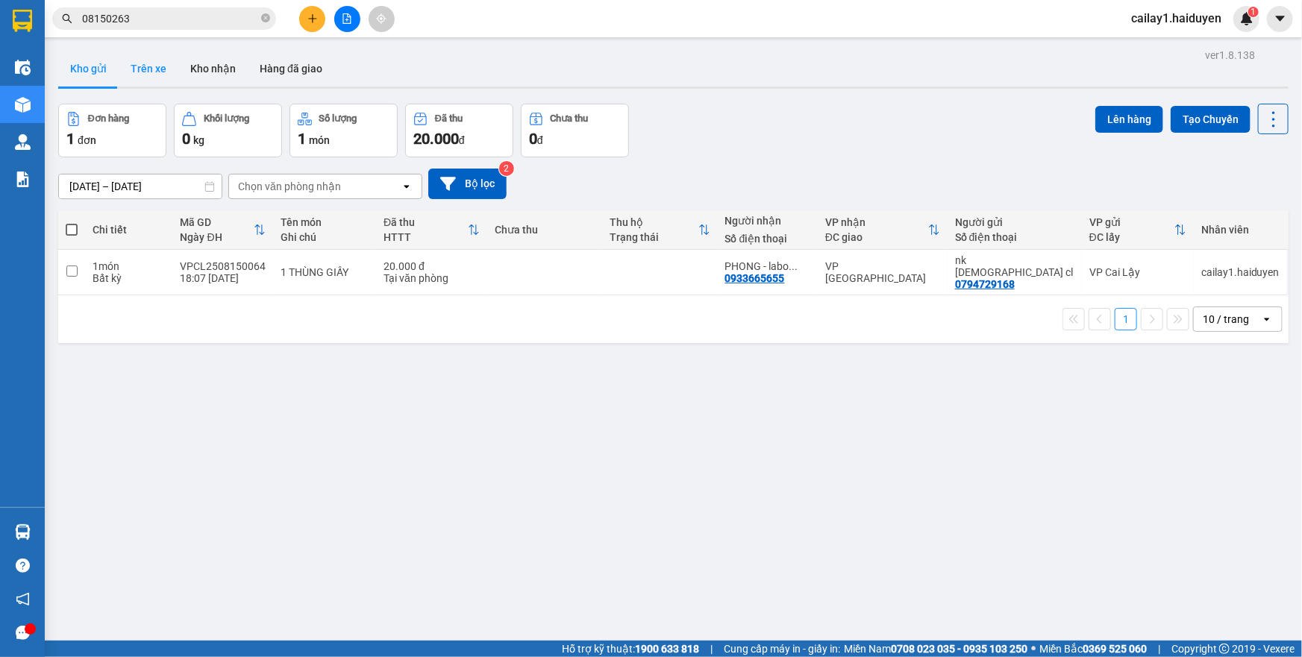
click at [125, 69] on button "Trên xe" at bounding box center [149, 69] width 60 height 36
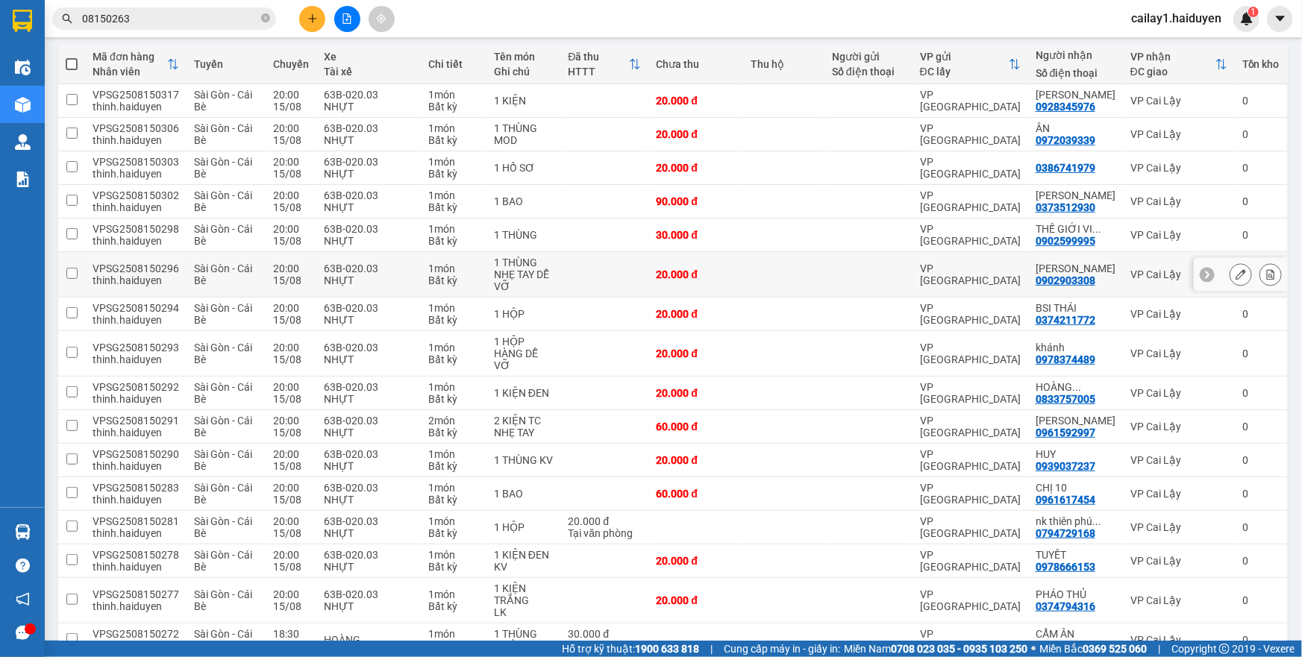
scroll to position [332, 0]
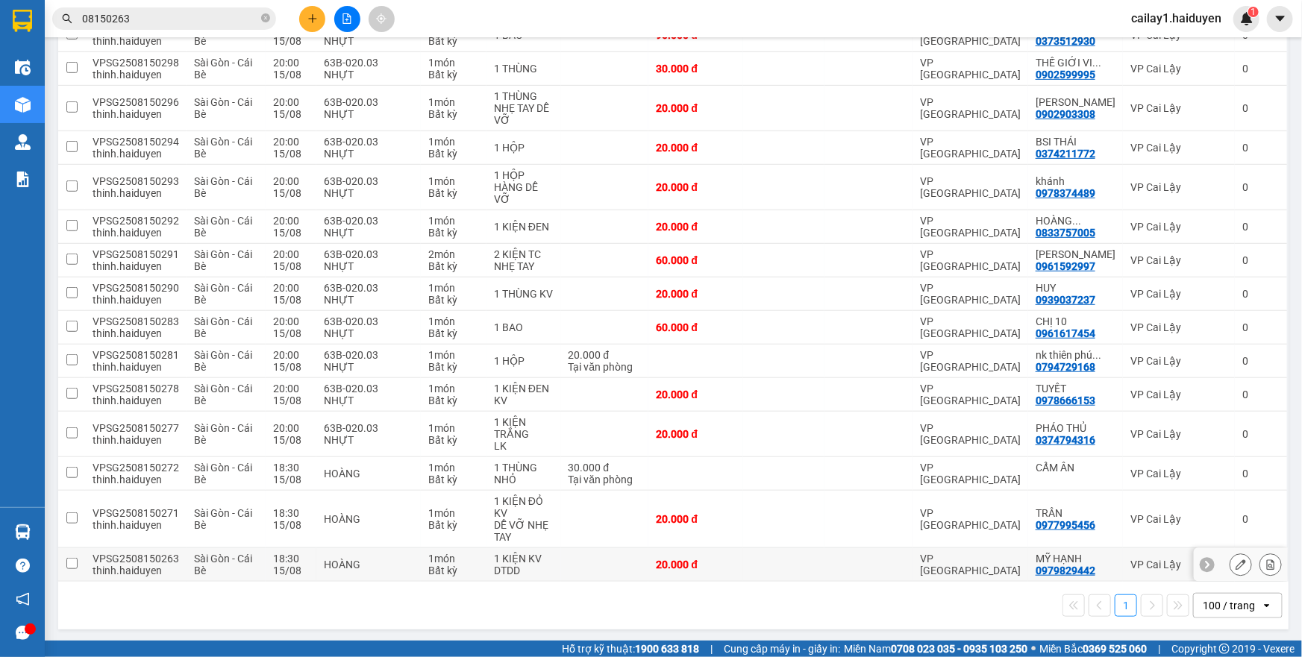
click at [774, 567] on td at bounding box center [783, 565] width 81 height 34
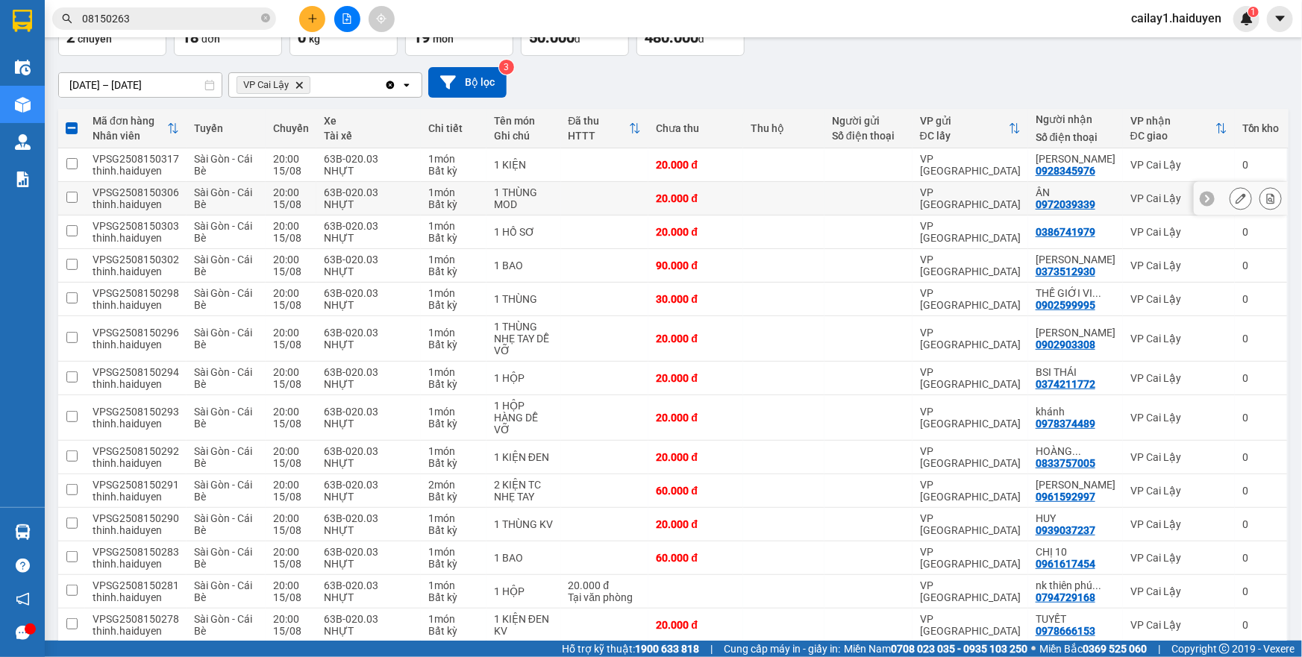
scroll to position [60, 0]
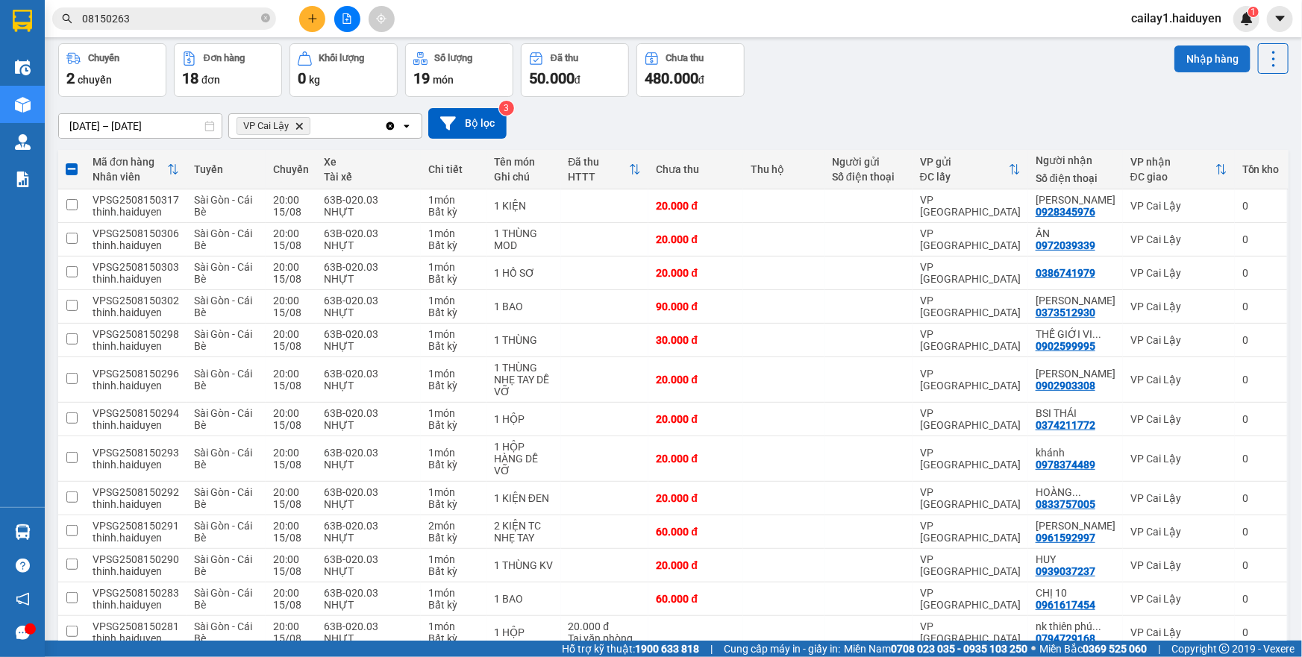
click at [1215, 46] on button "Nhập hàng" at bounding box center [1212, 59] width 76 height 27
checkbox input "false"
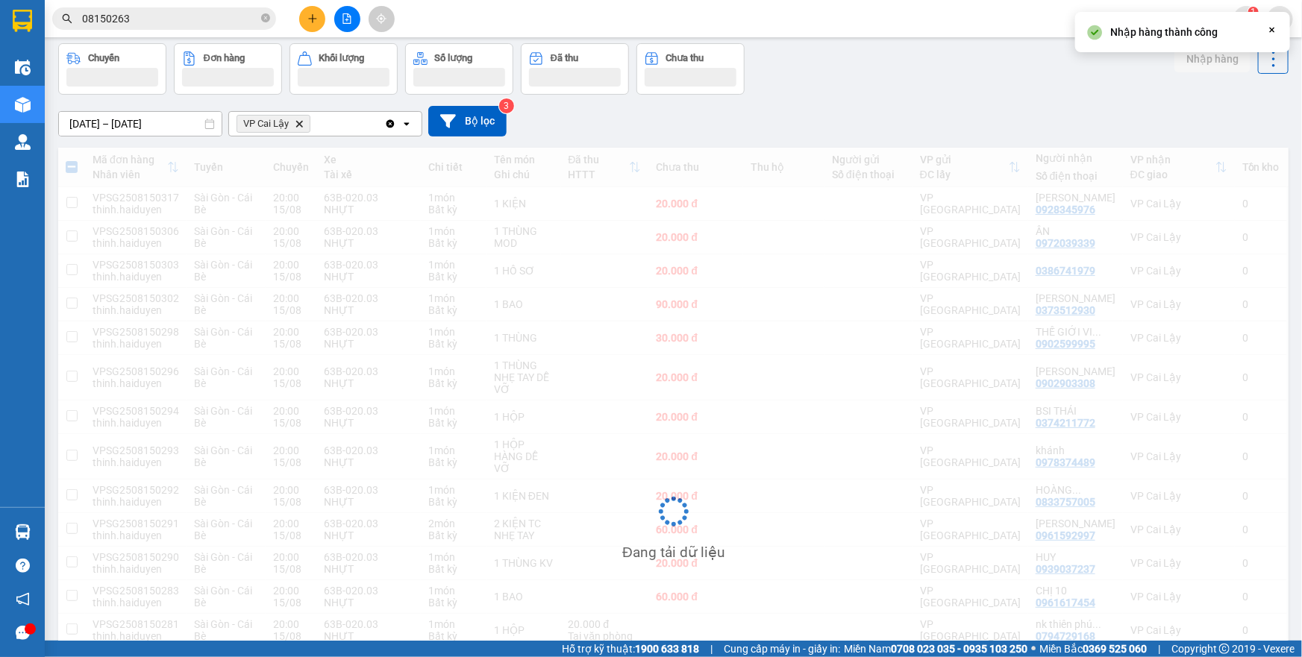
scroll to position [60, 0]
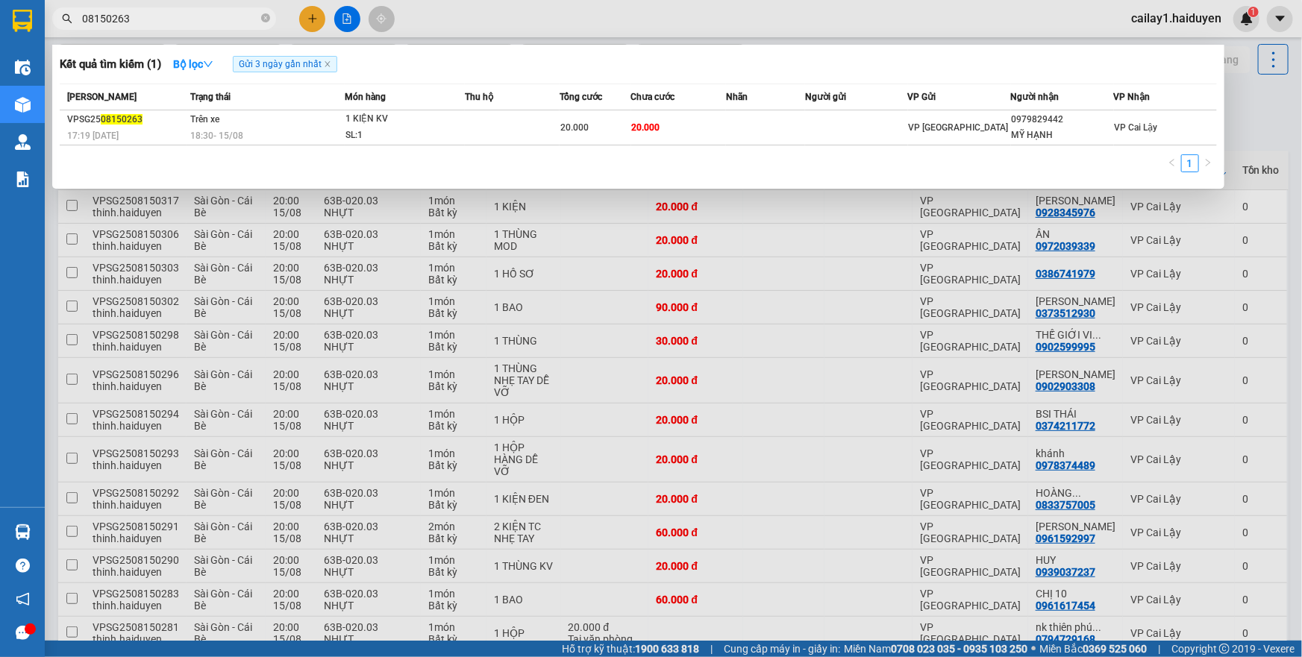
click at [218, 16] on input "08150263" at bounding box center [170, 18] width 176 height 16
type input "08150272"
click at [465, 48] on div "Kết quả tìm kiếm ( 1 ) Bộ lọc Gửi 3 ngày gần nhất Mã ĐH Trạng thái Món hàng Thu…" at bounding box center [638, 117] width 1172 height 144
click at [646, 11] on div at bounding box center [651, 328] width 1302 height 657
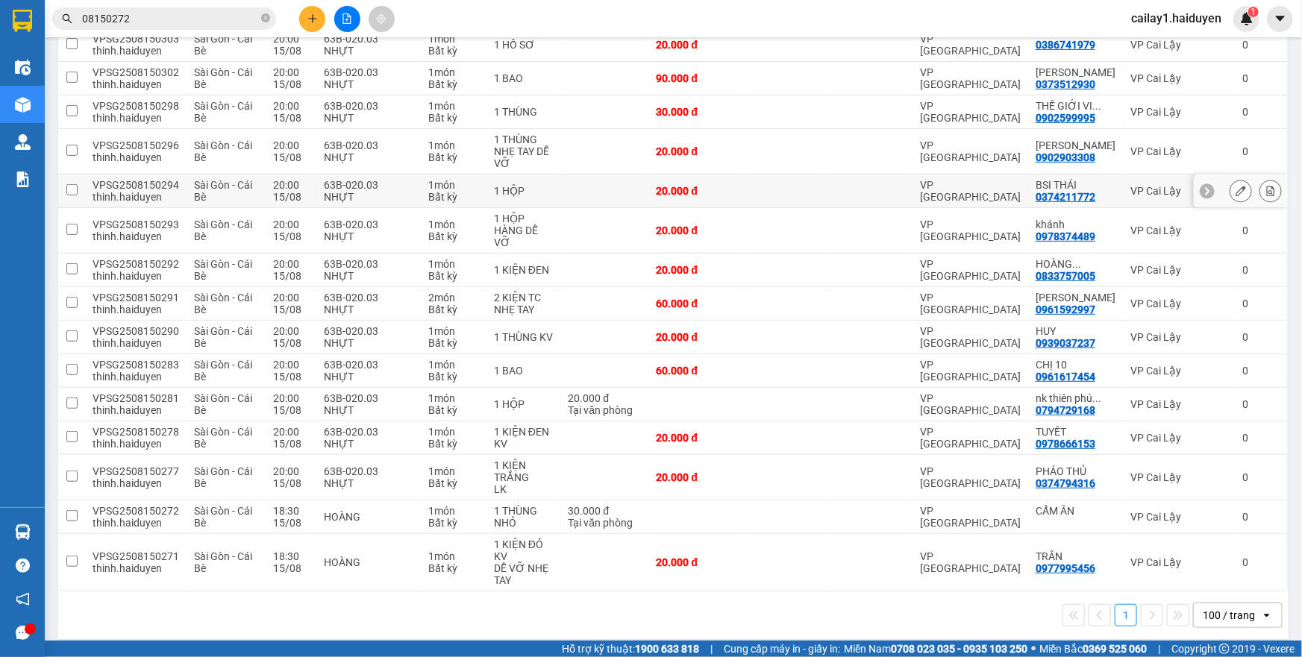
scroll to position [298, 0]
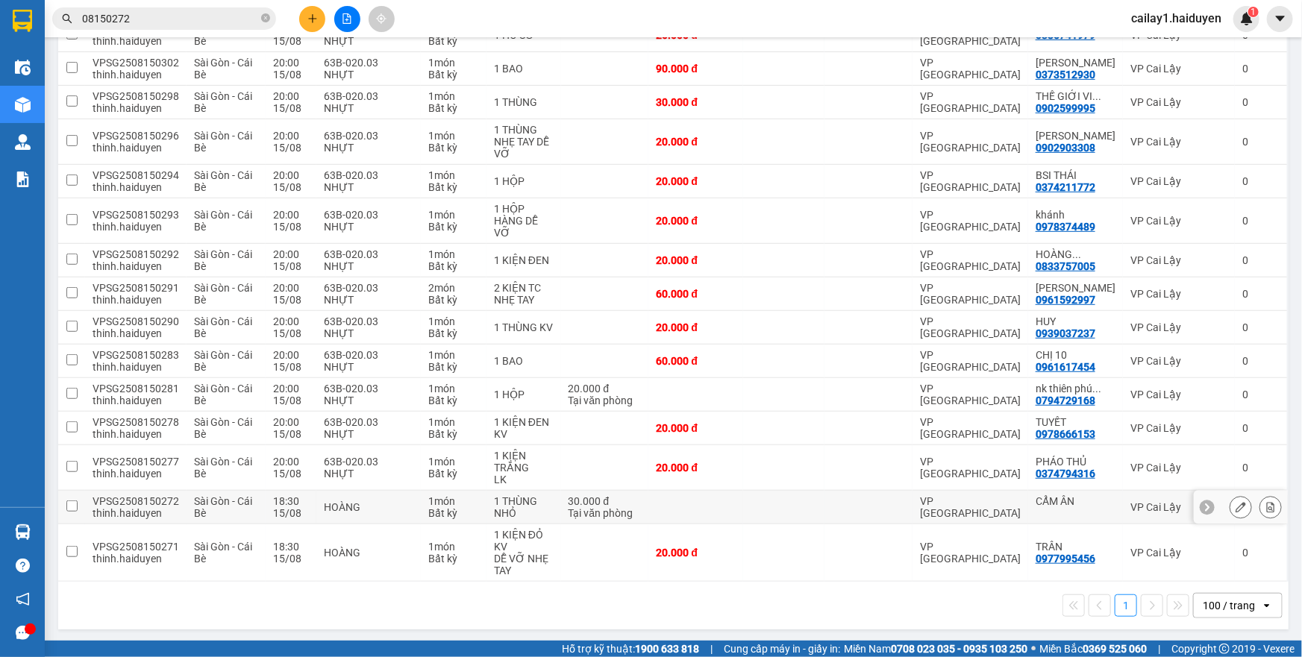
click at [776, 512] on td at bounding box center [783, 508] width 81 height 34
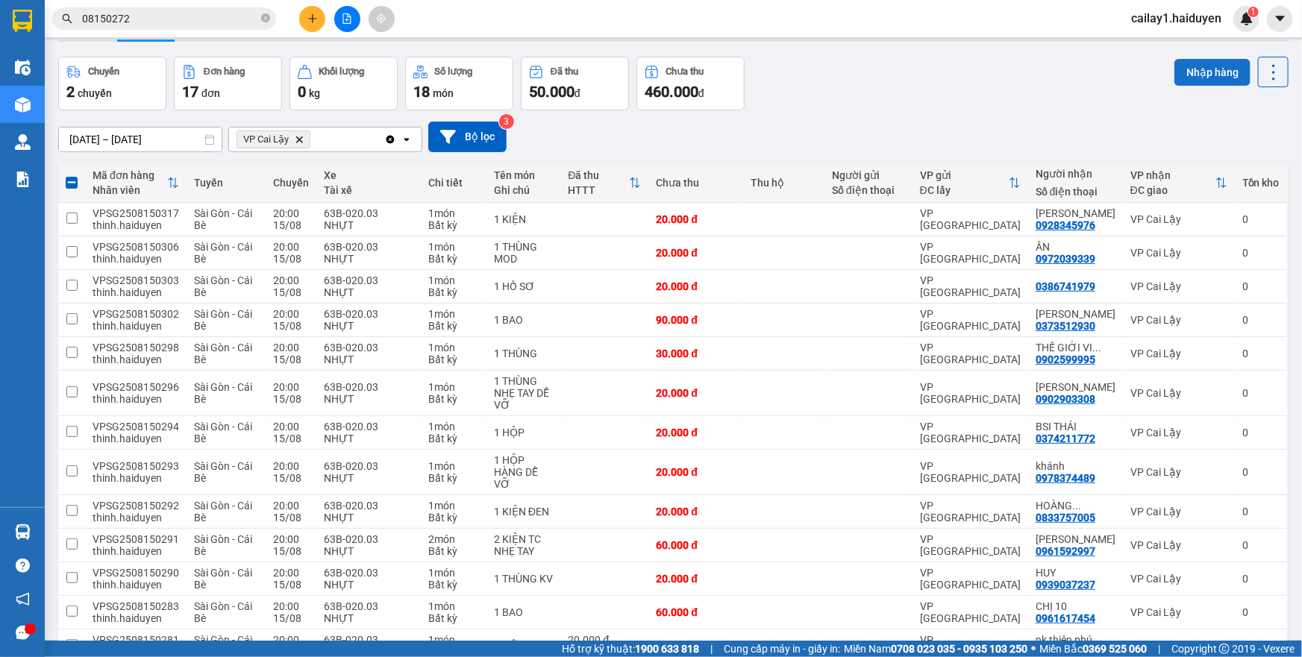
scroll to position [28, 0]
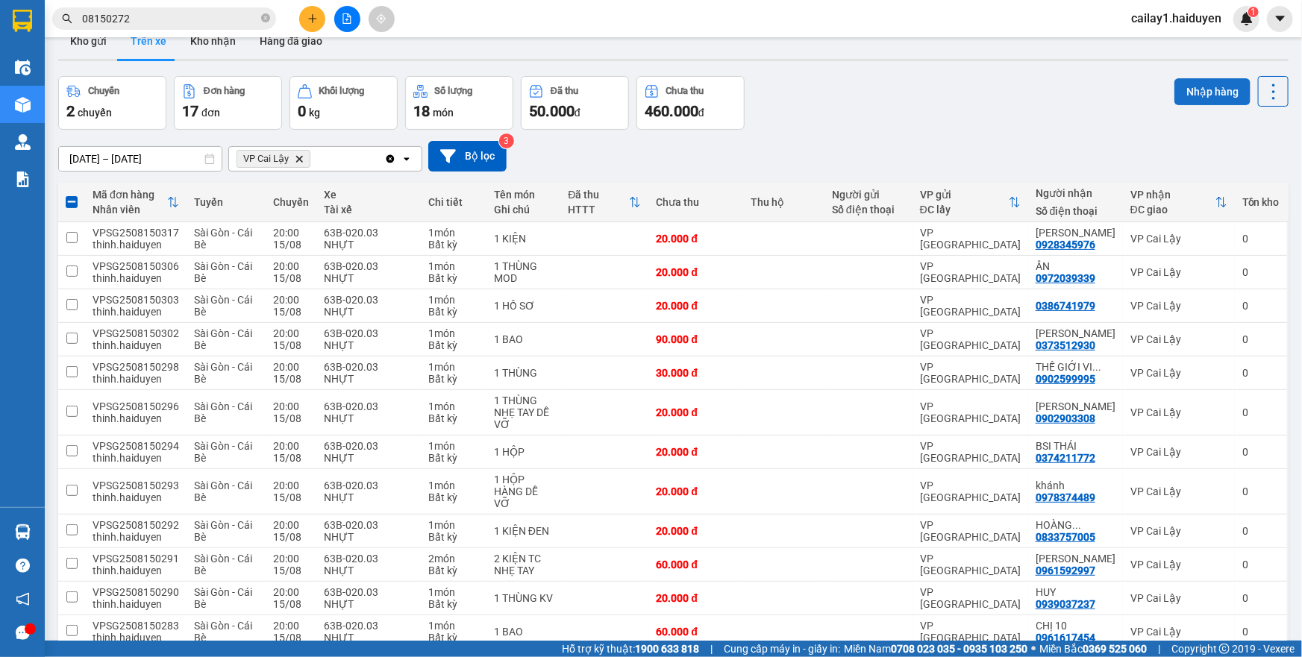
click at [1185, 97] on button "Nhập hàng" at bounding box center [1212, 91] width 76 height 27
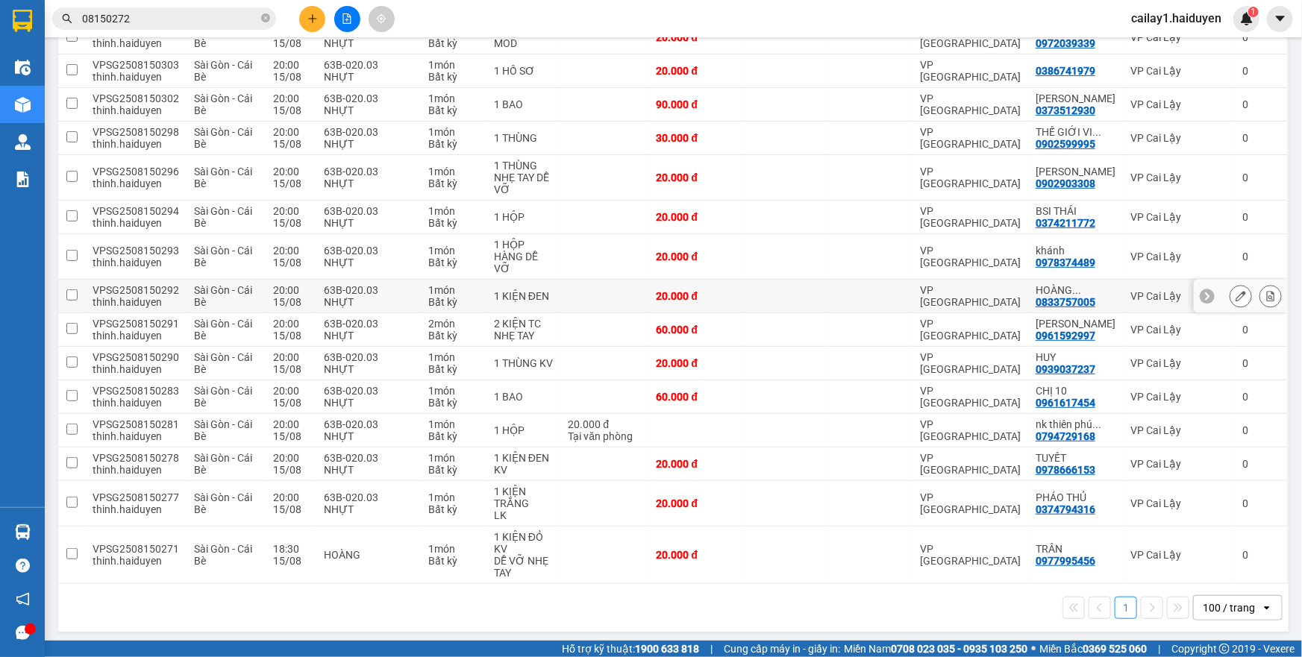
scroll to position [265, 0]
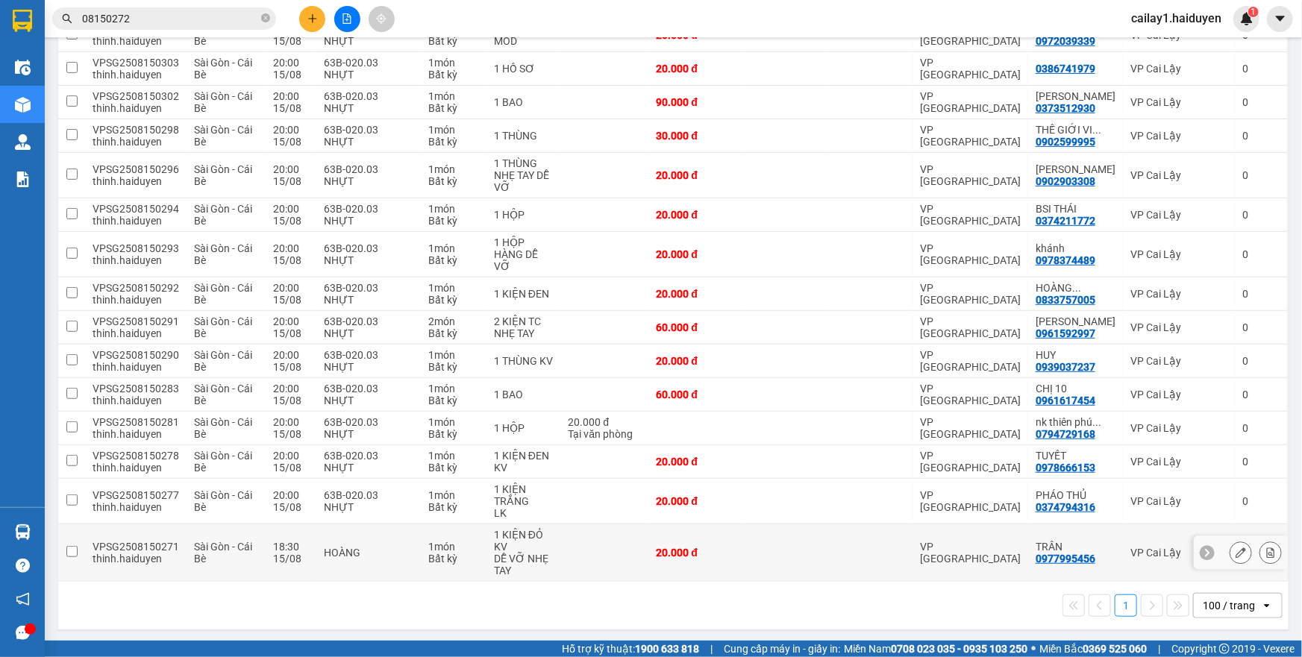
click at [611, 547] on td at bounding box center [605, 553] width 88 height 57
checkbox input "true"
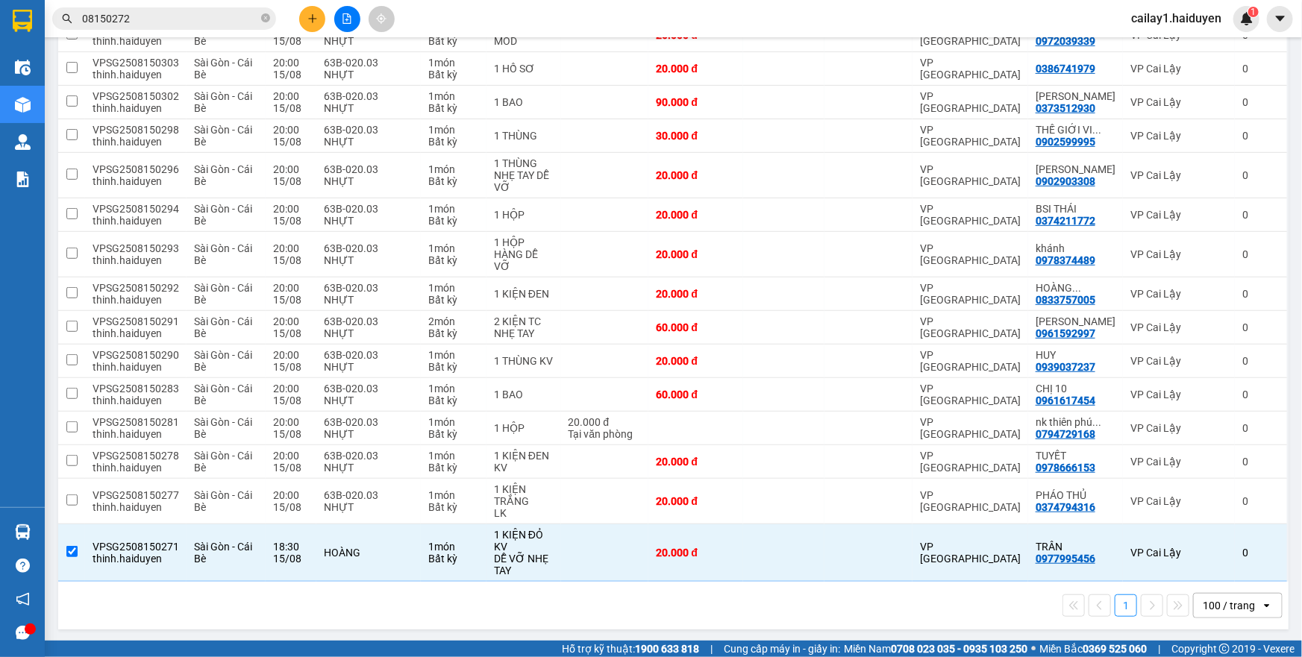
click at [149, 21] on input "08150272" at bounding box center [170, 18] width 176 height 16
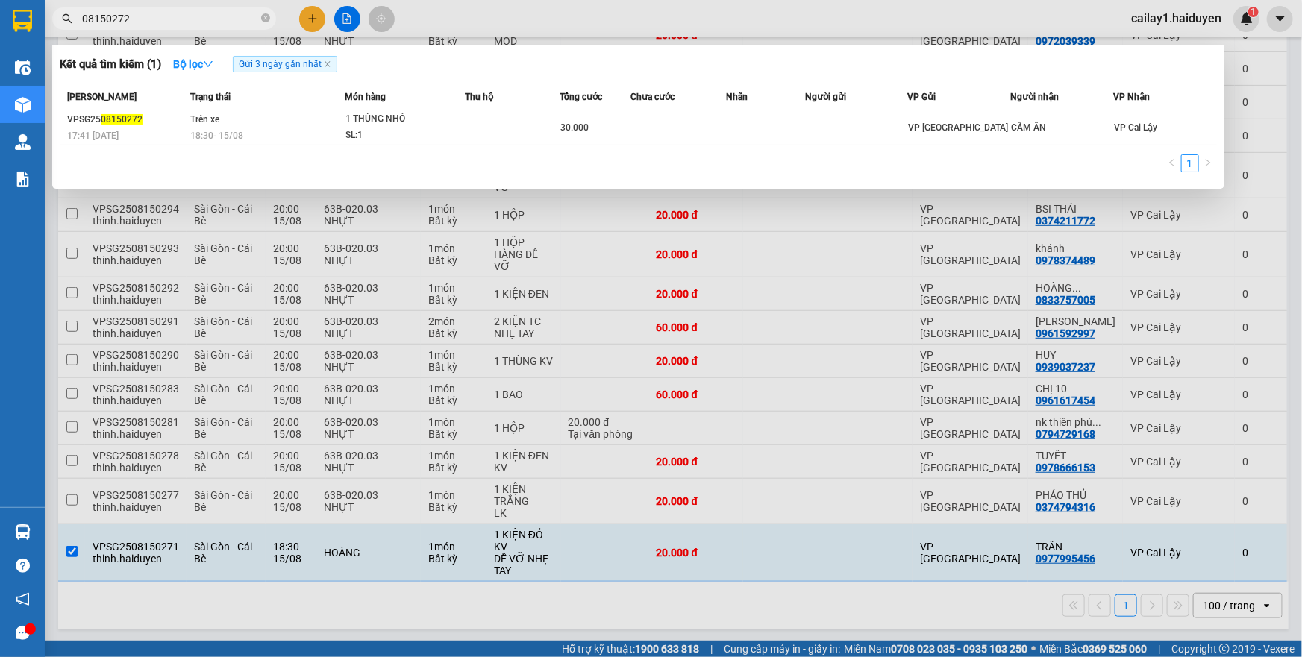
click at [149, 21] on input "08150272" at bounding box center [170, 18] width 176 height 16
type input "08150271"
click at [692, 22] on div at bounding box center [651, 328] width 1302 height 657
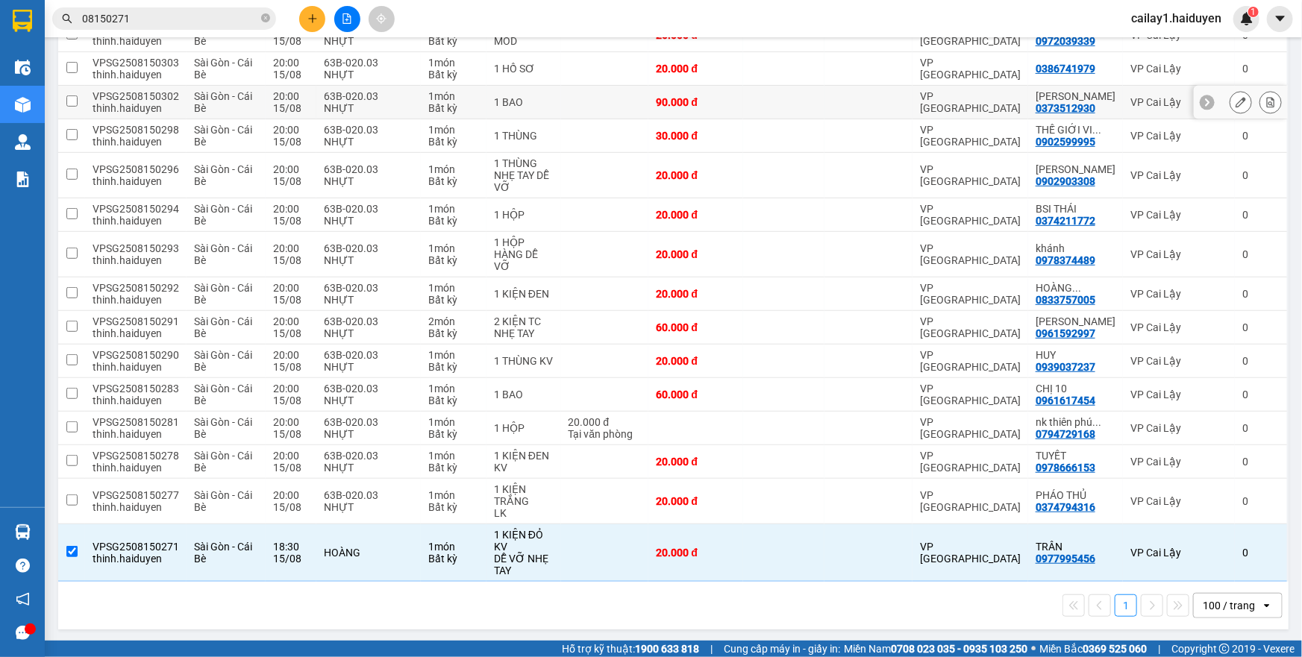
scroll to position [0, 0]
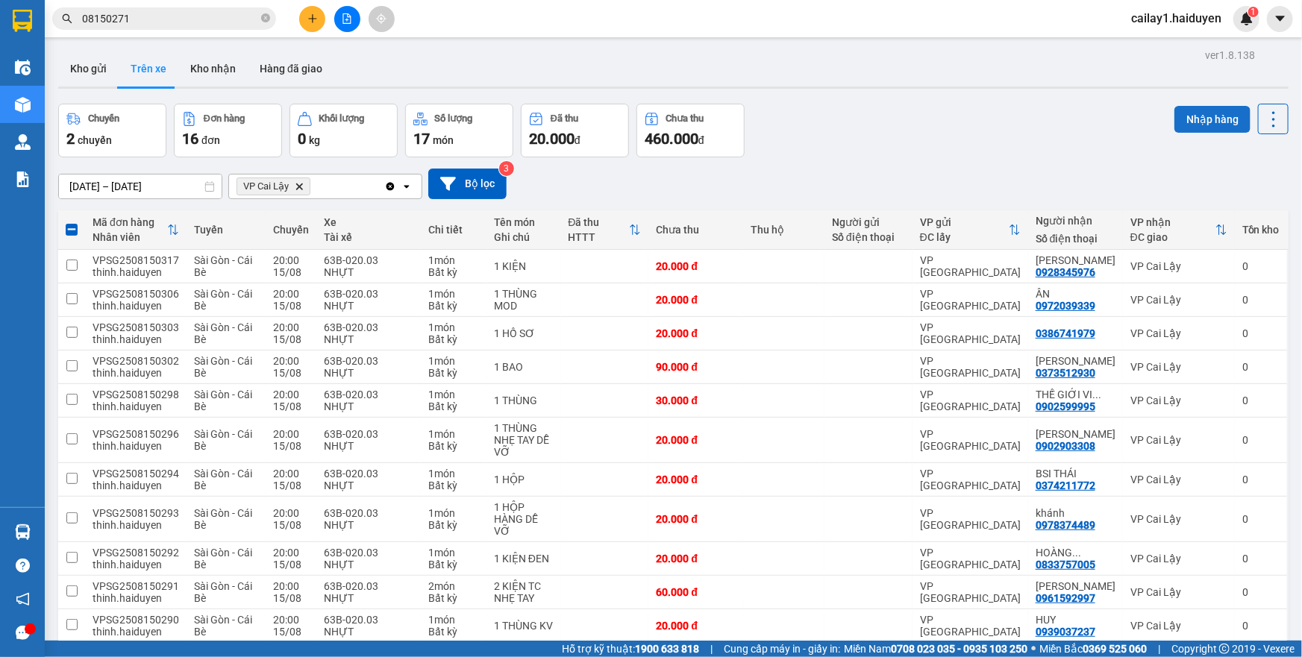
click at [1201, 118] on button "Nhập hàng" at bounding box center [1212, 119] width 76 height 27
checkbox input "false"
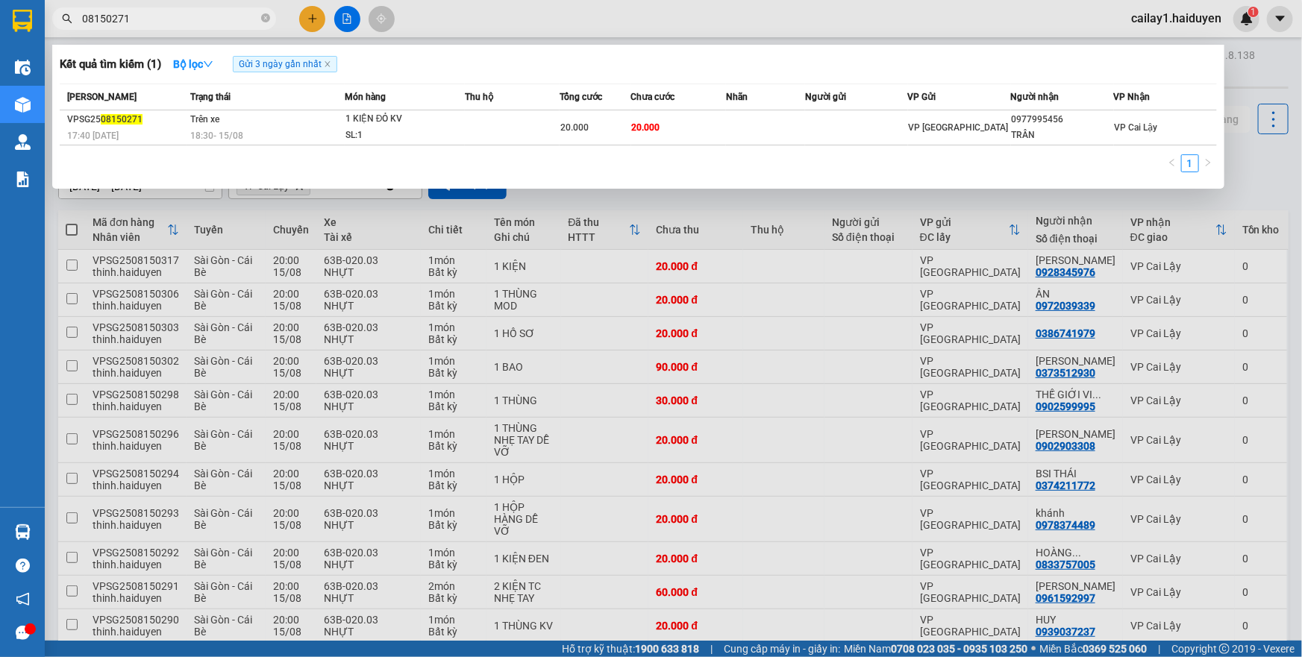
click at [186, 16] on input "08150271" at bounding box center [170, 18] width 176 height 16
click at [648, 28] on div at bounding box center [651, 328] width 1302 height 657
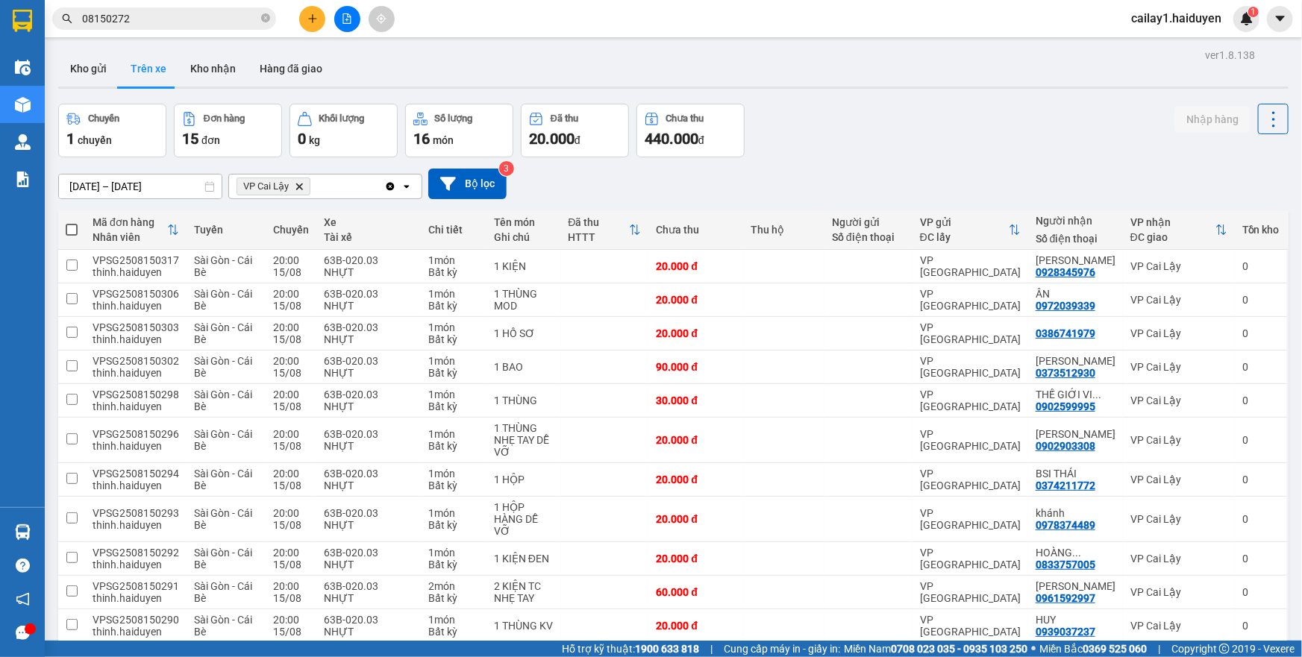
click at [204, 17] on input "08150272" at bounding box center [170, 18] width 176 height 16
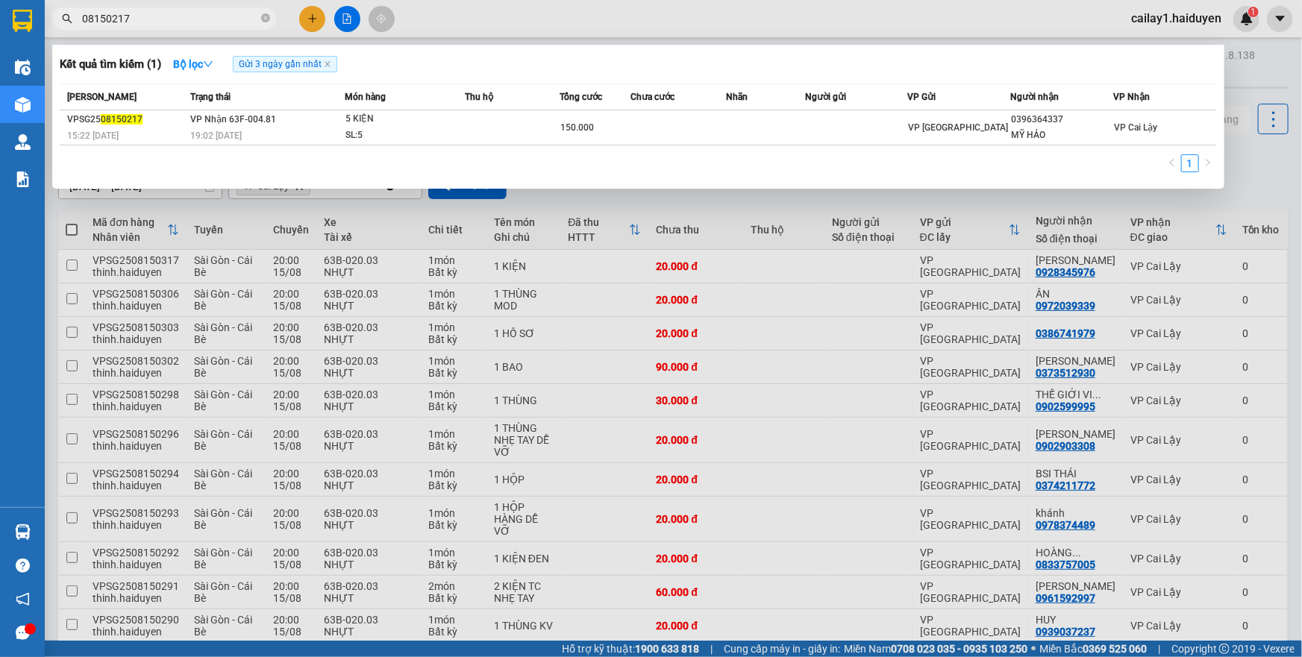
type input "08150217"
click at [743, 28] on div at bounding box center [651, 328] width 1302 height 657
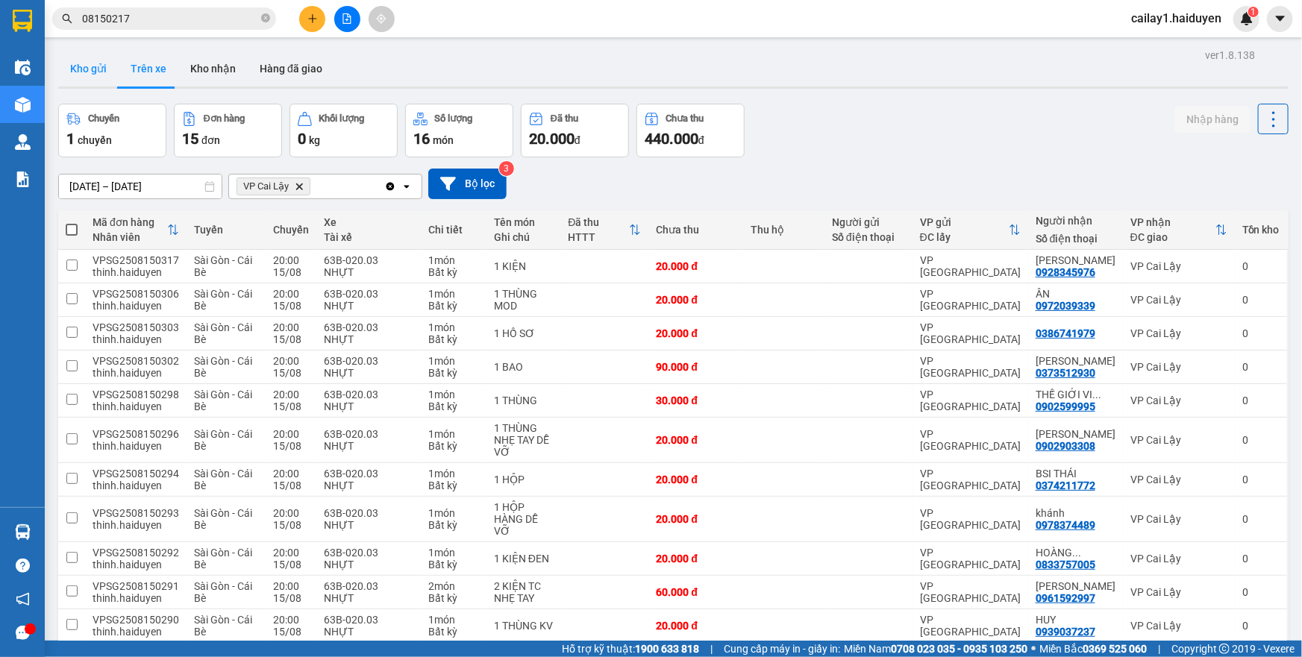
click at [84, 73] on button "Kho gửi" at bounding box center [88, 69] width 60 height 36
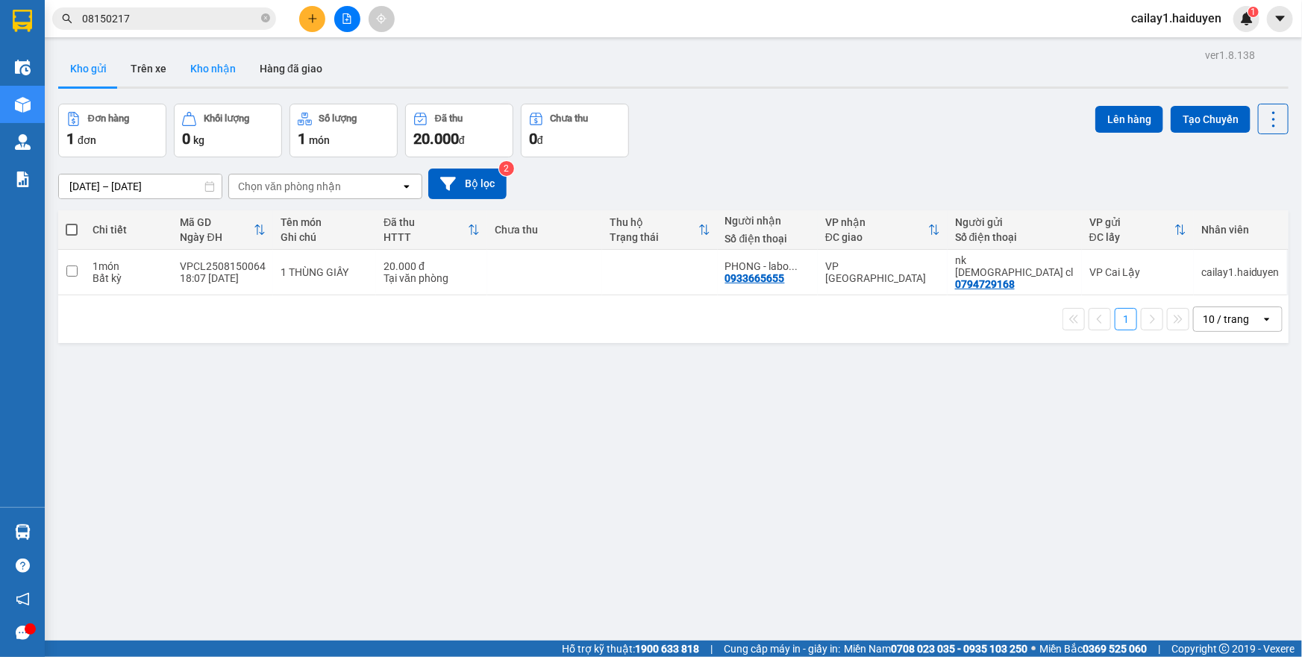
click at [187, 75] on button "Kho nhận" at bounding box center [212, 69] width 69 height 36
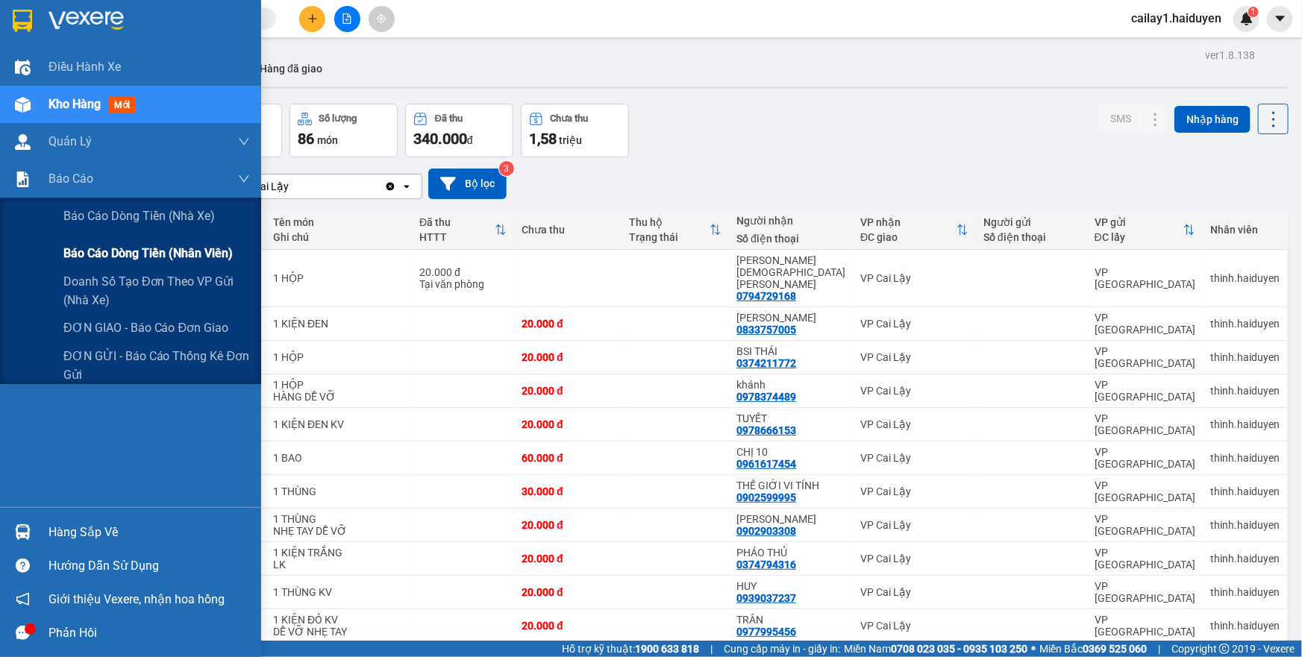
click at [124, 248] on span "Báo cáo dòng tiền (nhân viên)" at bounding box center [147, 253] width 169 height 19
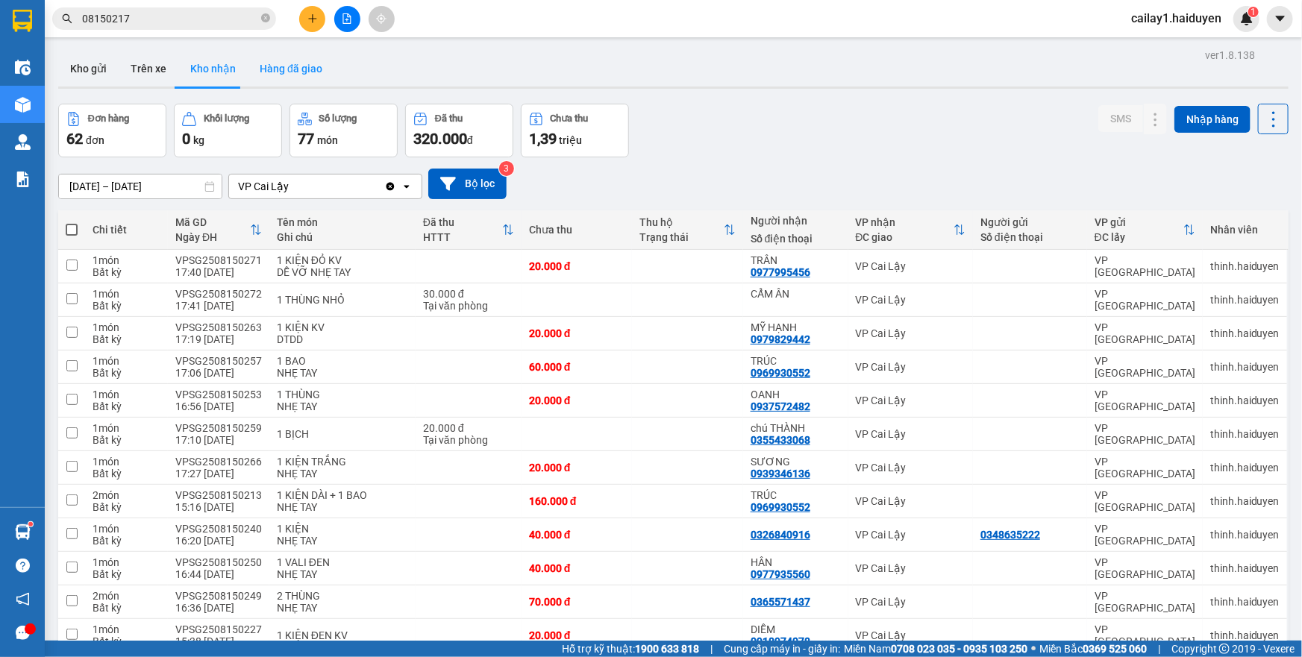
click at [266, 69] on button "Hàng đã giao" at bounding box center [291, 69] width 87 height 36
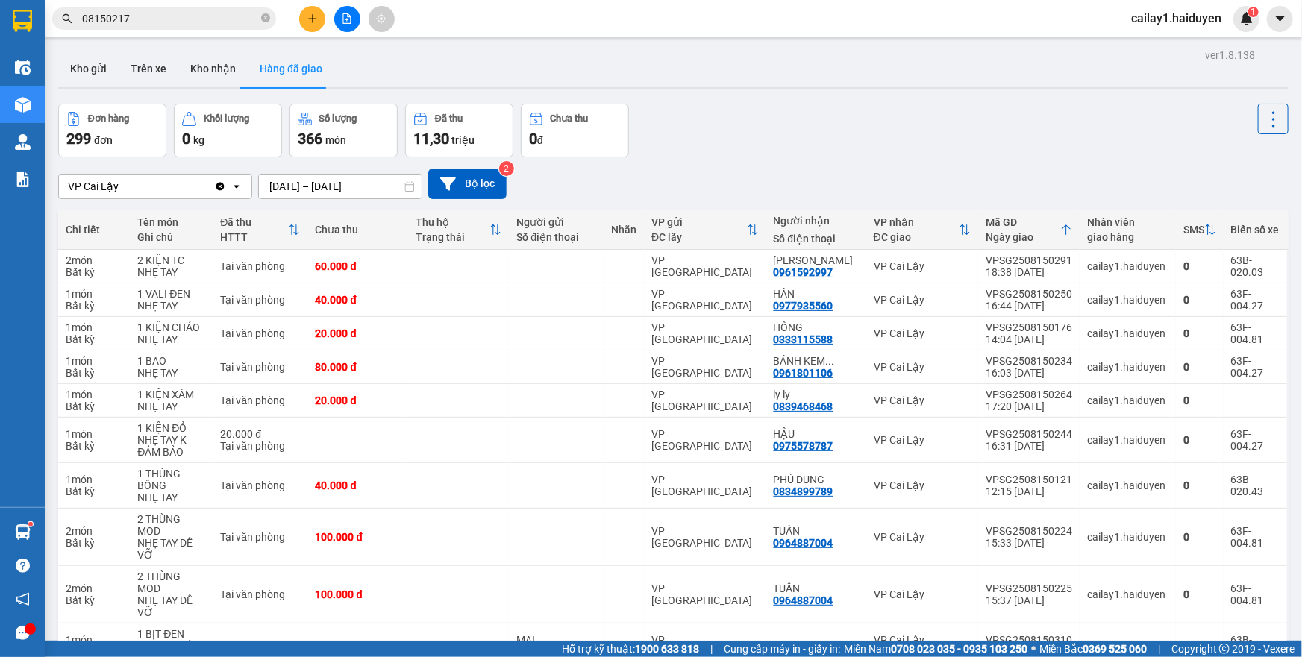
click at [159, 72] on button "Trên xe" at bounding box center [149, 69] width 60 height 36
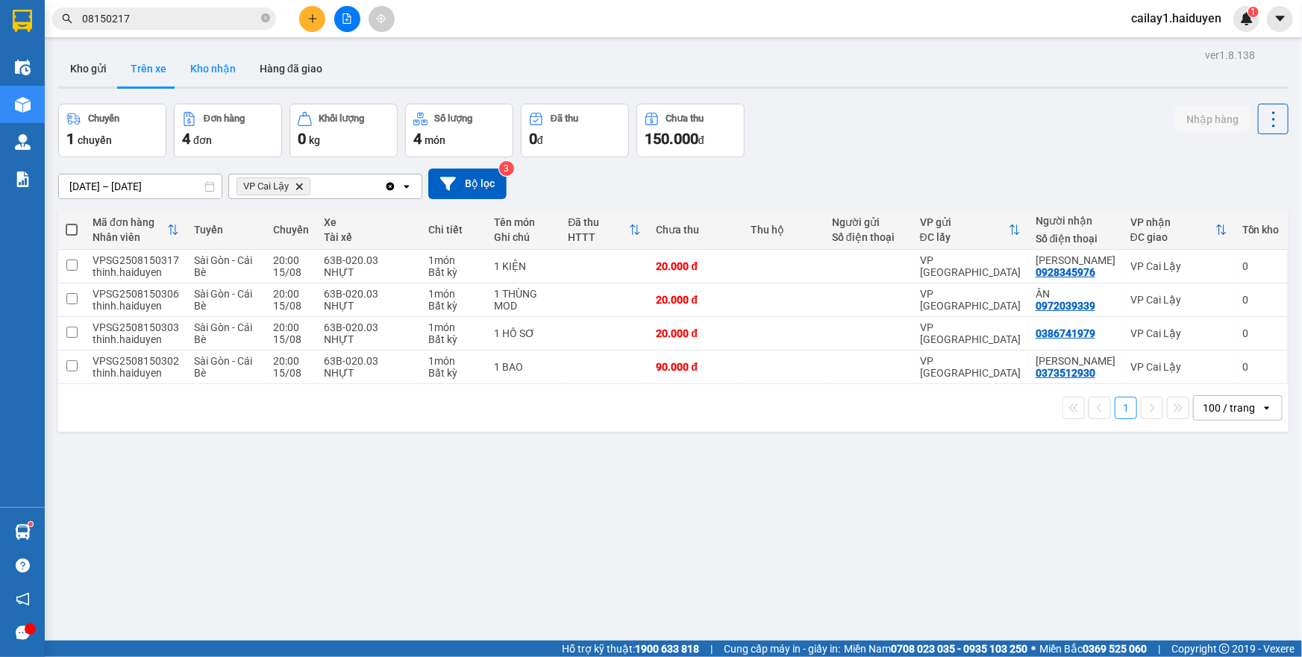
click at [220, 74] on button "Kho nhận" at bounding box center [212, 69] width 69 height 36
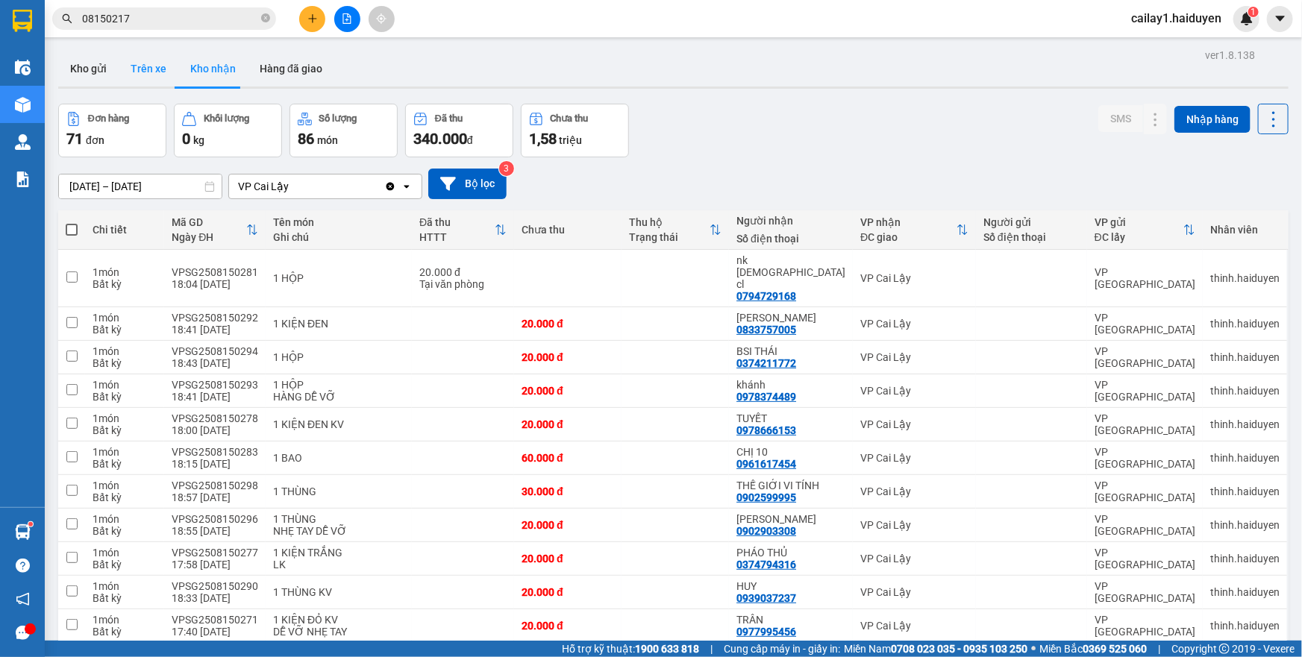
click at [132, 51] on button "Trên xe" at bounding box center [149, 69] width 60 height 36
type input "[DATE] – [DATE]"
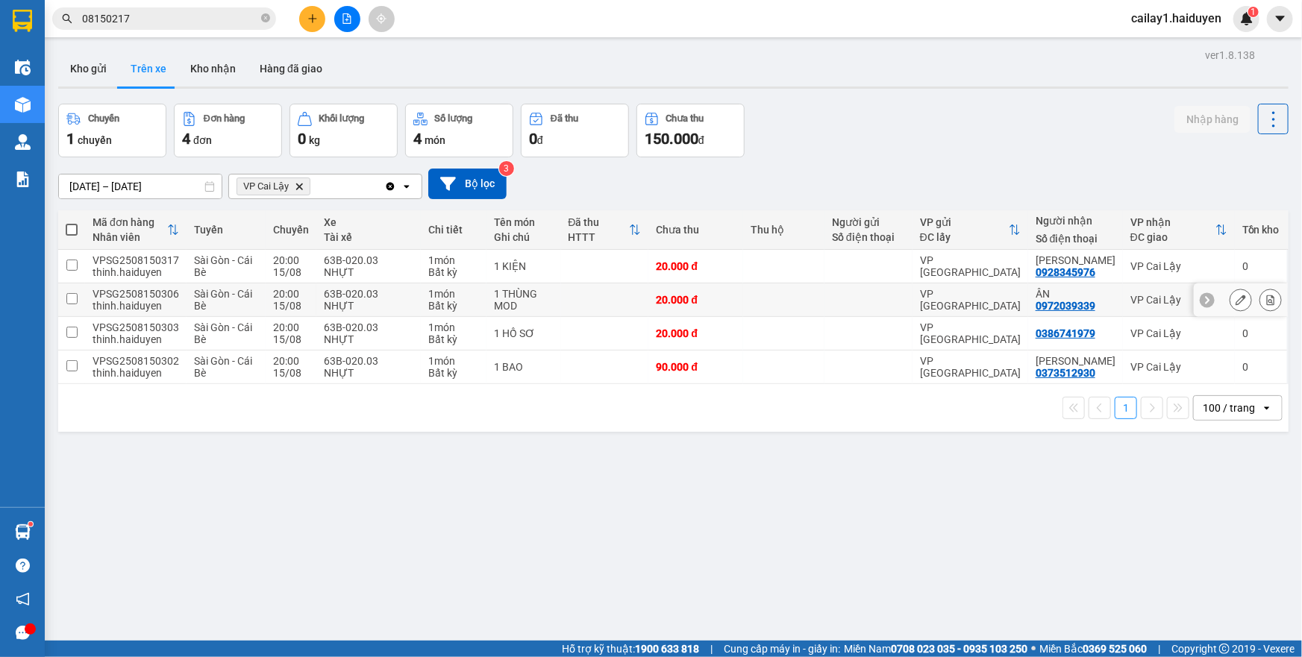
click at [811, 297] on td at bounding box center [783, 301] width 81 height 34
checkbox input "true"
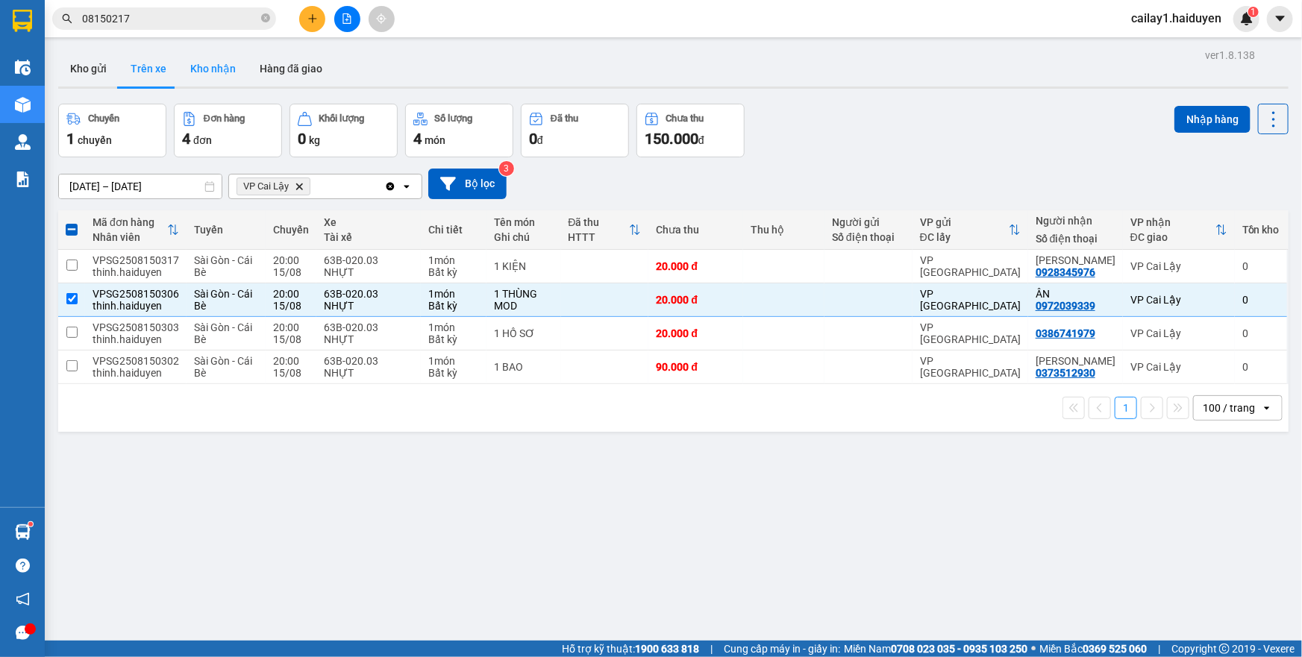
click at [220, 74] on button "Kho nhận" at bounding box center [212, 69] width 69 height 36
type input "[DATE] – [DATE]"
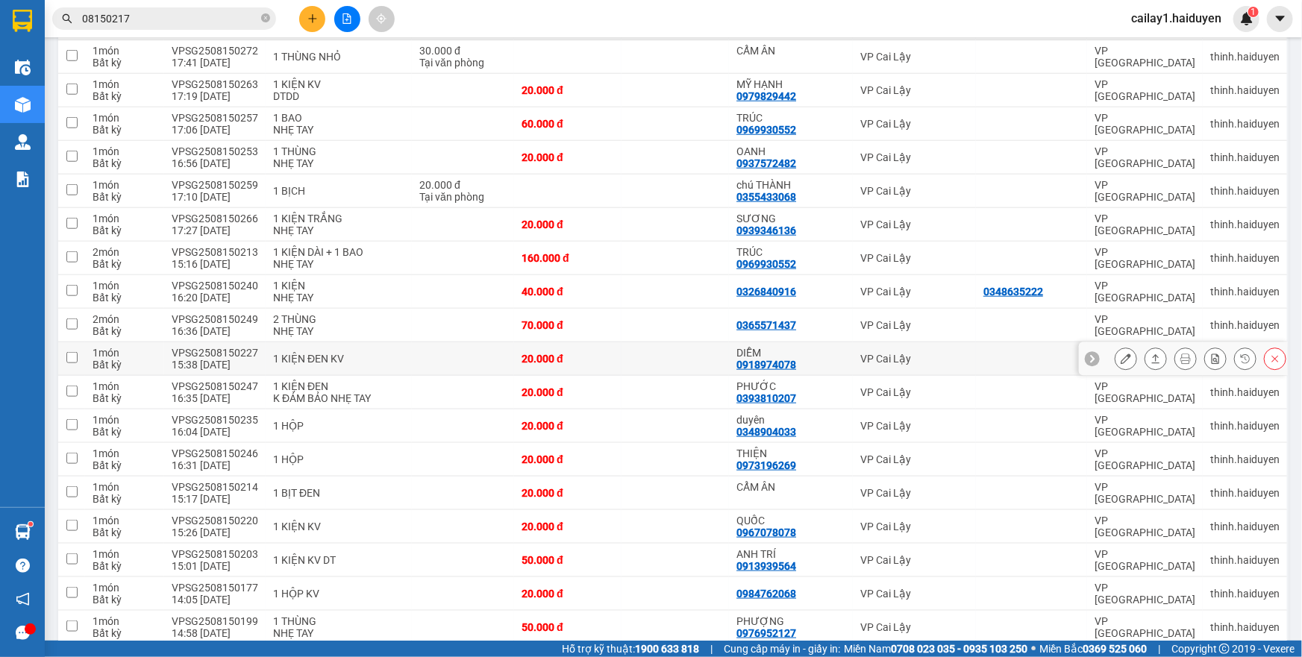
scroll to position [610, 0]
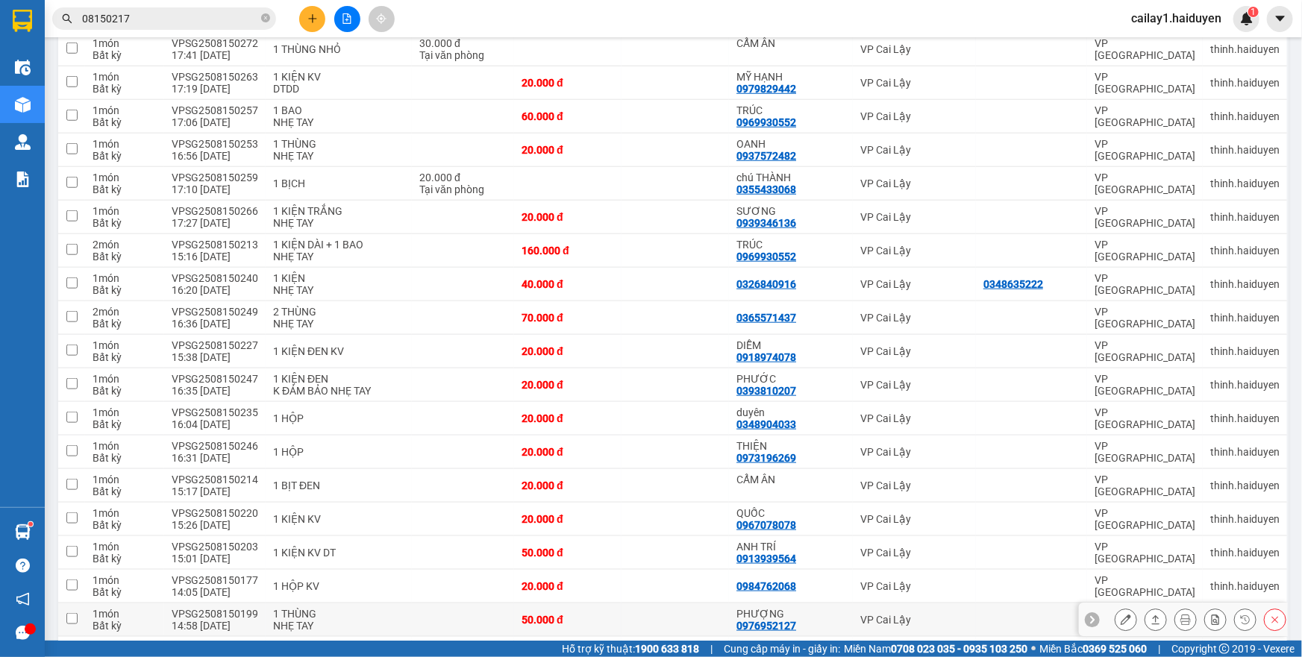
click at [614, 614] on div "50.000 đ" at bounding box center [568, 620] width 93 height 12
checkbox input "true"
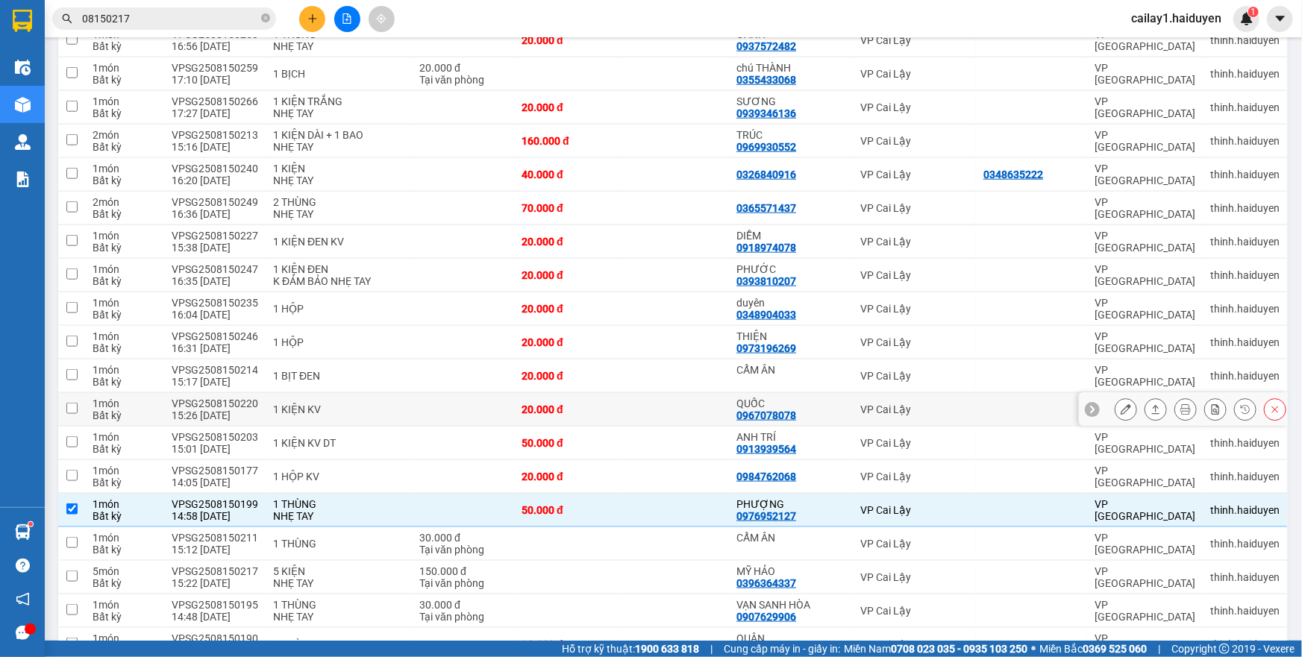
scroll to position [746, 0]
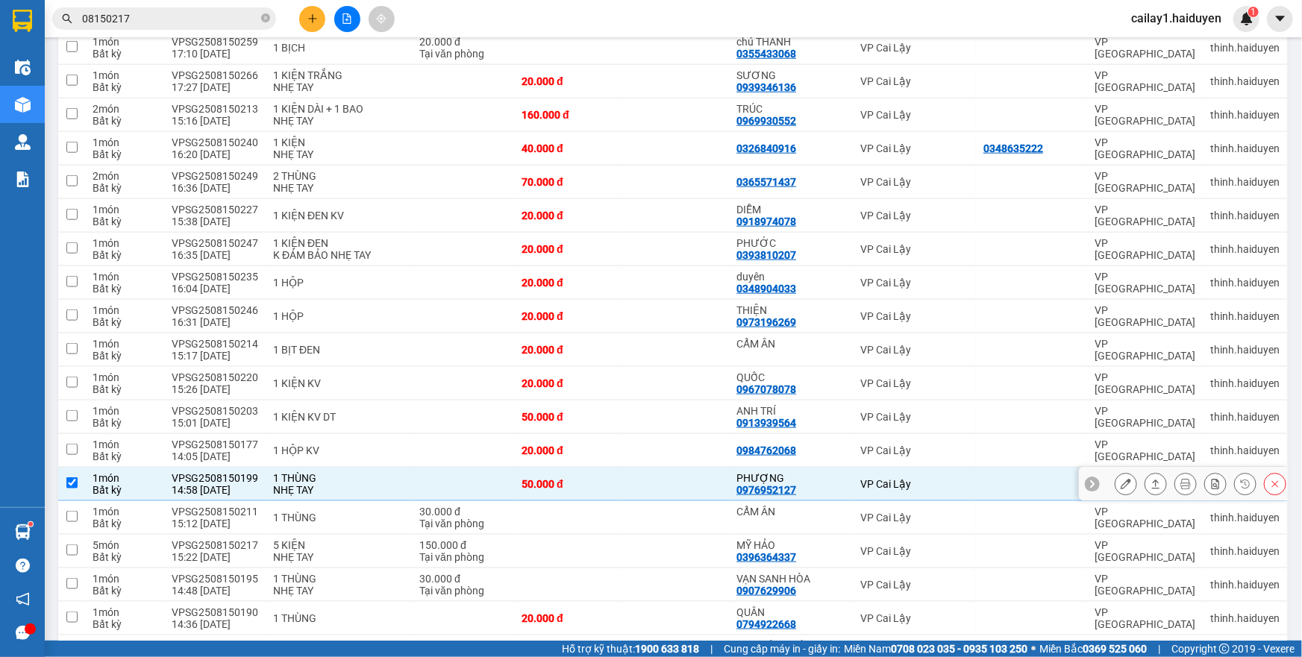
click at [1121, 479] on icon at bounding box center [1126, 484] width 10 height 10
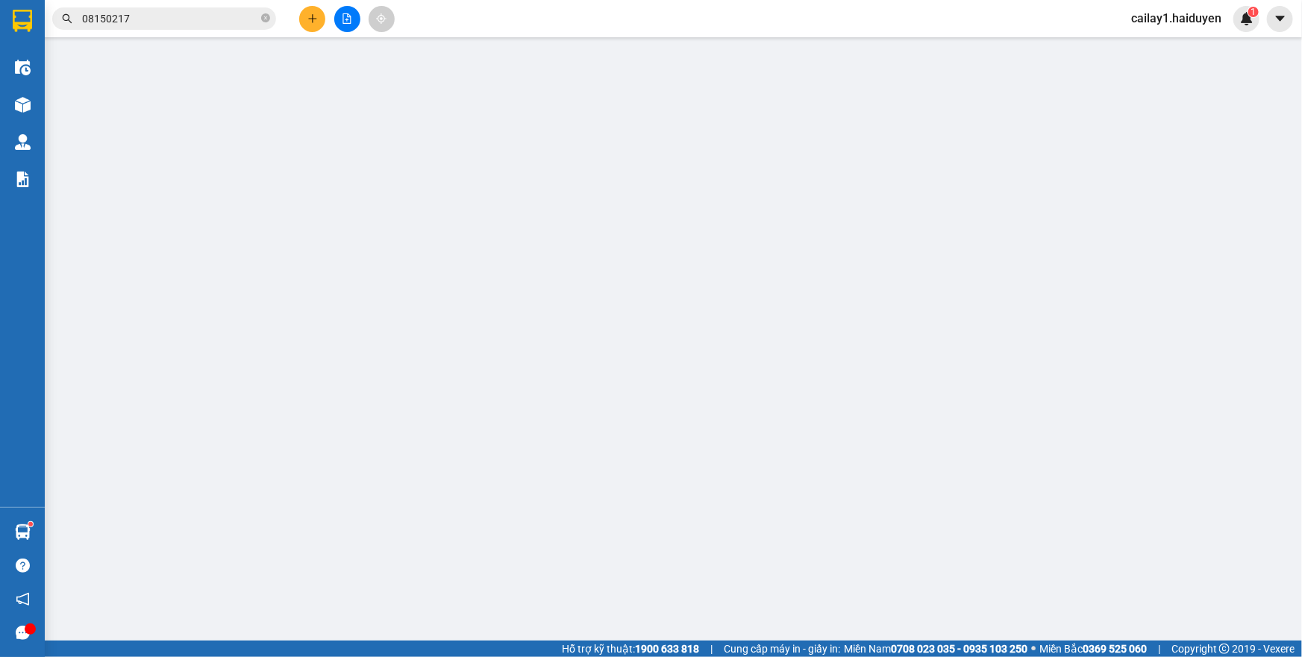
type input "0976952127"
type input "PHƯỢNG"
type input "50.000"
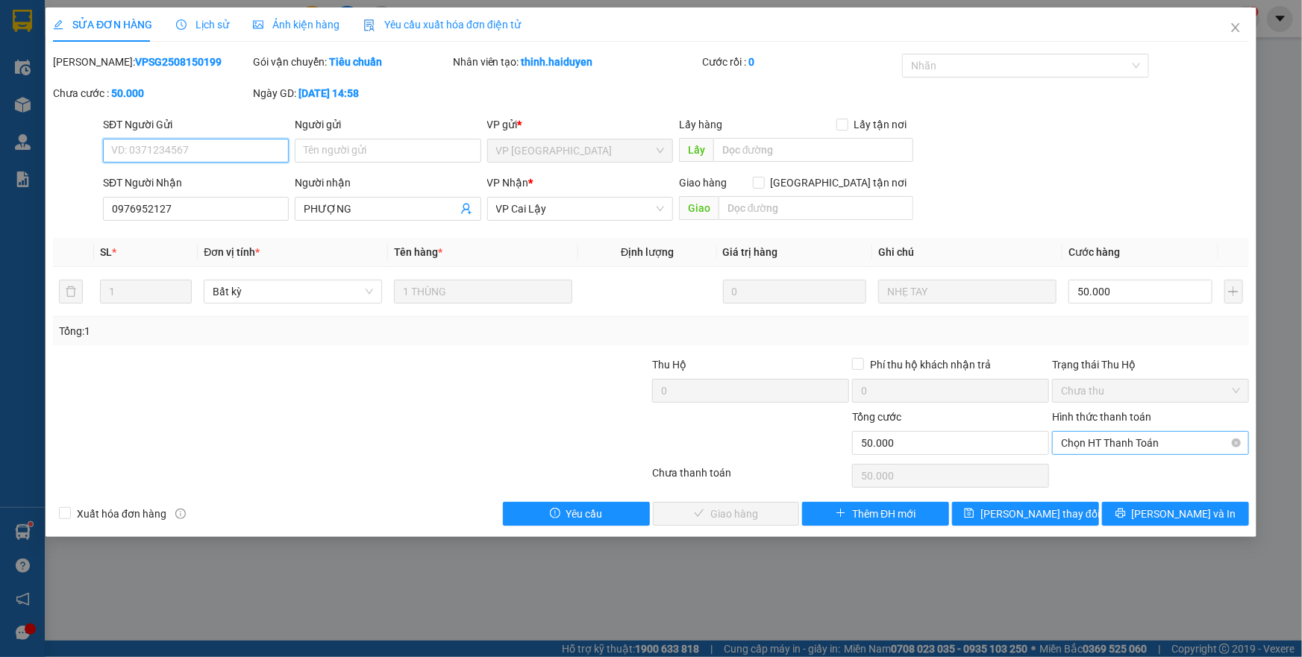
click at [1161, 443] on span "Chọn HT Thanh Toán" at bounding box center [1150, 443] width 179 height 22
click at [1143, 468] on div "Tại văn phòng" at bounding box center [1150, 472] width 179 height 16
type input "0"
click at [707, 515] on span "[PERSON_NAME] và Giao hàng" at bounding box center [752, 514] width 143 height 16
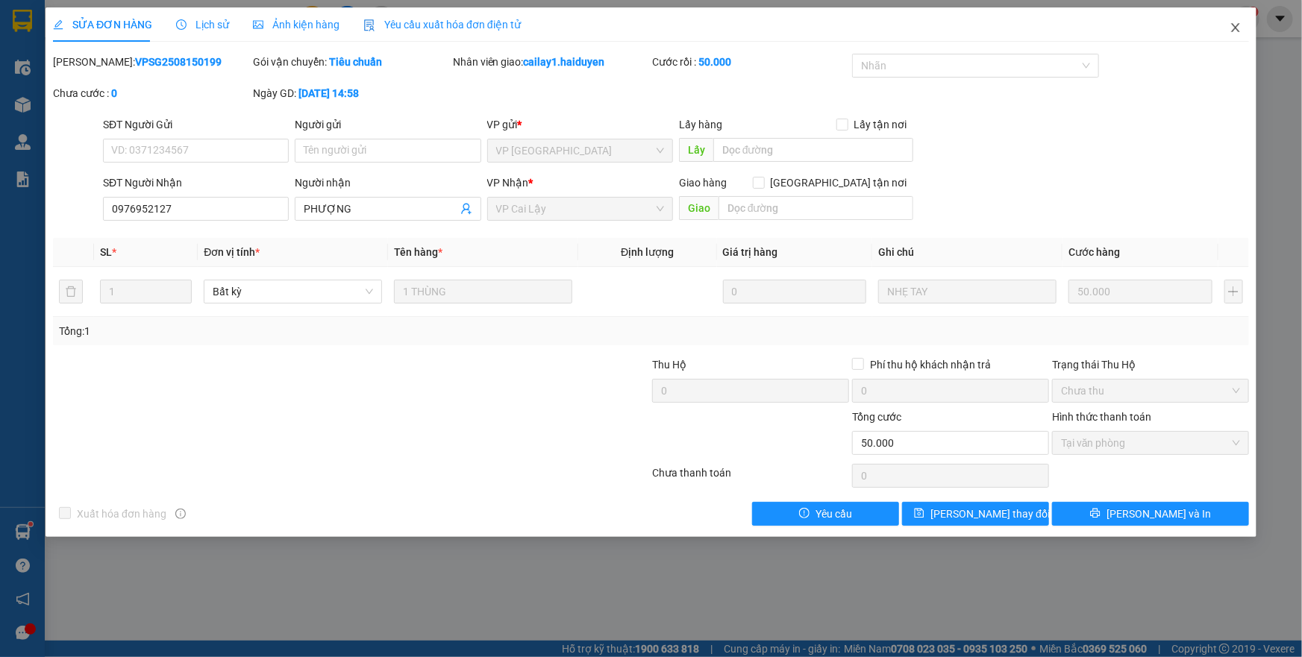
click at [1237, 32] on icon "close" at bounding box center [1236, 28] width 12 height 12
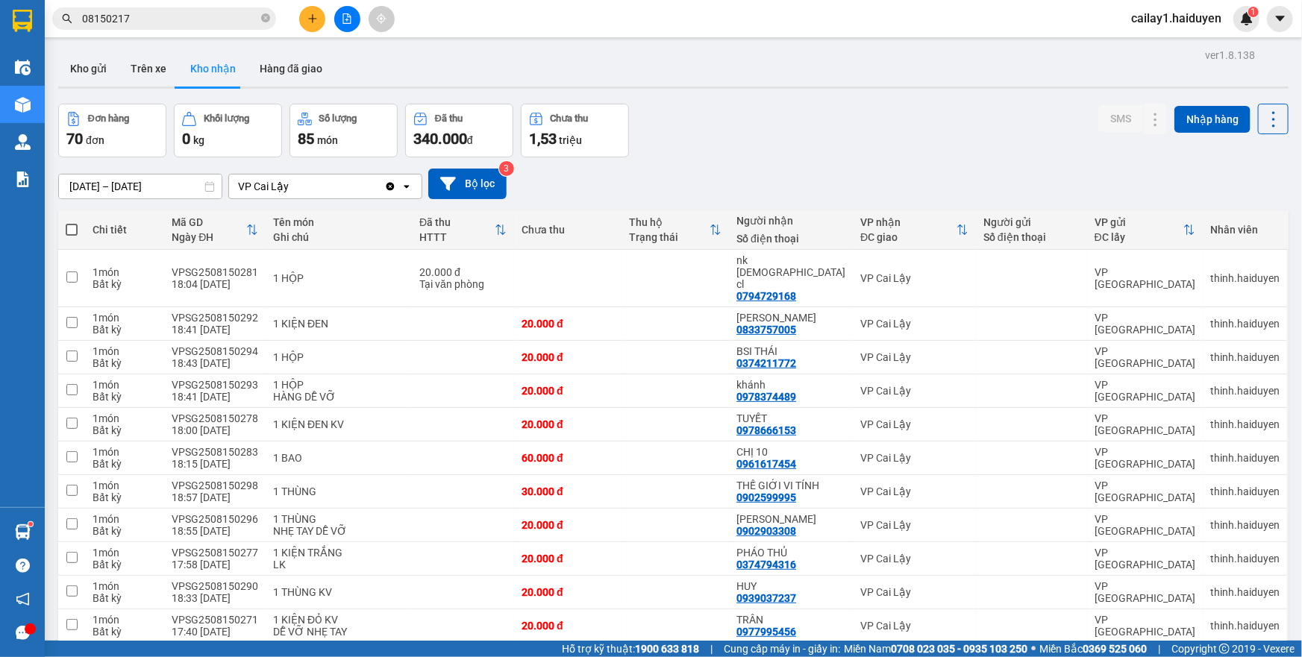
click at [952, 125] on div "Đơn hàng 70 đơn Khối lượng 0 kg Số lượng 85 món Đã thu 340.000 đ Chưa thu 1,53 …" at bounding box center [673, 131] width 1230 height 54
click at [968, 145] on div "Đơn hàng 70 đơn Khối lượng 0 kg Số lượng 85 món Đã thu 340.000 đ Chưa thu 1,53 …" at bounding box center [673, 131] width 1230 height 54
click at [96, 73] on button "Kho gửi" at bounding box center [88, 69] width 60 height 36
